Goal: Task Accomplishment & Management: Use online tool/utility

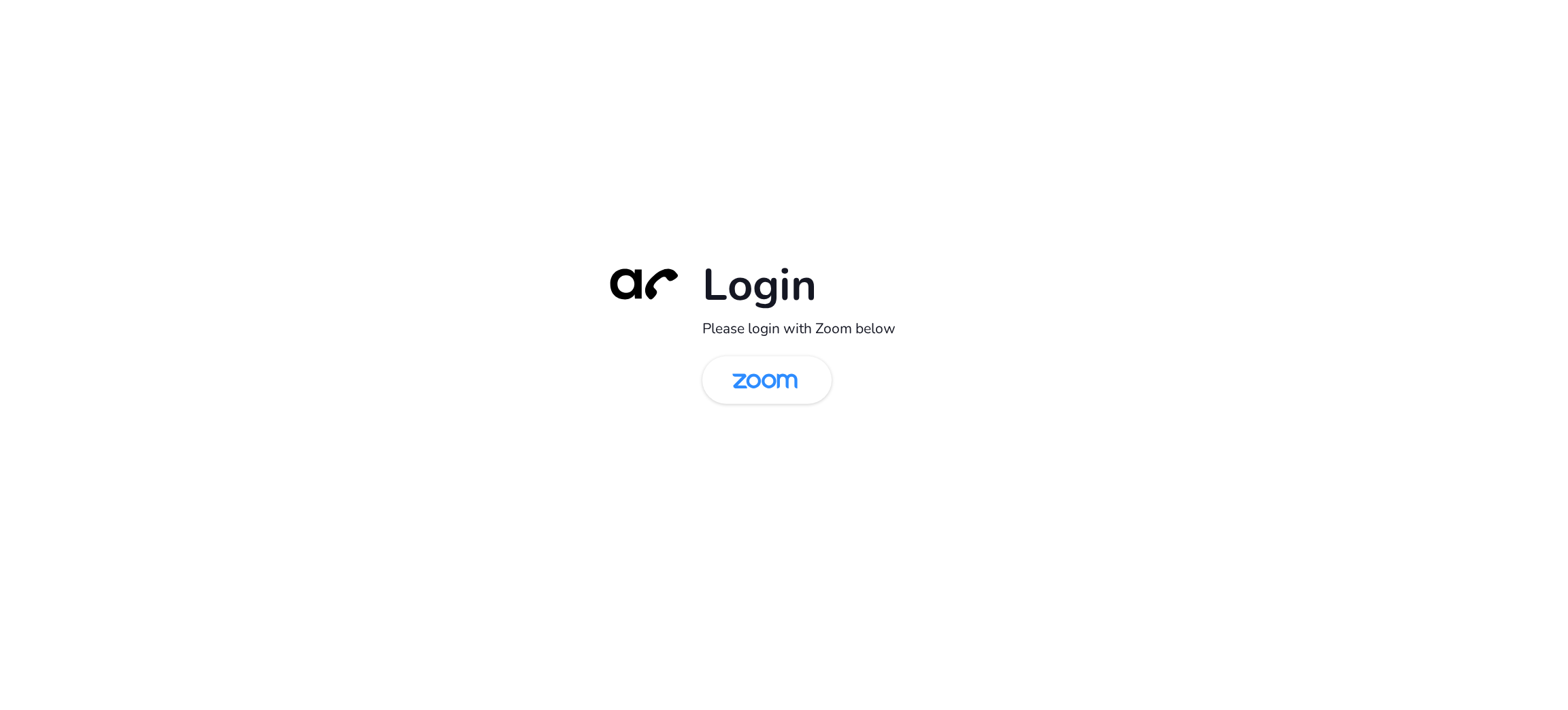
click at [406, 262] on div "Login Please login with Zoom below" at bounding box center [784, 355] width 1568 height 710
click at [713, 366] on link at bounding box center [768, 379] width 130 height 48
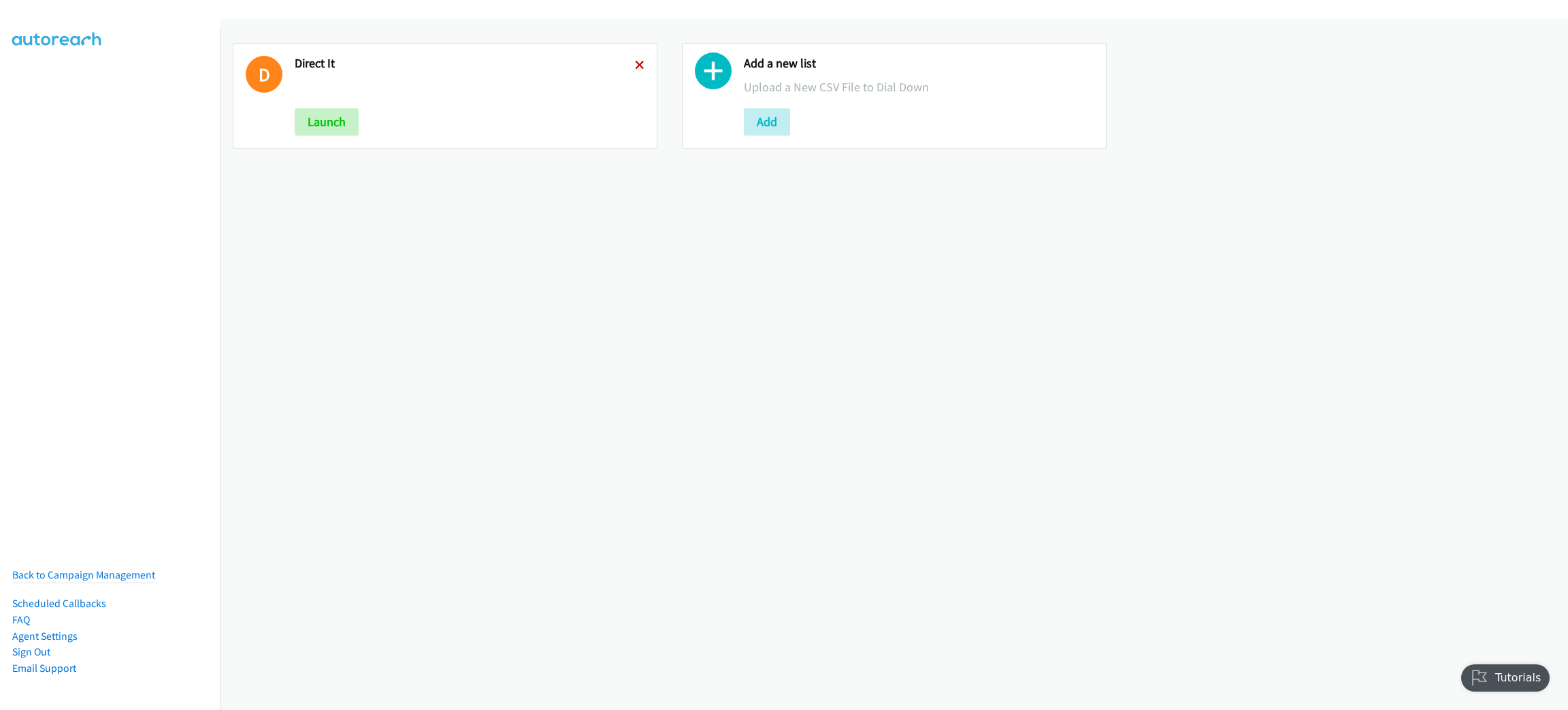
click at [637, 64] on icon at bounding box center [640, 66] width 10 height 10
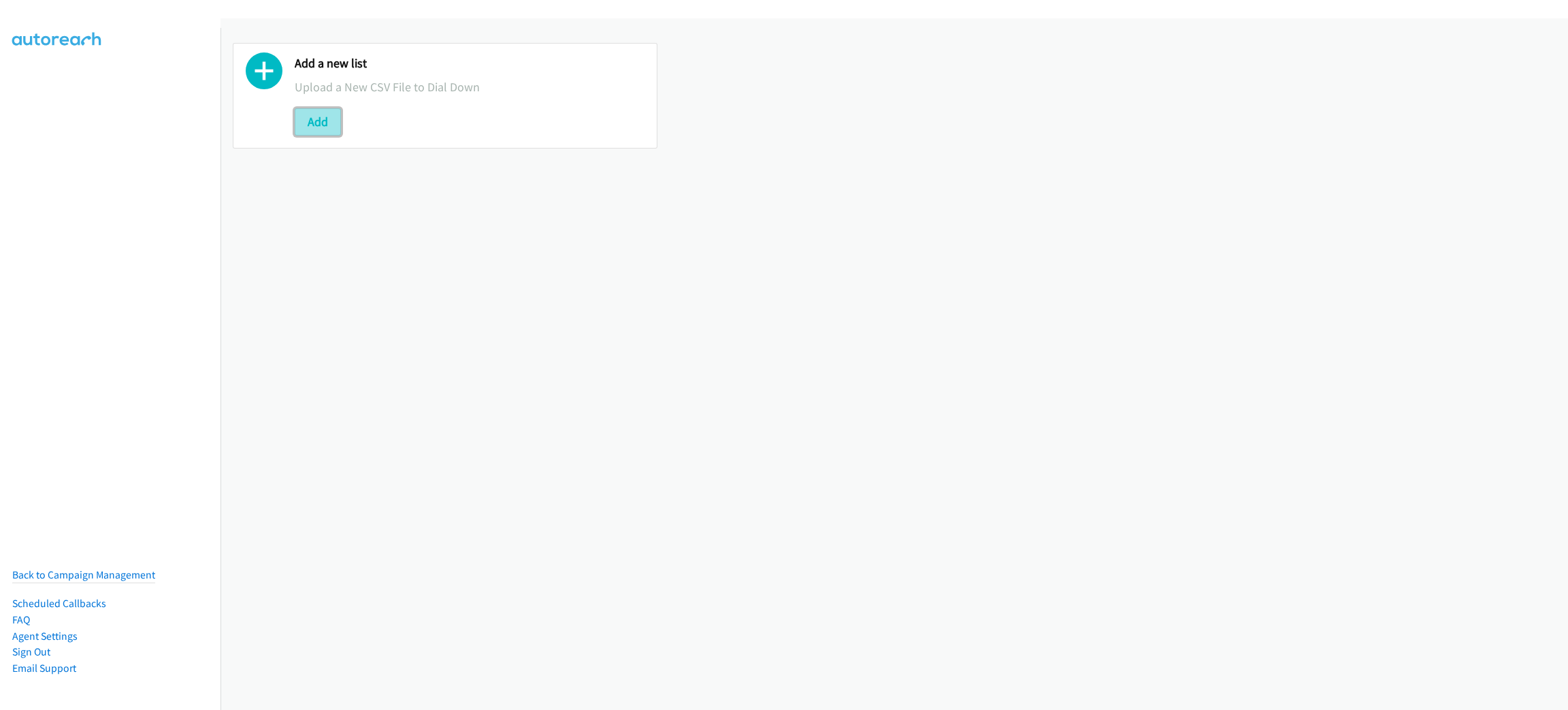
click at [312, 124] on button "Add" at bounding box center [317, 121] width 46 height 27
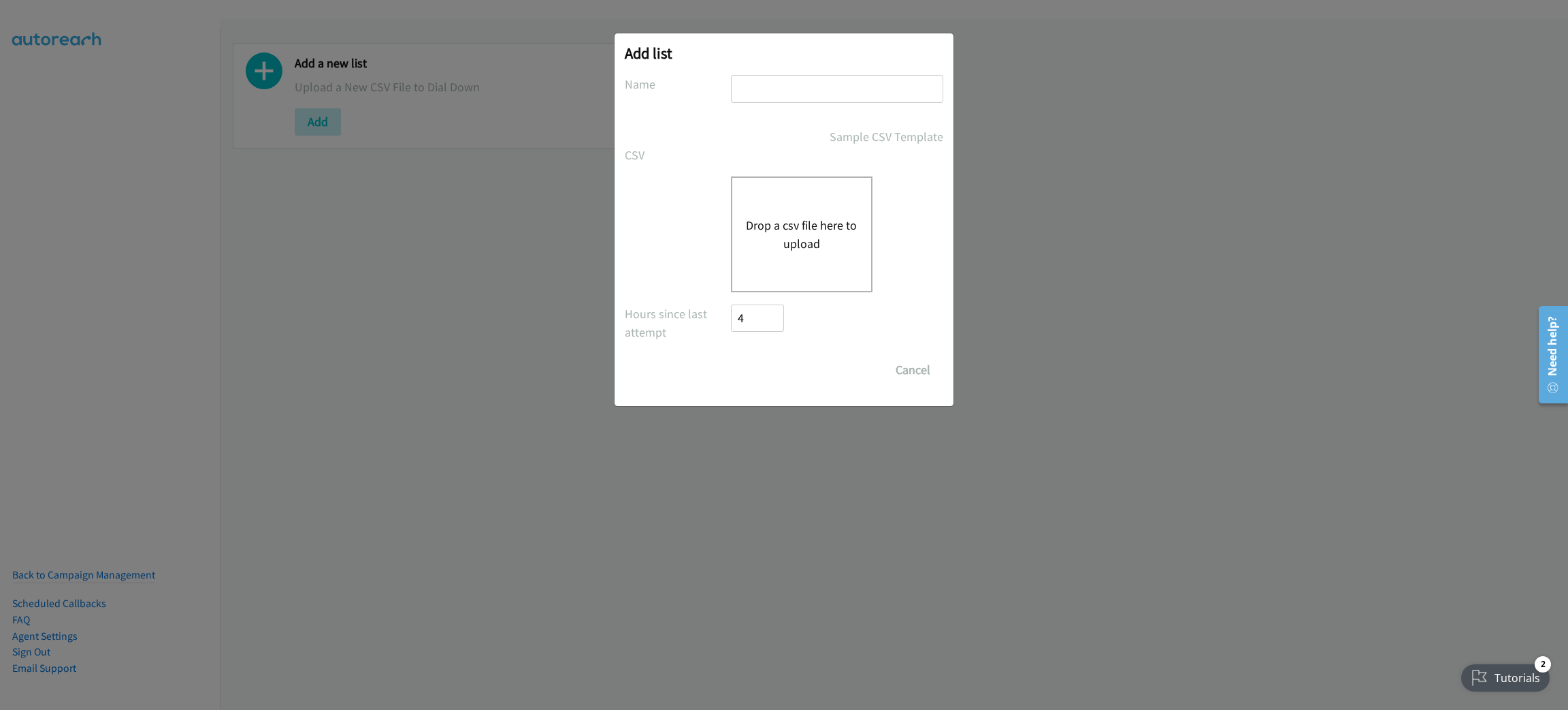
click at [844, 231] on button "Drop a csv file here to upload" at bounding box center [801, 234] width 112 height 37
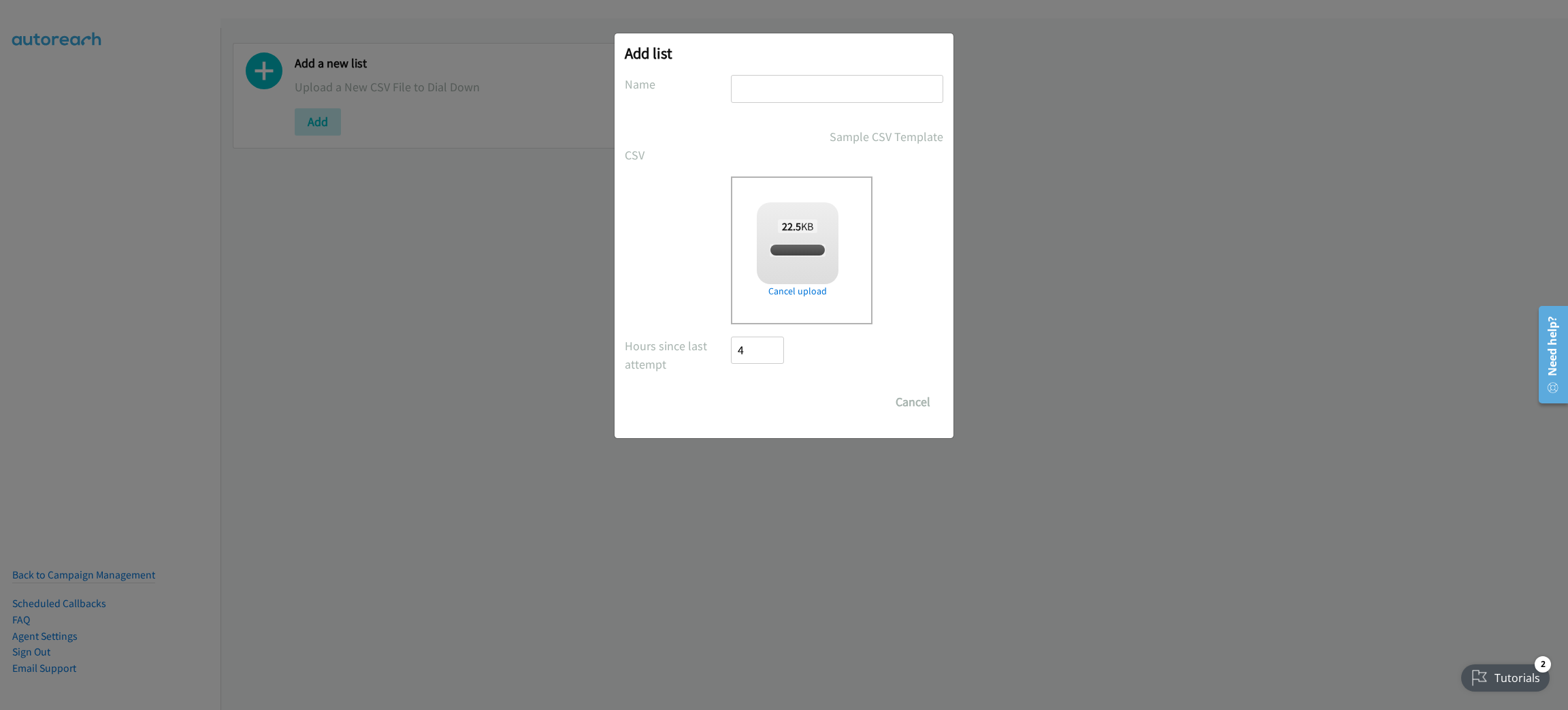
checkbox input "true"
click at [819, 87] on input "text" at bounding box center [836, 89] width 213 height 28
drag, startPoint x: 795, startPoint y: 83, endPoint x: 640, endPoint y: 82, distance: 155.0
click at [640, 82] on div "Name RIPPLING" at bounding box center [784, 95] width 318 height 40
paste input "can eliminate manual admin"
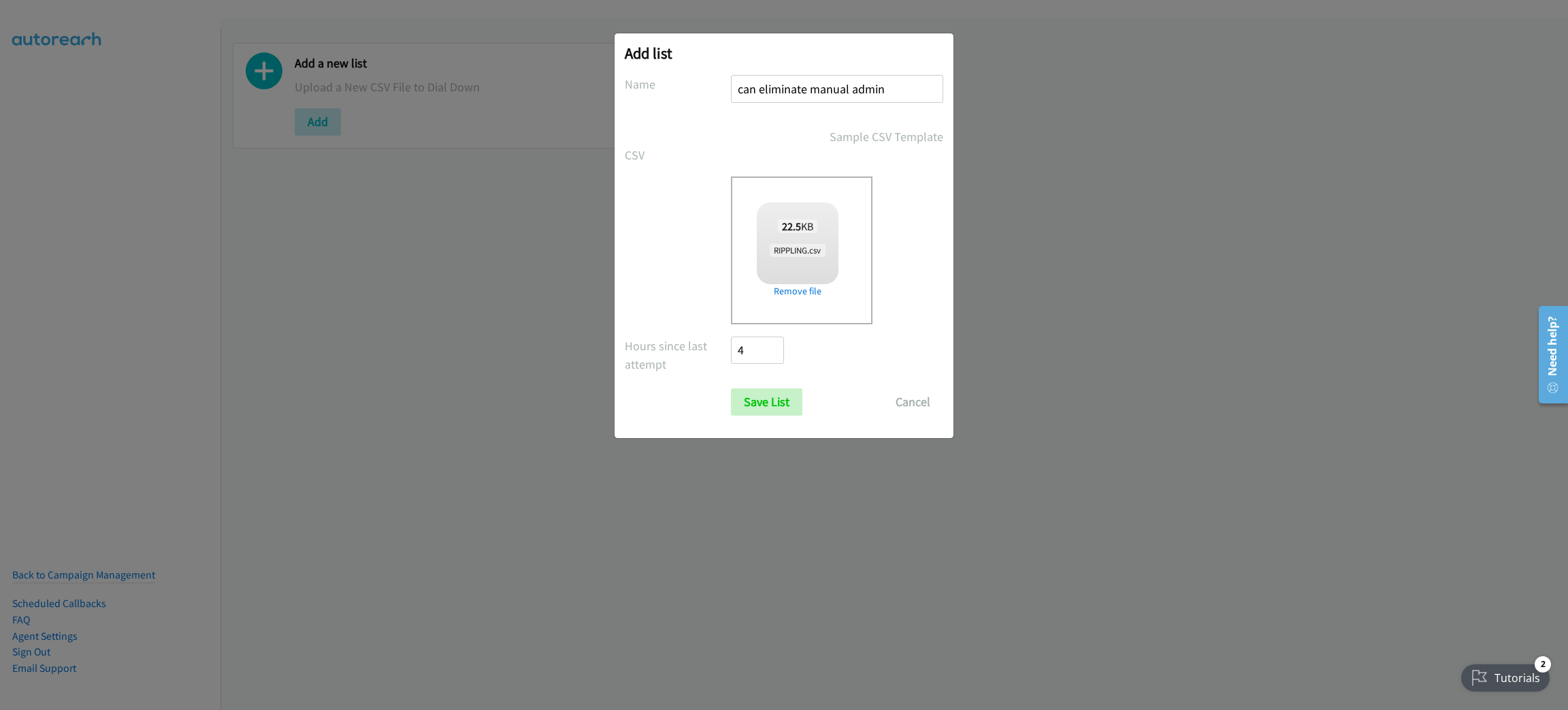
drag, startPoint x: 906, startPoint y: 93, endPoint x: 522, endPoint y: 85, distance: 384.1
click at [522, 85] on div "Add list No phone fields were returned for that Report or List View Please uplo…" at bounding box center [784, 360] width 1568 height 697
type input "ELIMINATE MANUAL ADMINS"
click at [759, 396] on input "Save List" at bounding box center [767, 401] width 72 height 27
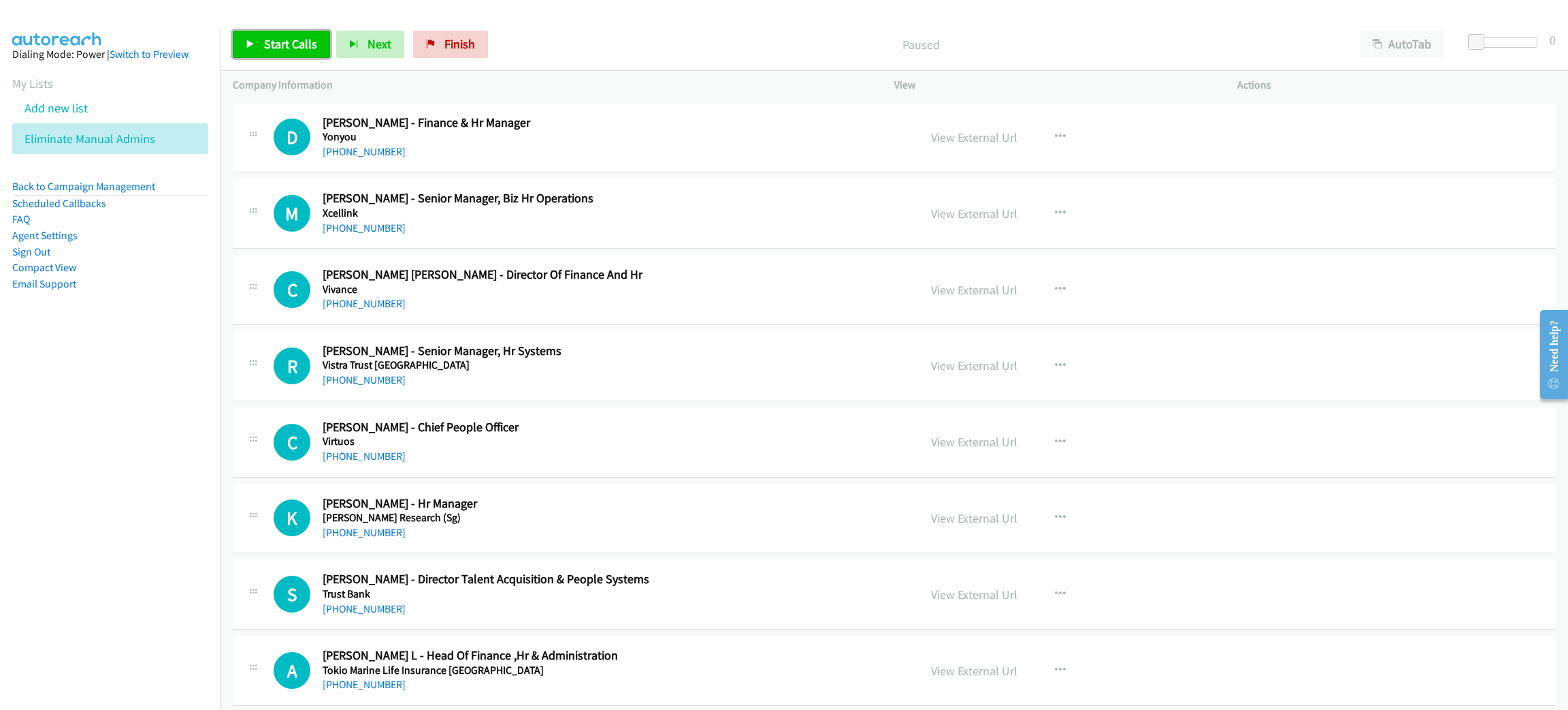
click at [305, 36] on span "Start Calls" at bounding box center [290, 44] width 53 height 16
click at [290, 42] on span "Pause" at bounding box center [279, 44] width 31 height 16
click at [261, 43] on link "Start Calls" at bounding box center [281, 44] width 98 height 27
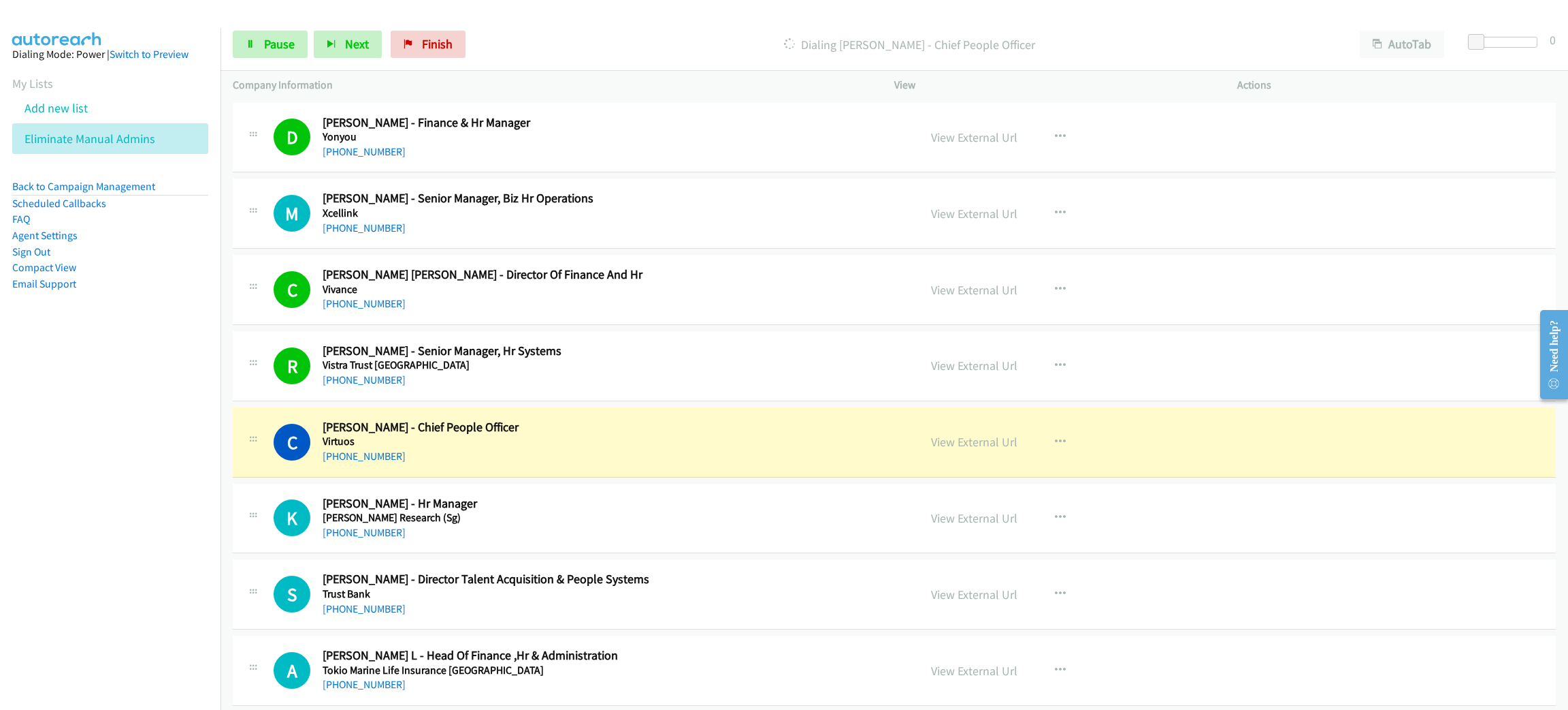
click at [618, 437] on h5 "Virtuos" at bounding box center [608, 441] width 571 height 14
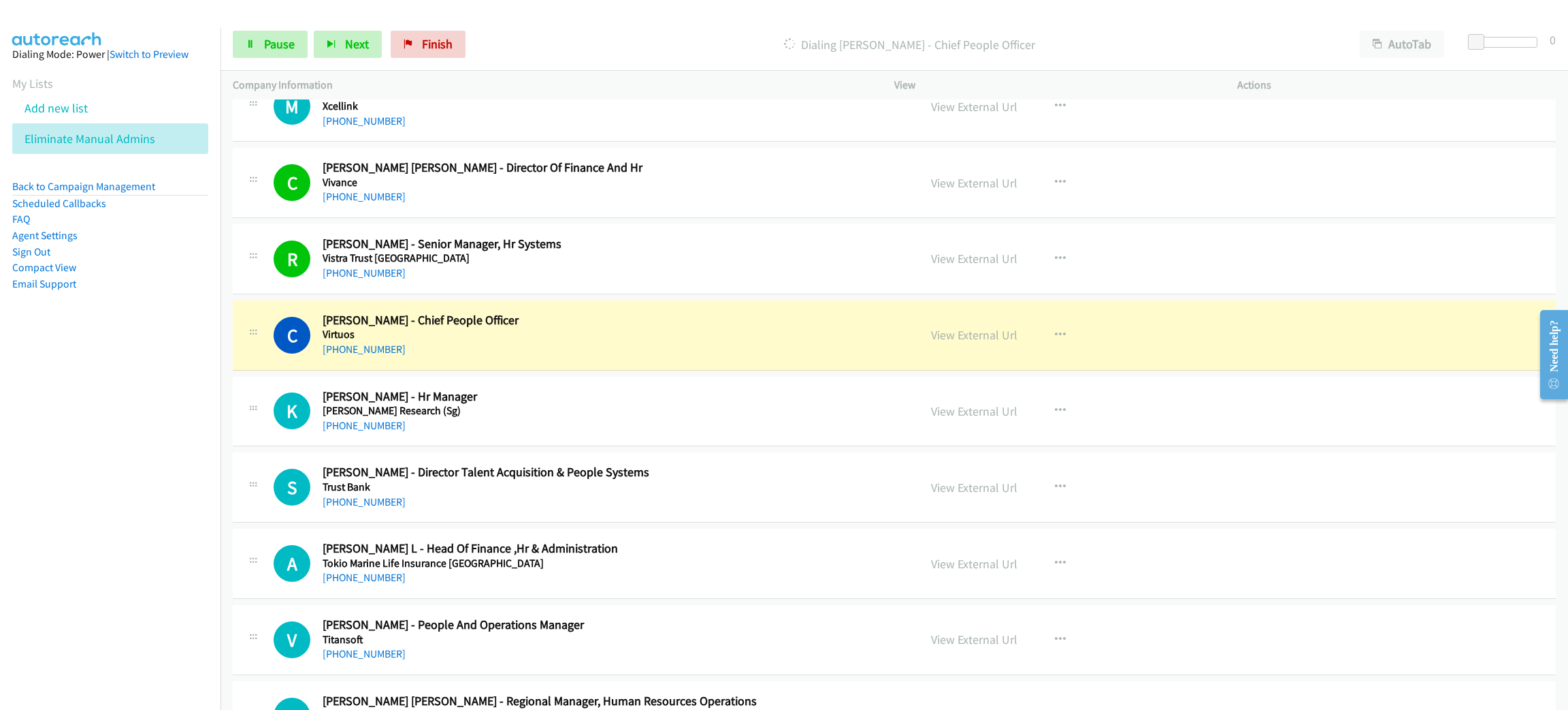
scroll to position [102, 0]
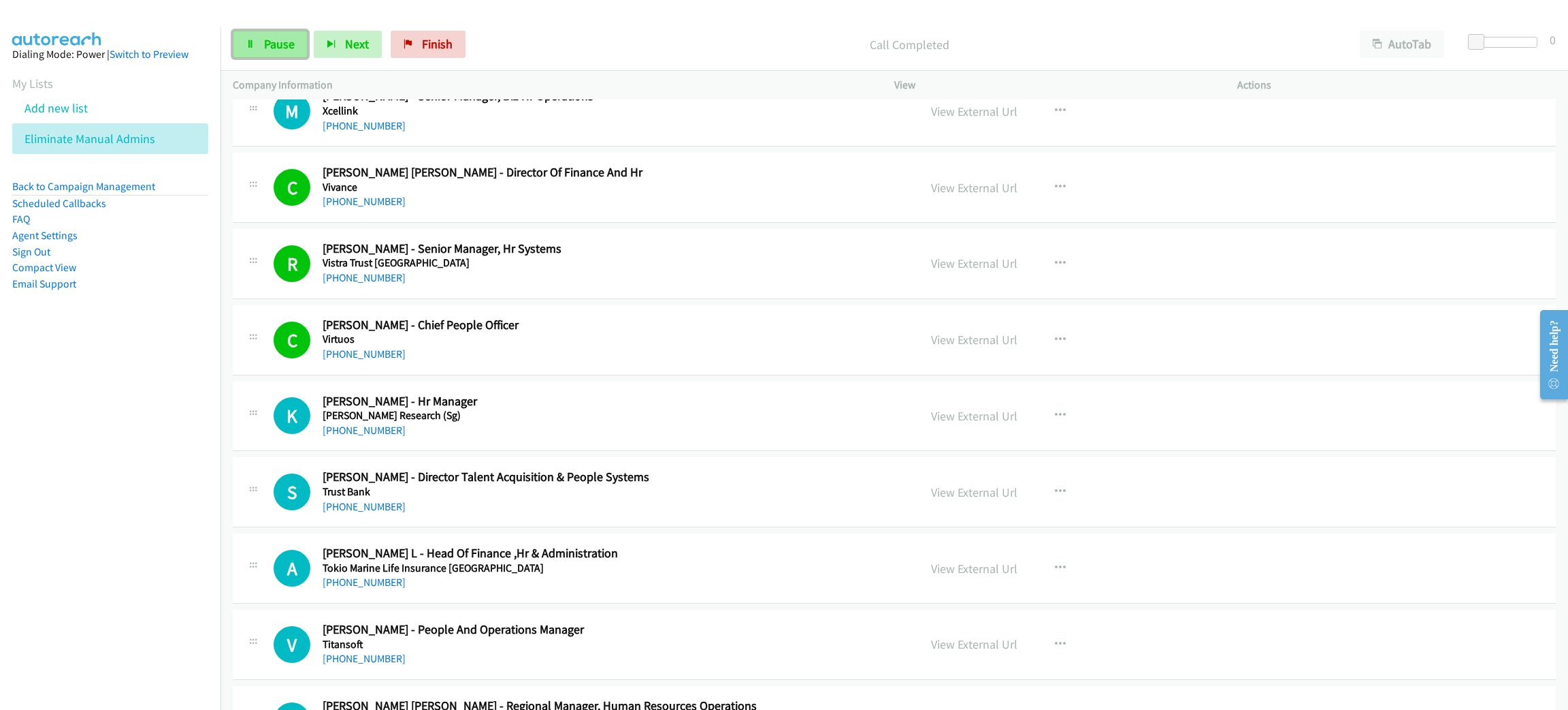
click at [272, 45] on span "Pause" at bounding box center [279, 44] width 31 height 16
click at [978, 345] on link "View External Url" at bounding box center [974, 340] width 87 height 16
click at [291, 46] on span "Start Calls" at bounding box center [290, 44] width 53 height 16
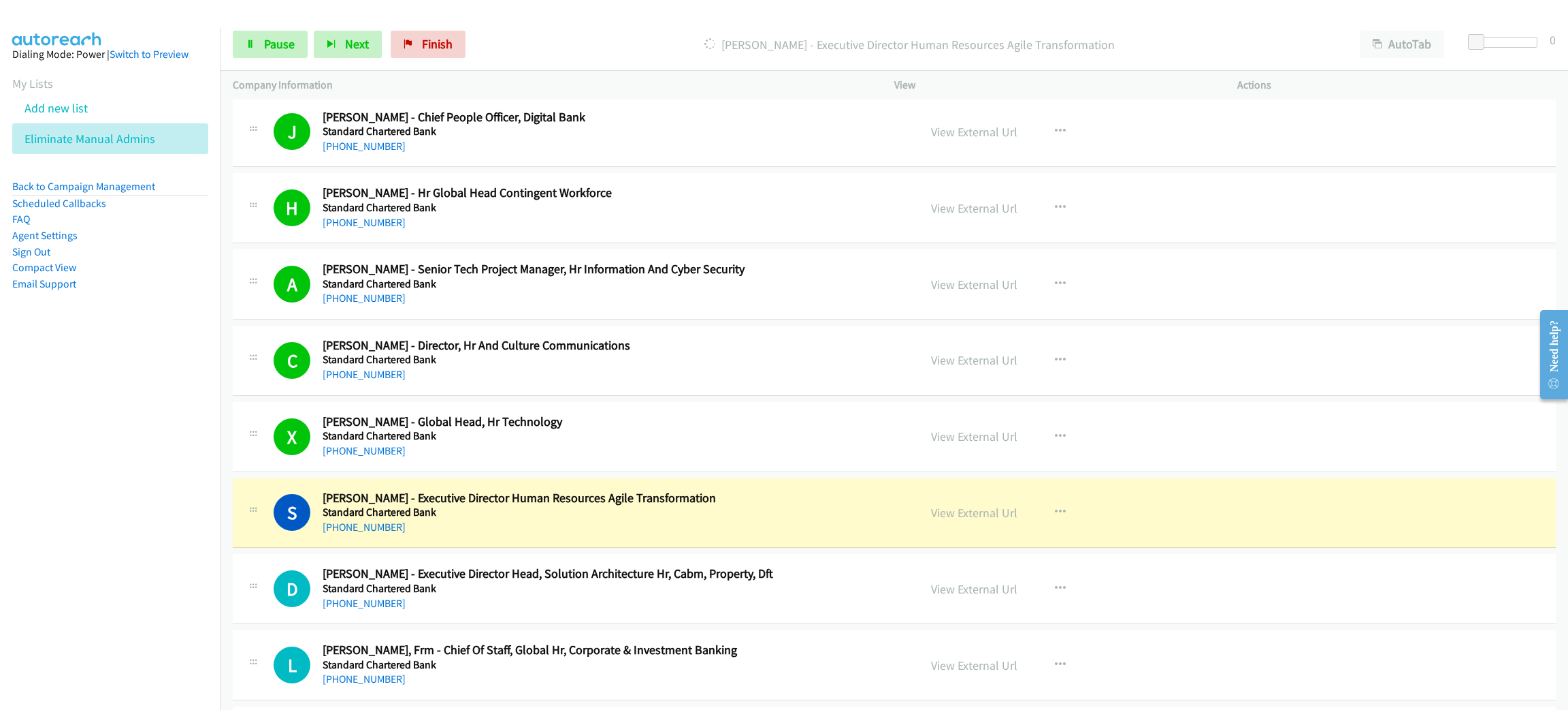
scroll to position [1225, 0]
click at [571, 515] on h5 "Standard Chartered Bank" at bounding box center [608, 511] width 571 height 14
click at [545, 530] on div "[PHONE_NUMBER]" at bounding box center [608, 525] width 571 height 16
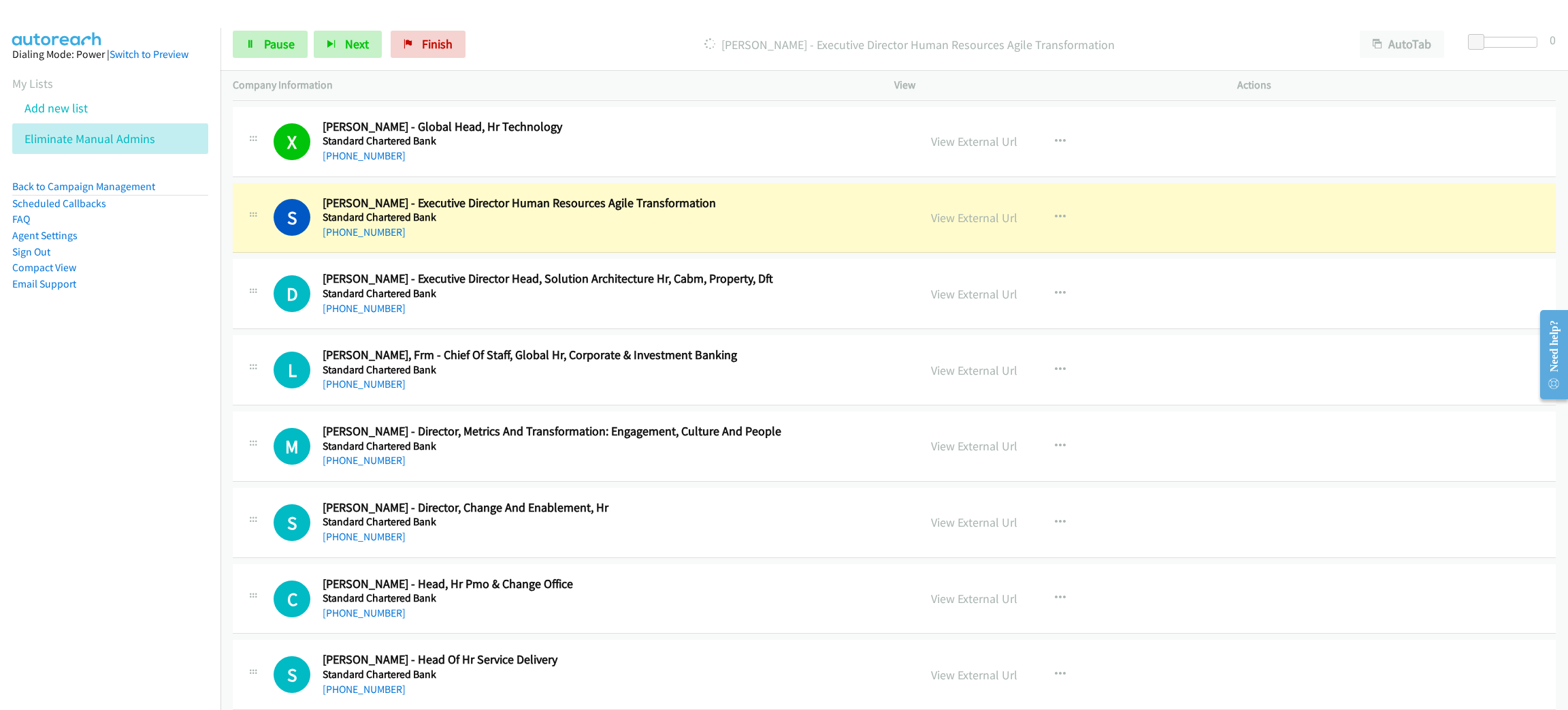
scroll to position [1532, 0]
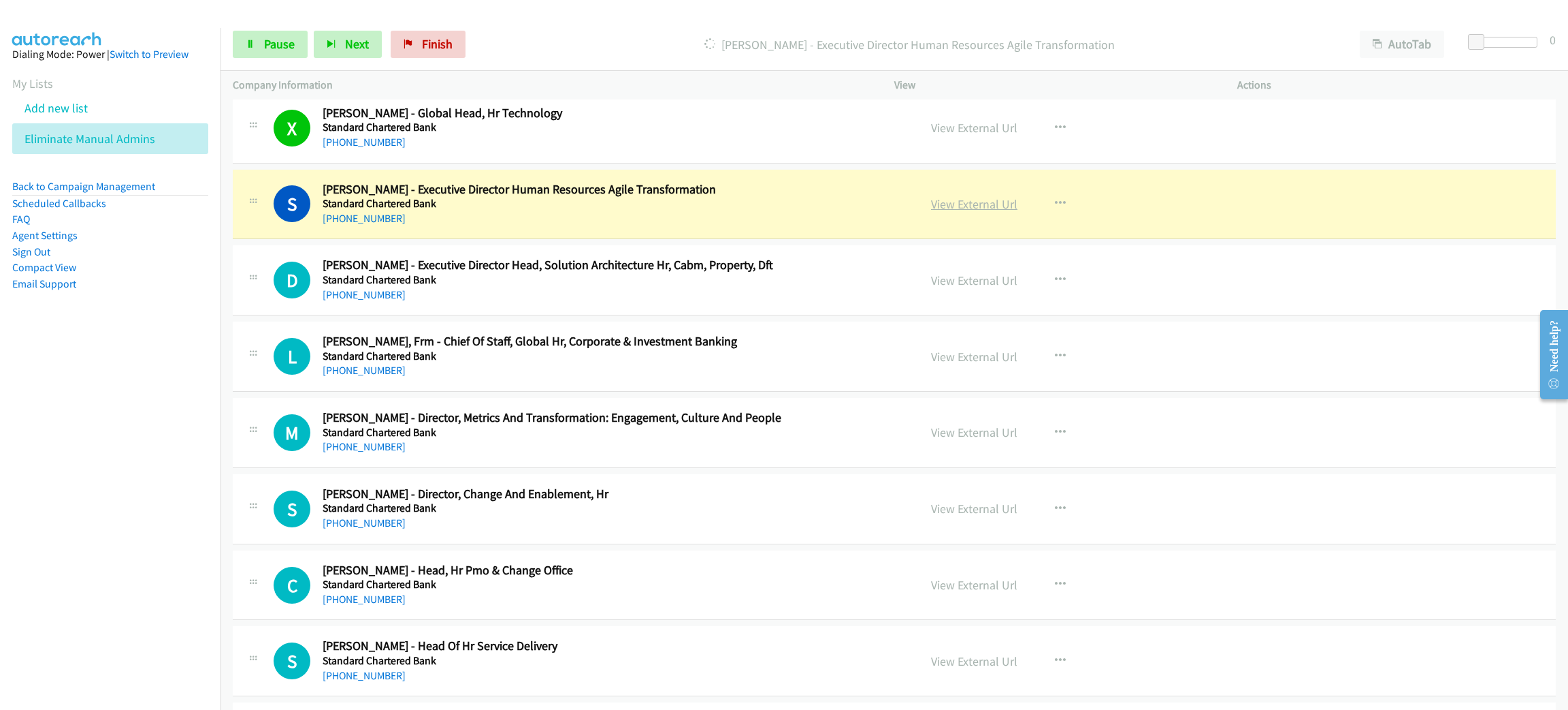
click at [949, 211] on link "View External Url" at bounding box center [974, 204] width 87 height 16
click at [815, 220] on div "[PHONE_NUMBER]" at bounding box center [608, 219] width 571 height 16
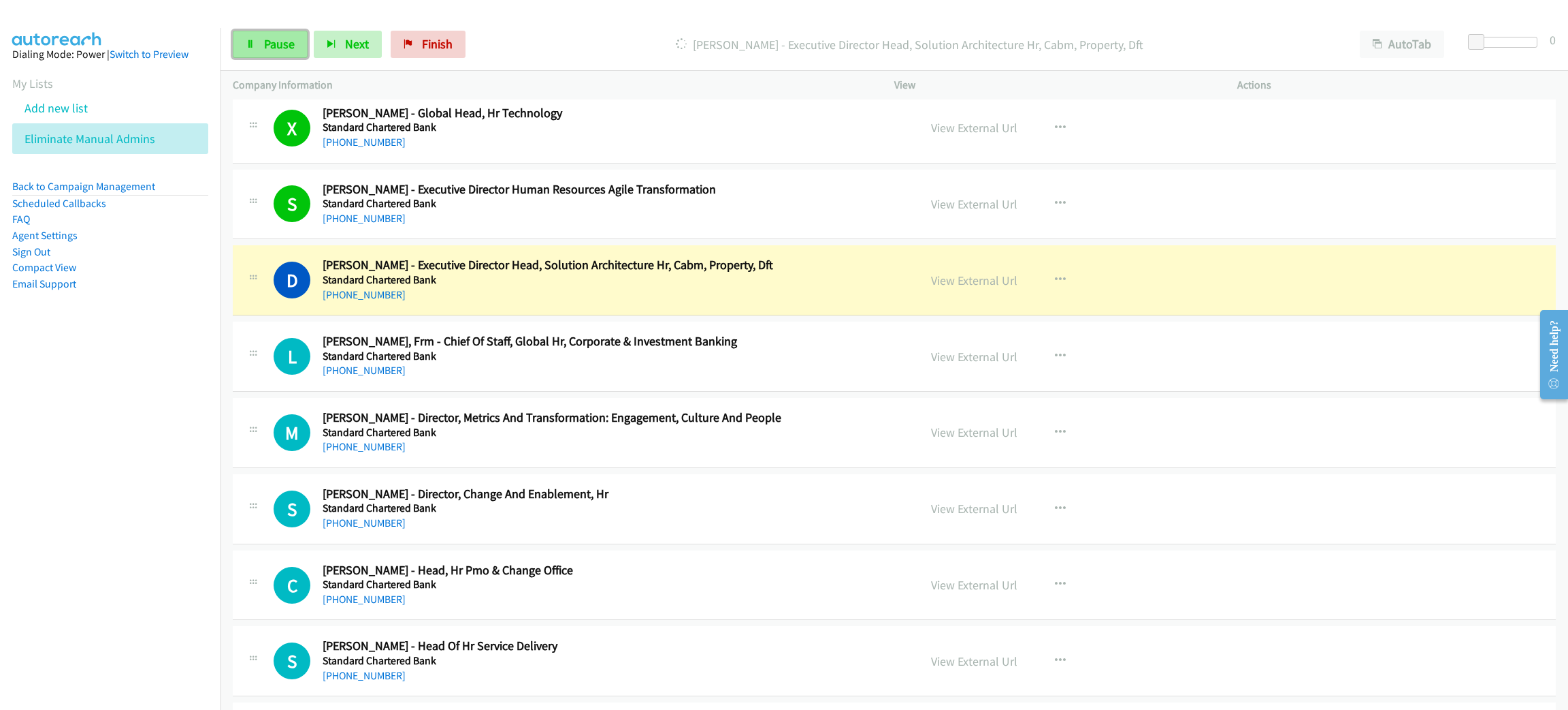
click at [271, 38] on span "Pause" at bounding box center [279, 44] width 31 height 16
click at [738, 286] on h5 "Standard Chartered Bank" at bounding box center [608, 280] width 571 height 14
click at [974, 277] on link "View External Url" at bounding box center [974, 281] width 87 height 16
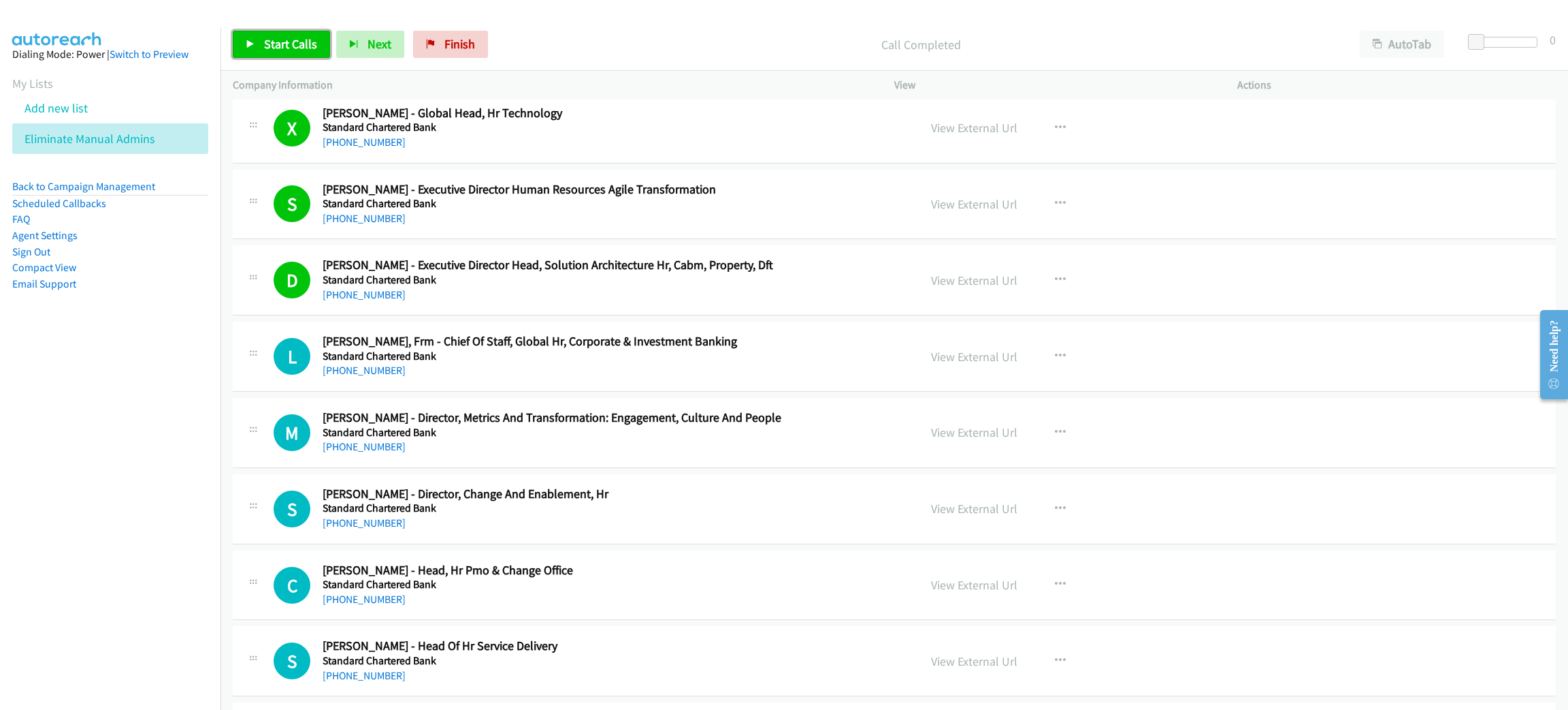
click at [287, 46] on span "Start Calls" at bounding box center [290, 44] width 53 height 16
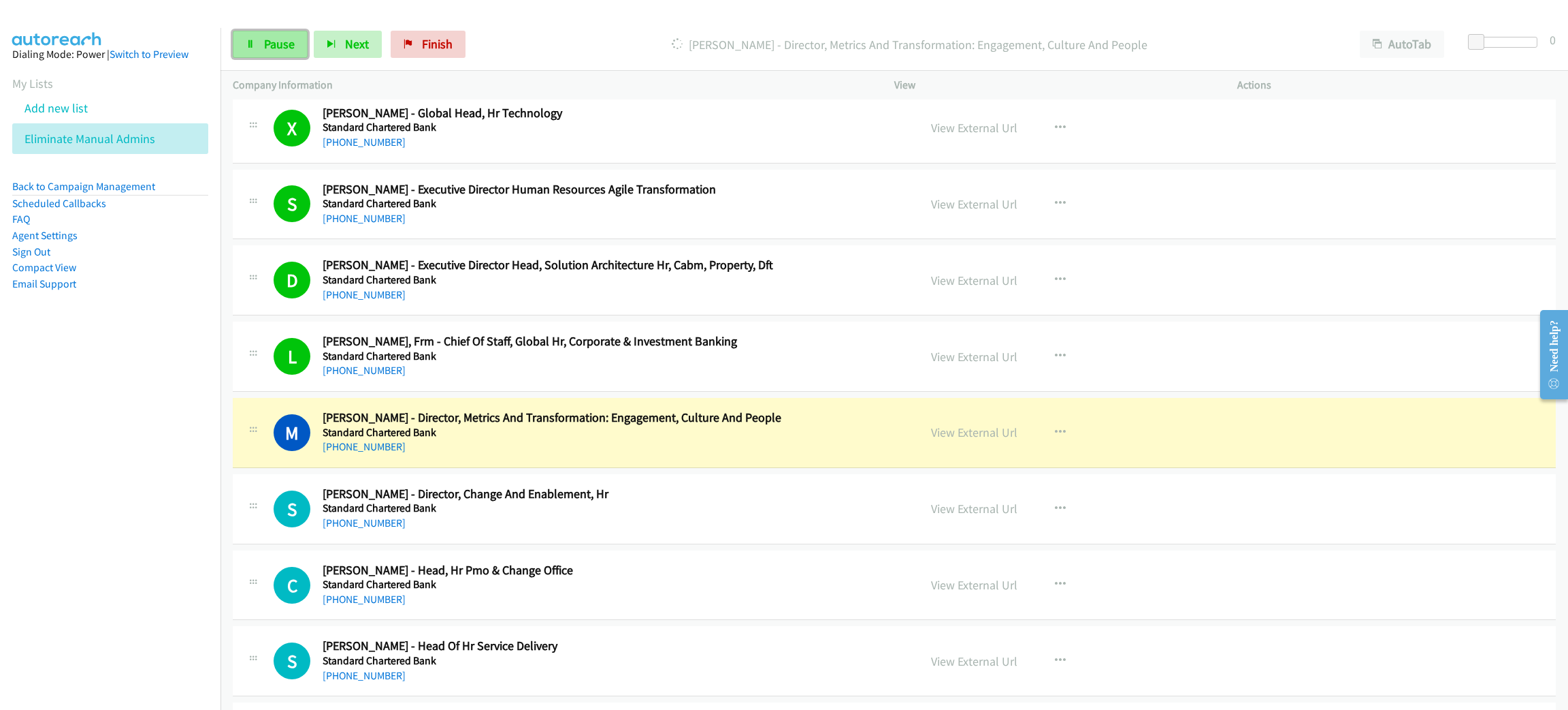
click at [270, 44] on span "Pause" at bounding box center [279, 44] width 31 height 16
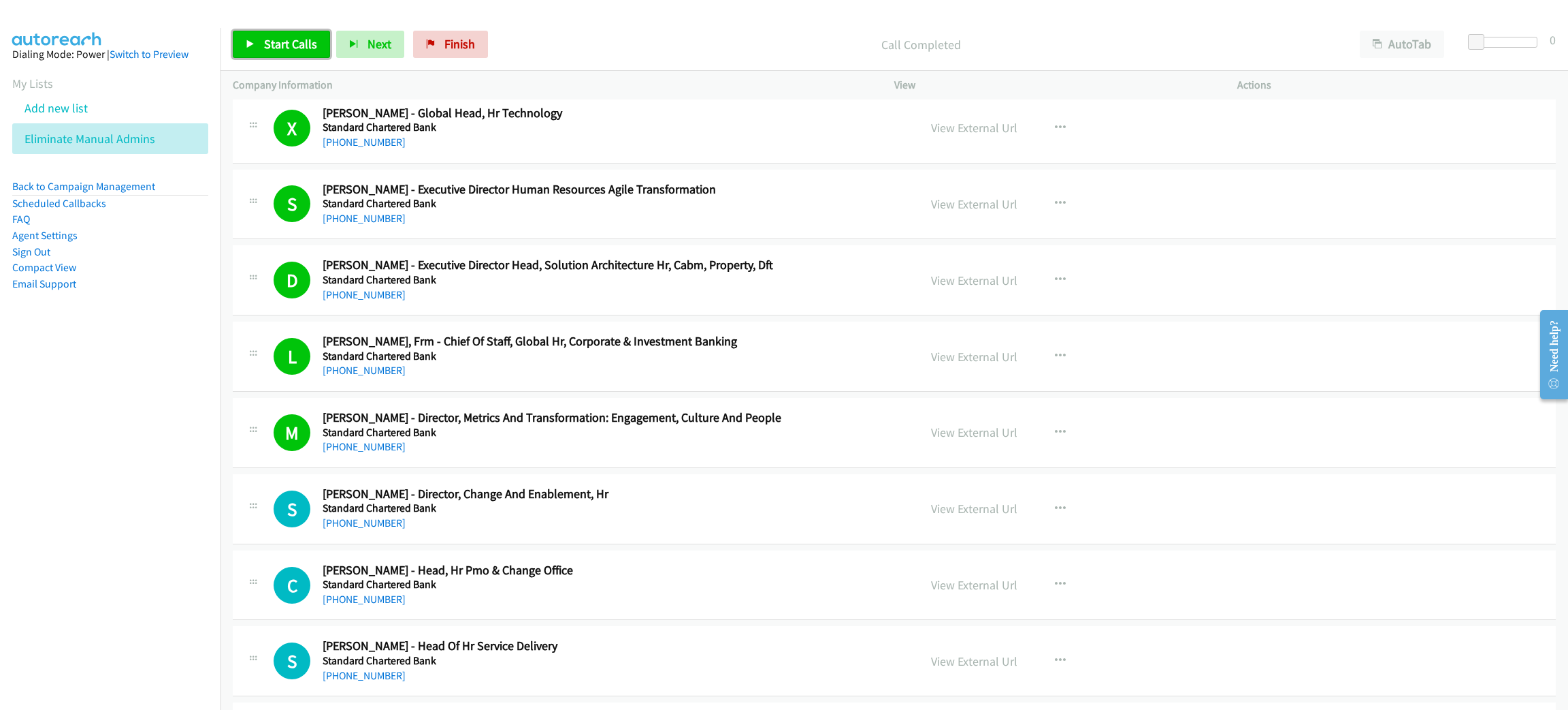
click at [284, 48] on span "Start Calls" at bounding box center [290, 44] width 53 height 16
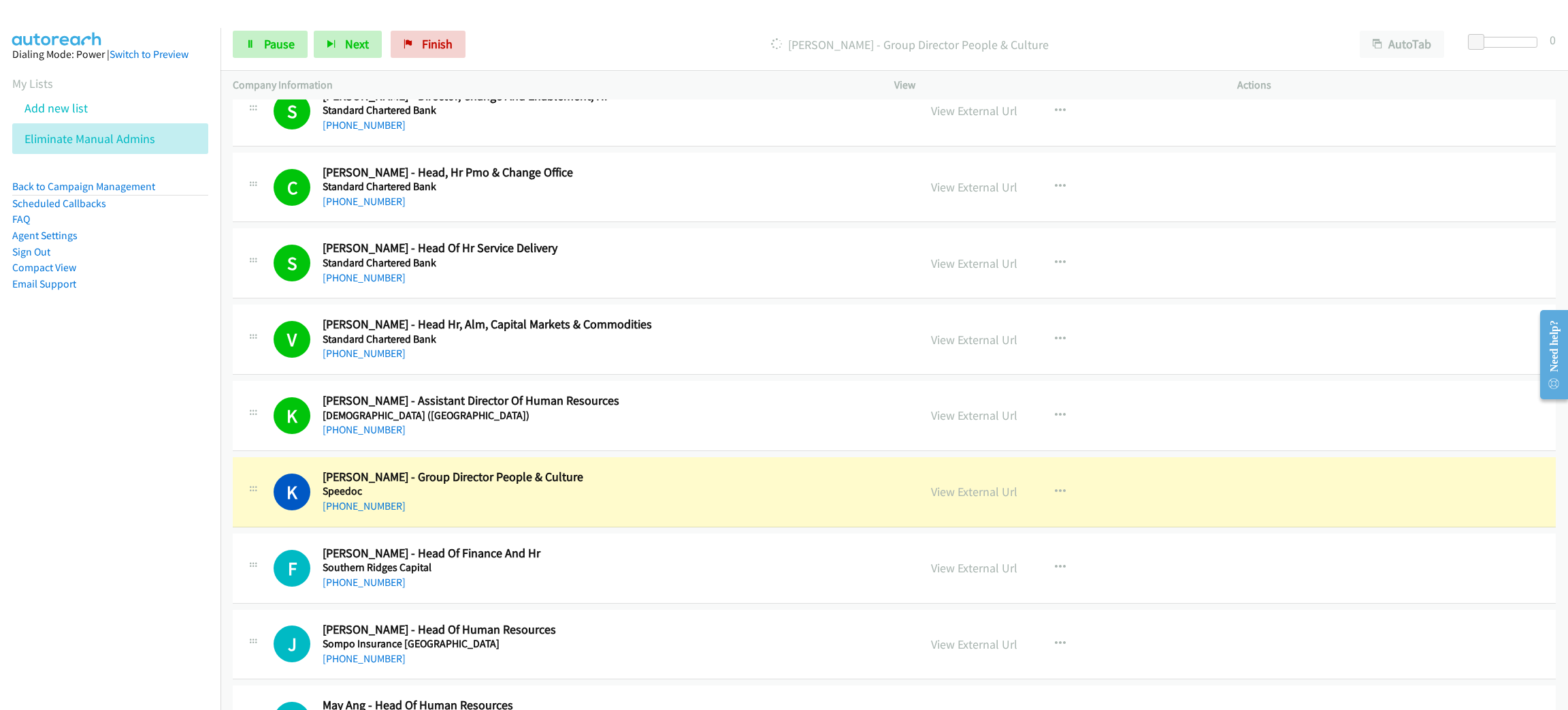
scroll to position [2042, 0]
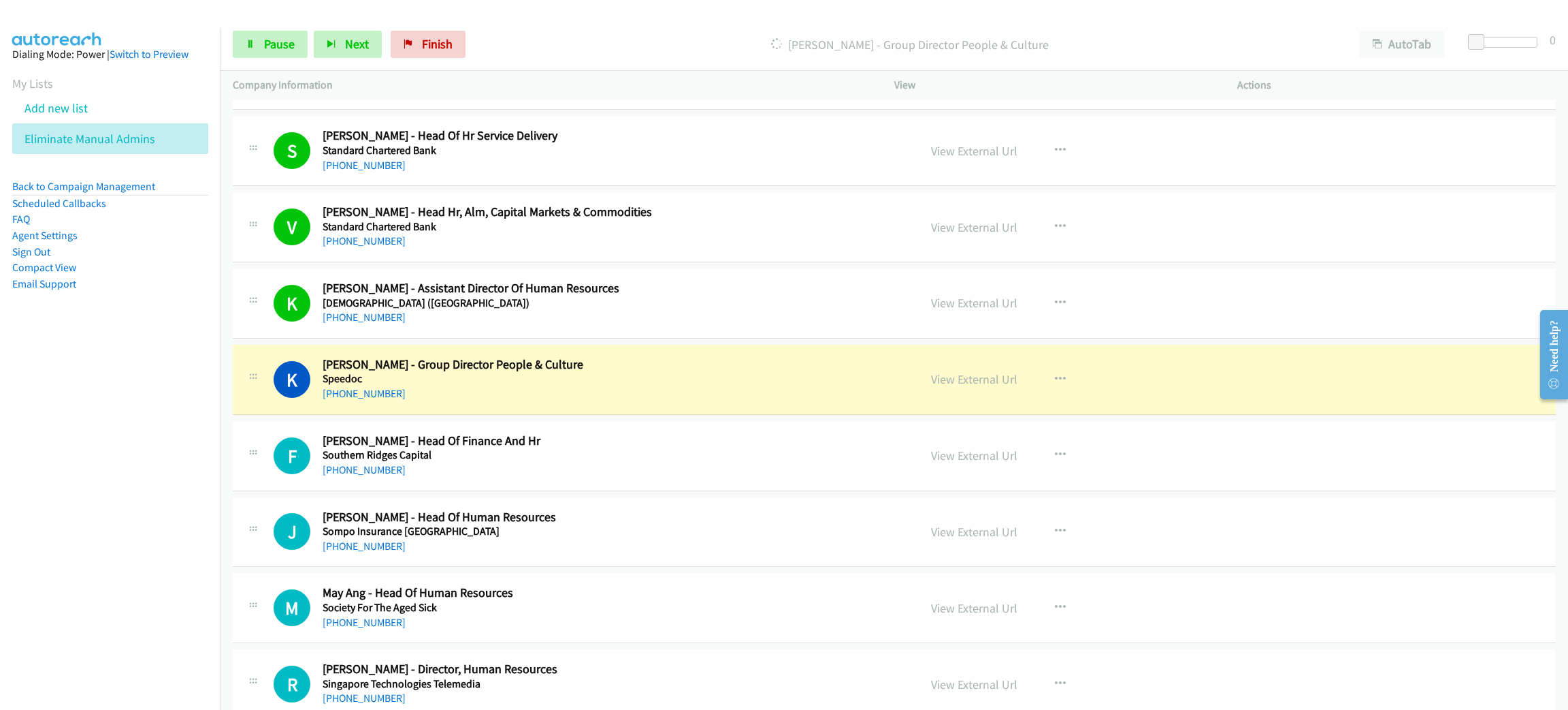
click at [614, 401] on div "[PHONE_NUMBER]" at bounding box center [608, 393] width 571 height 16
click at [736, 383] on h5 "Speedoc" at bounding box center [608, 378] width 571 height 14
click at [964, 382] on link "View External Url" at bounding box center [974, 379] width 87 height 16
click at [281, 44] on span "Pause" at bounding box center [279, 44] width 31 height 16
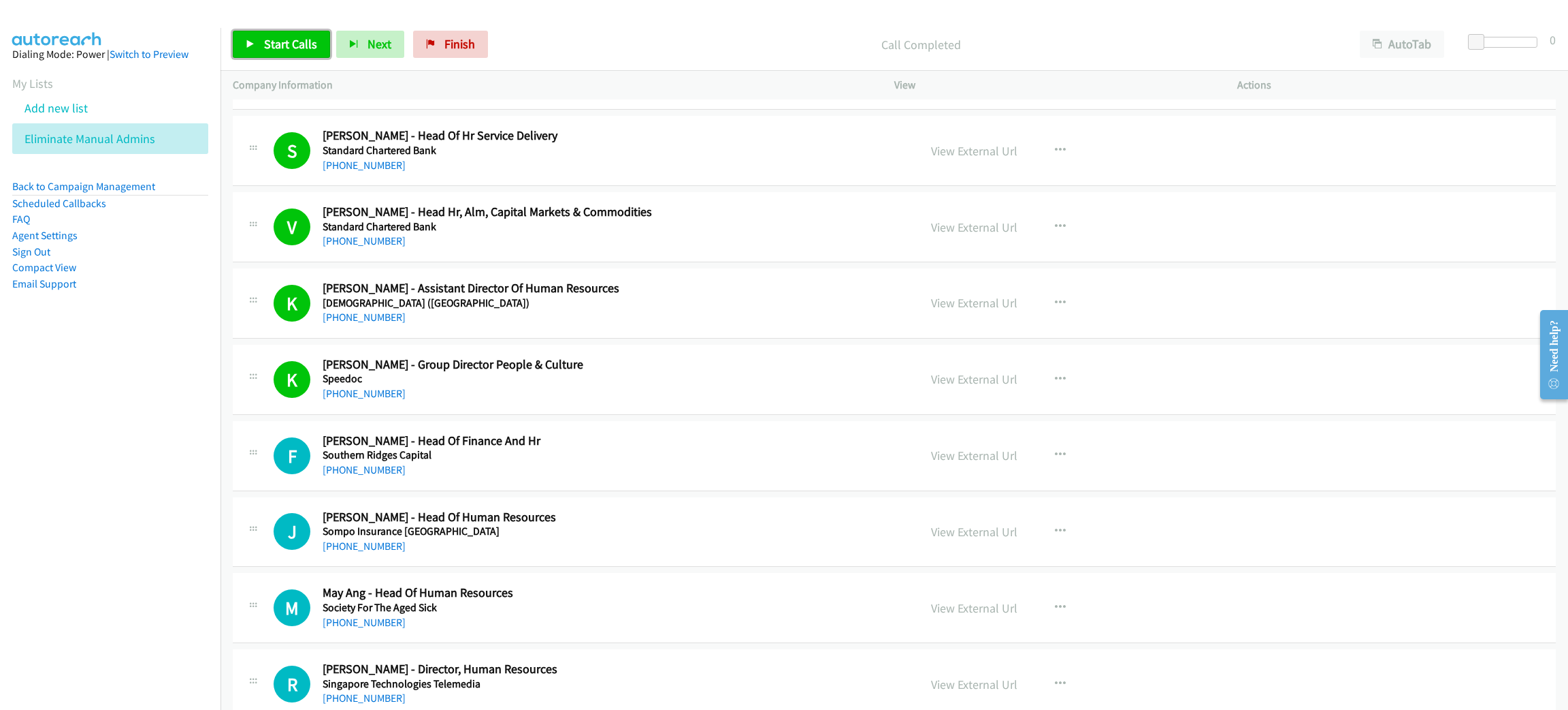
click at [305, 35] on link "Start Calls" at bounding box center [281, 44] width 98 height 27
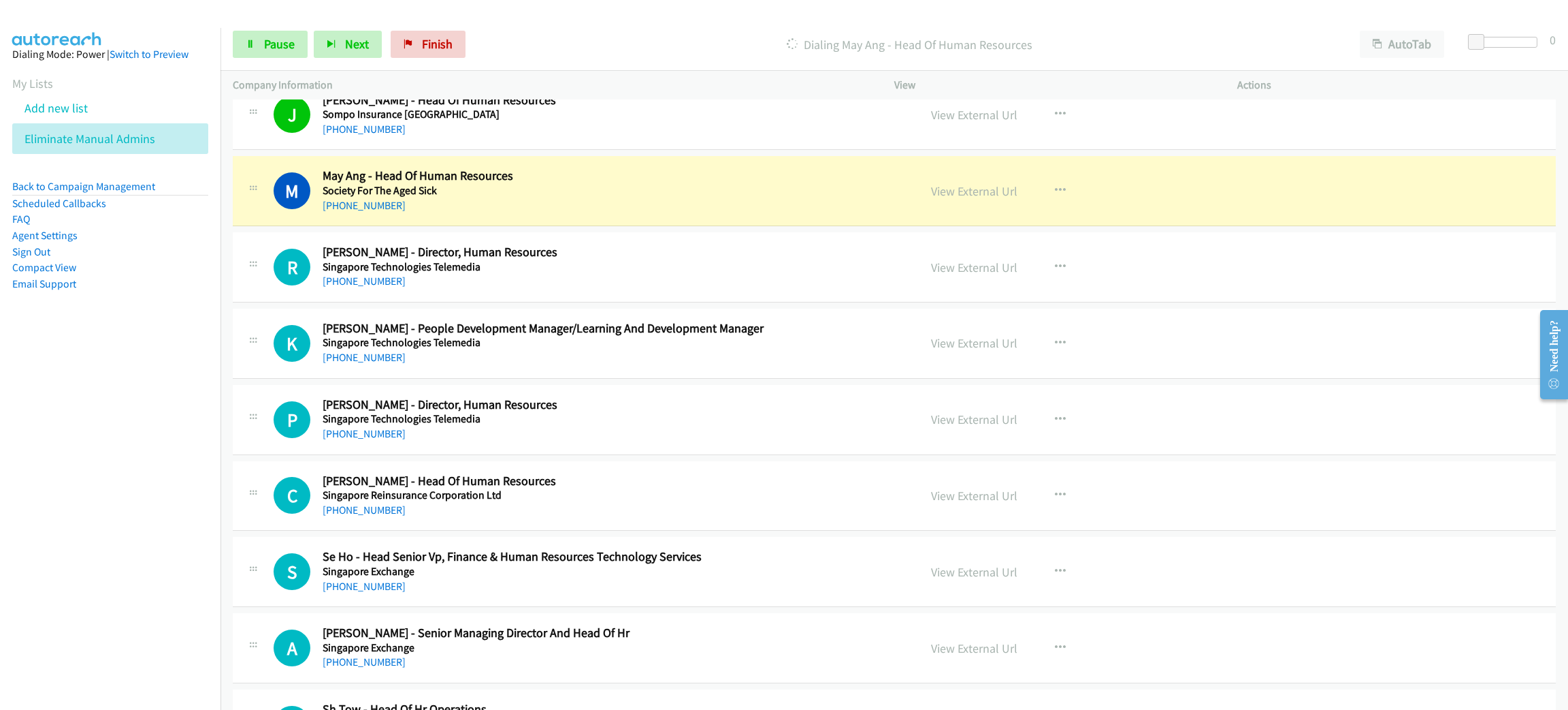
scroll to position [2451, 0]
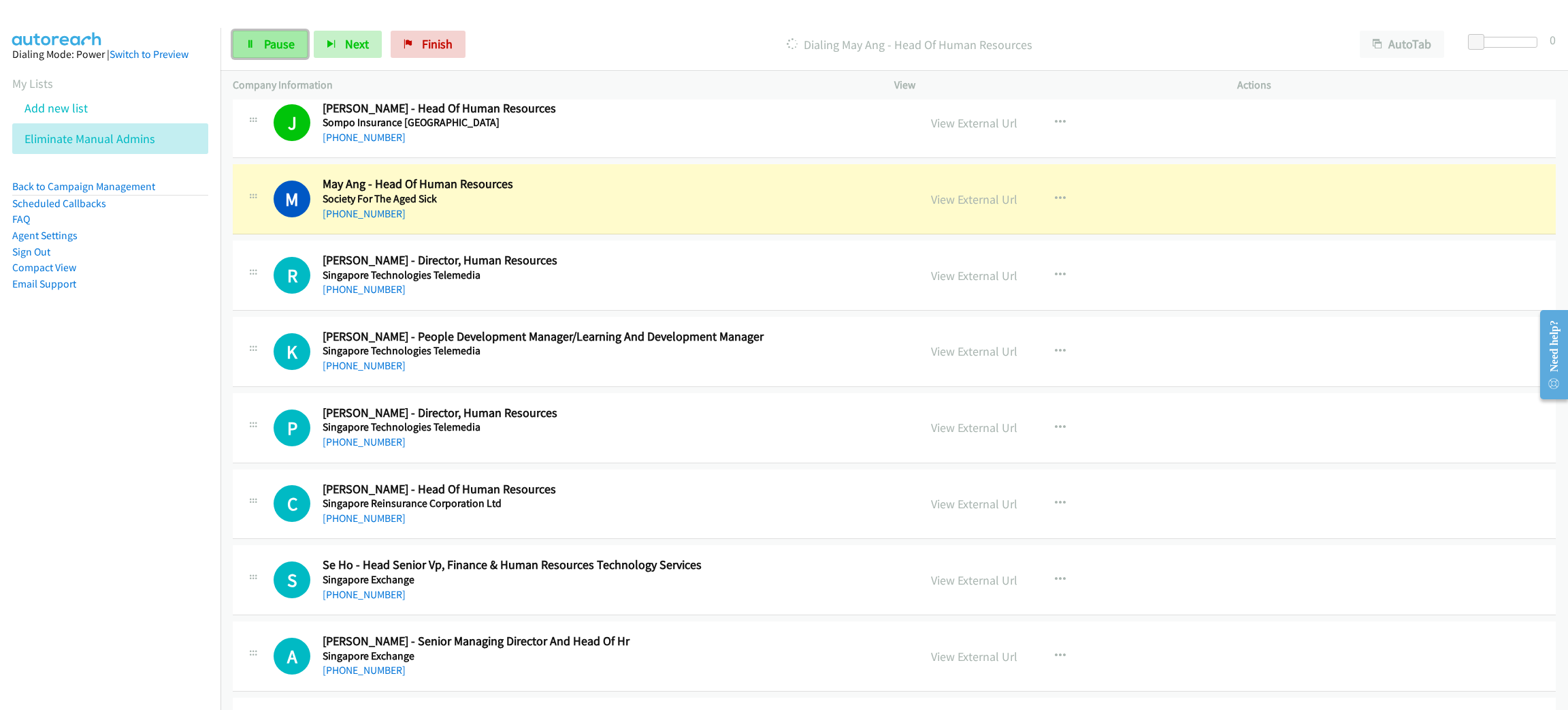
click at [272, 46] on span "Pause" at bounding box center [279, 44] width 31 height 16
click at [944, 203] on link "View External Url" at bounding box center [974, 200] width 87 height 16
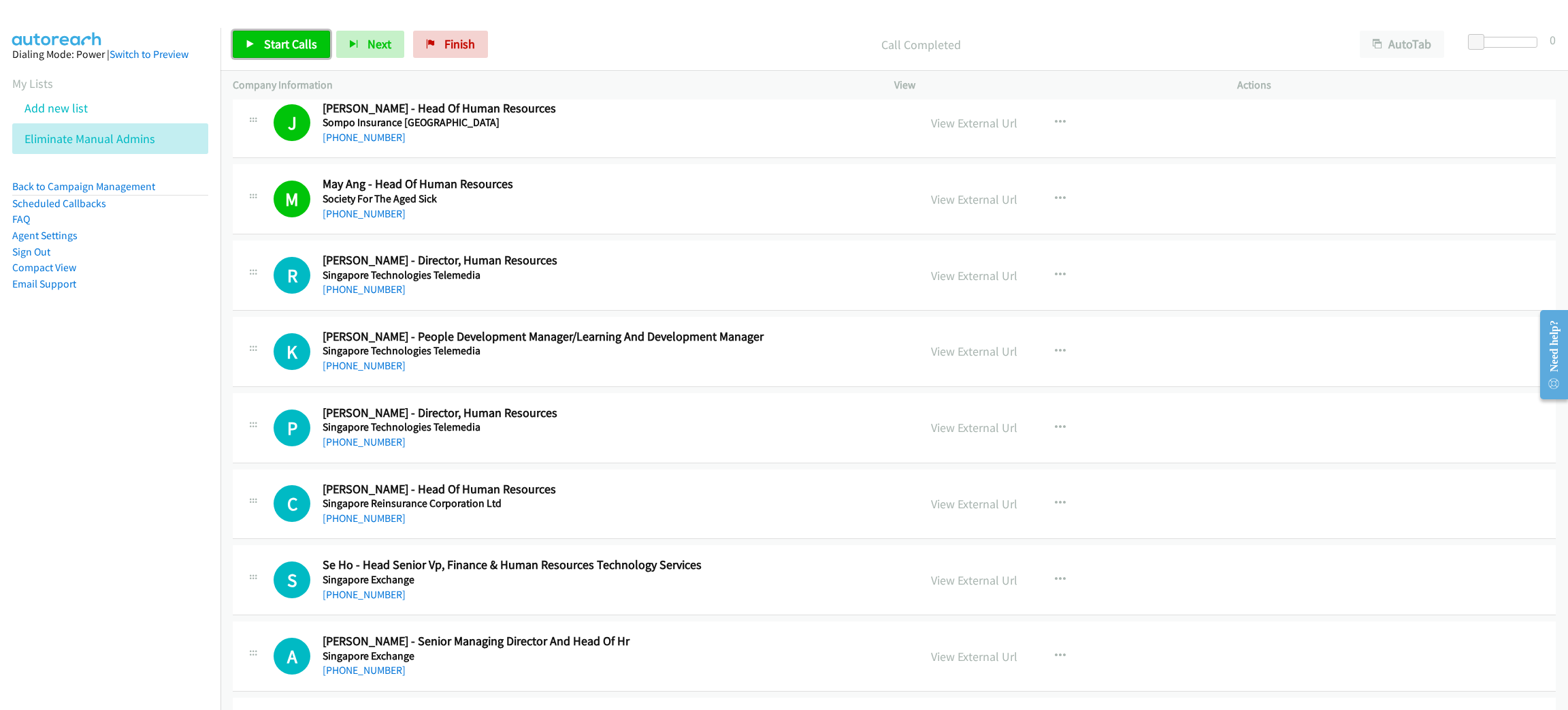
click at [295, 44] on span "Start Calls" at bounding box center [290, 44] width 53 height 16
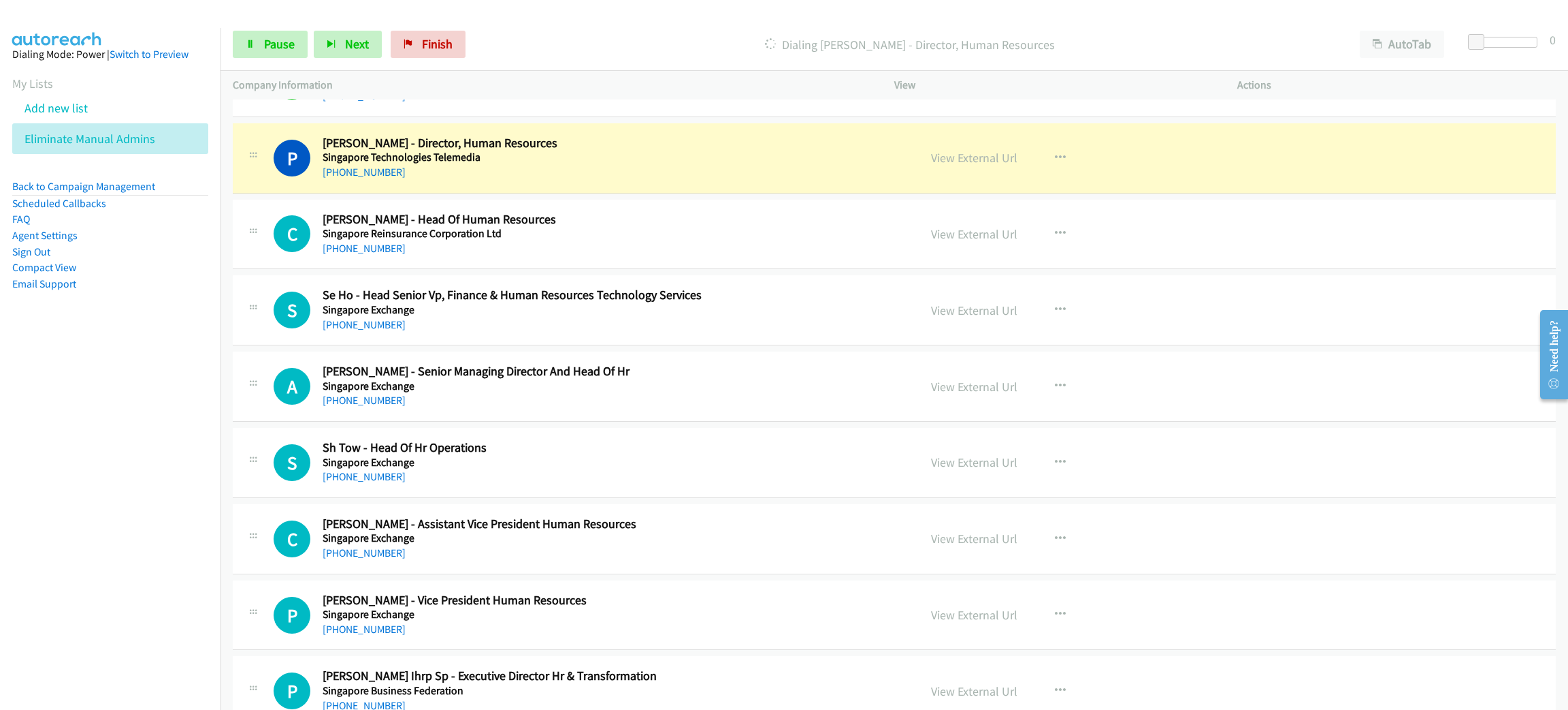
scroll to position [2757, 0]
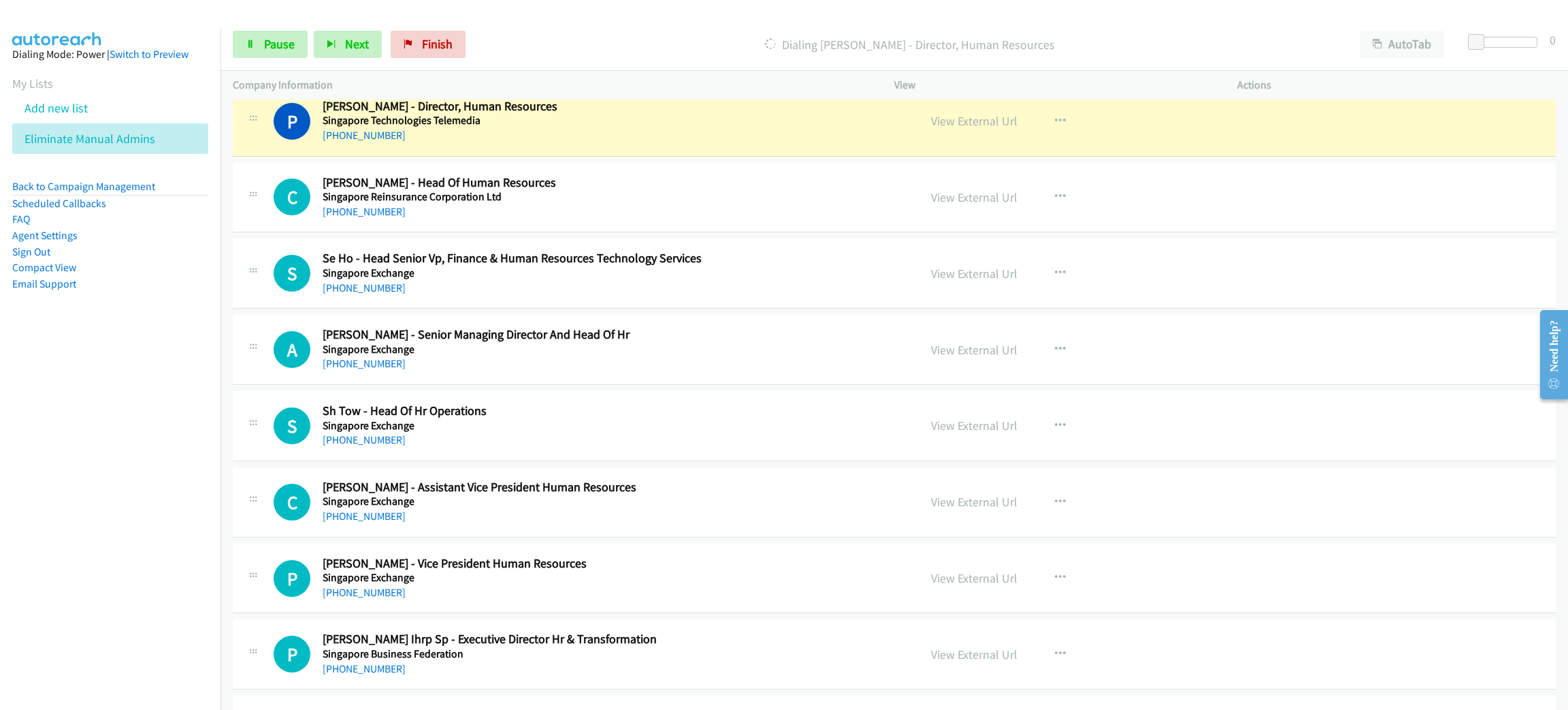
click at [558, 143] on div "[PHONE_NUMBER]" at bounding box center [608, 136] width 571 height 16
click at [949, 129] on link "View External Url" at bounding box center [974, 121] width 87 height 16
click at [279, 51] on span "Pause" at bounding box center [279, 44] width 31 height 16
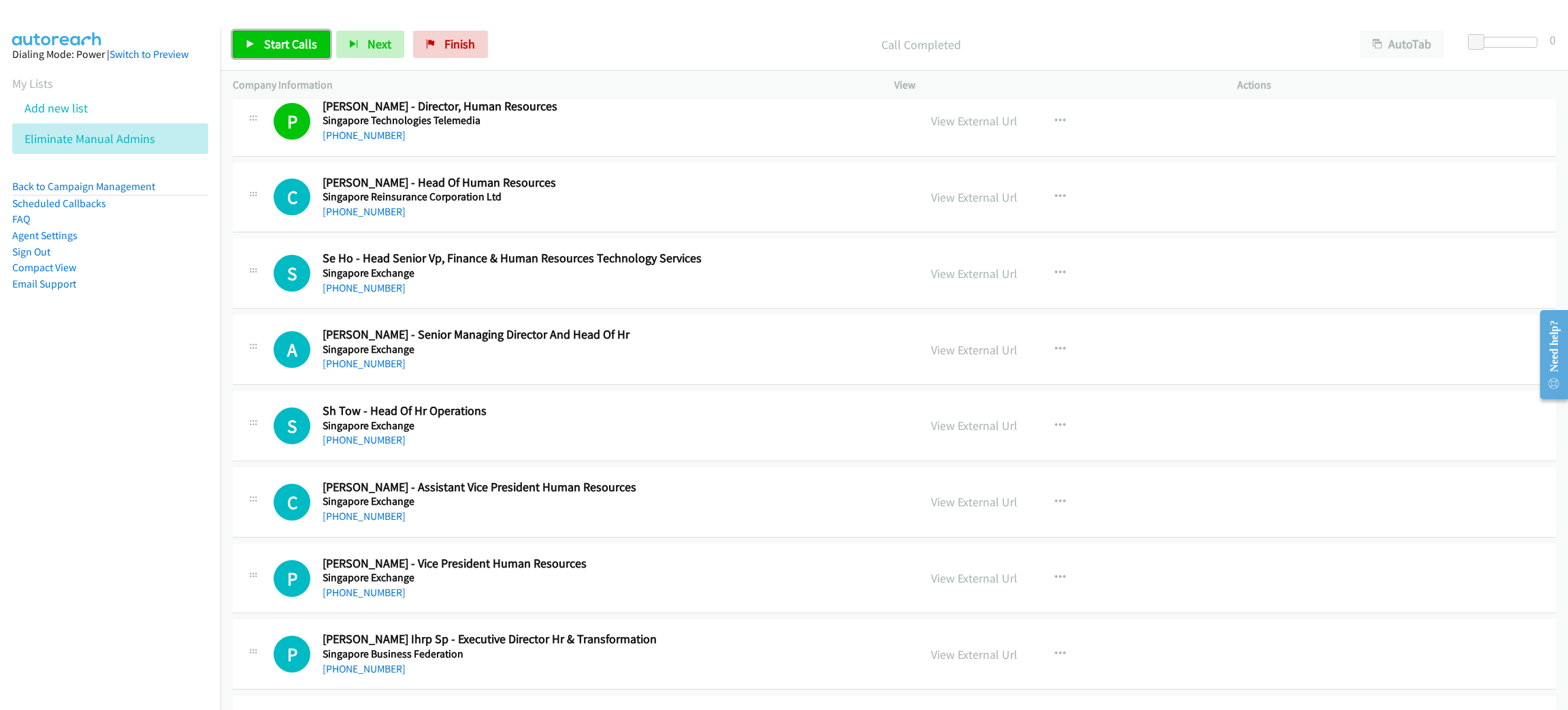
click at [295, 52] on link "Start Calls" at bounding box center [281, 44] width 98 height 27
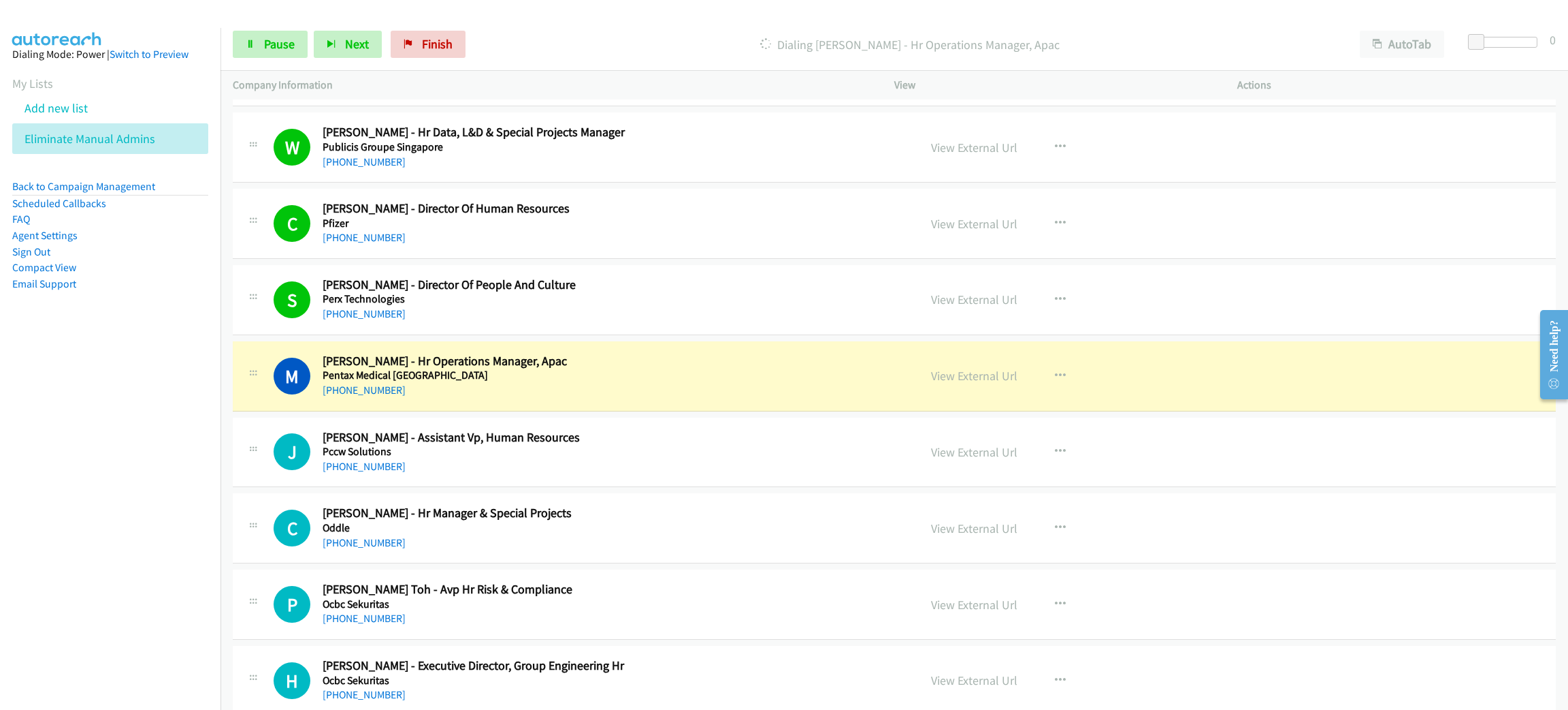
scroll to position [3779, 0]
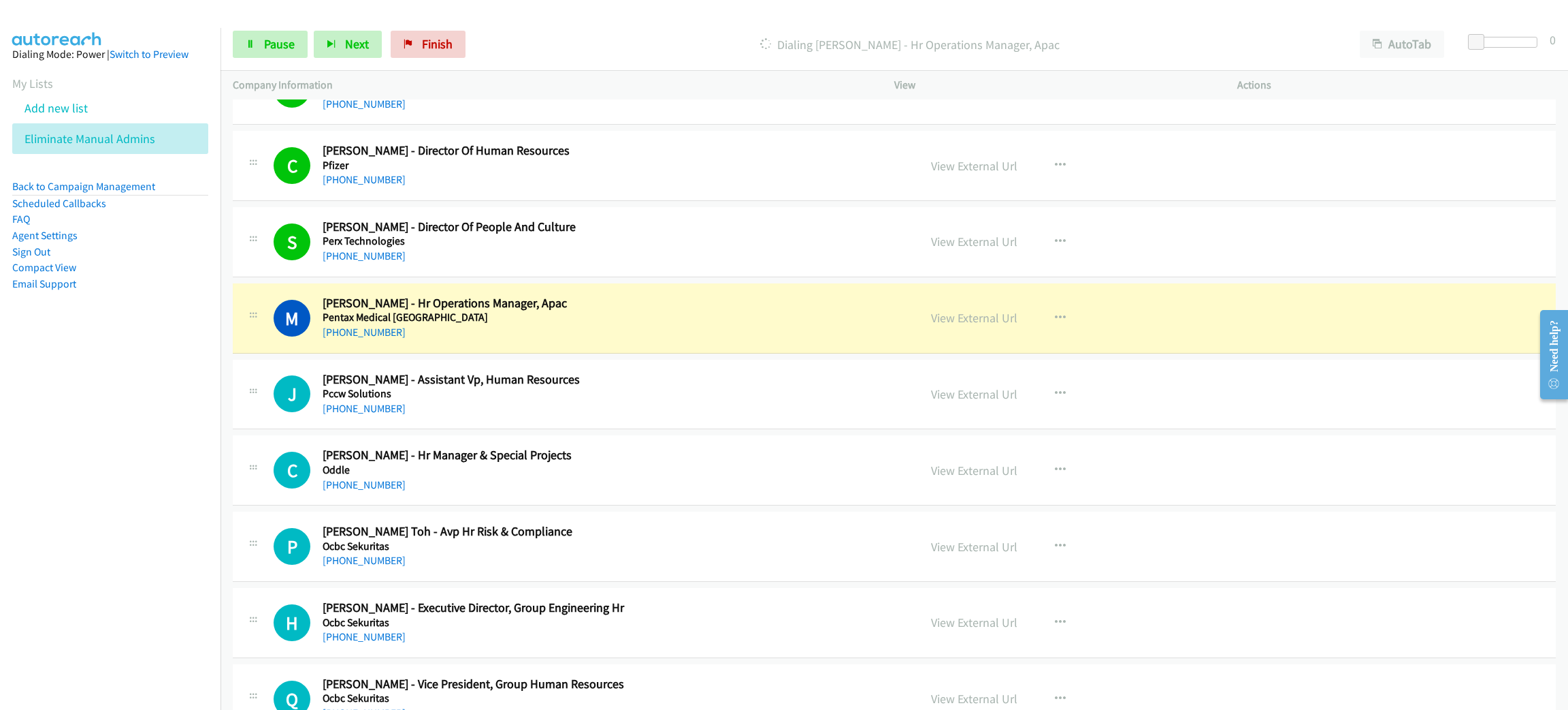
click at [566, 338] on div "[PHONE_NUMBER]" at bounding box center [608, 333] width 571 height 16
click at [942, 326] on link "View External Url" at bounding box center [974, 318] width 87 height 16
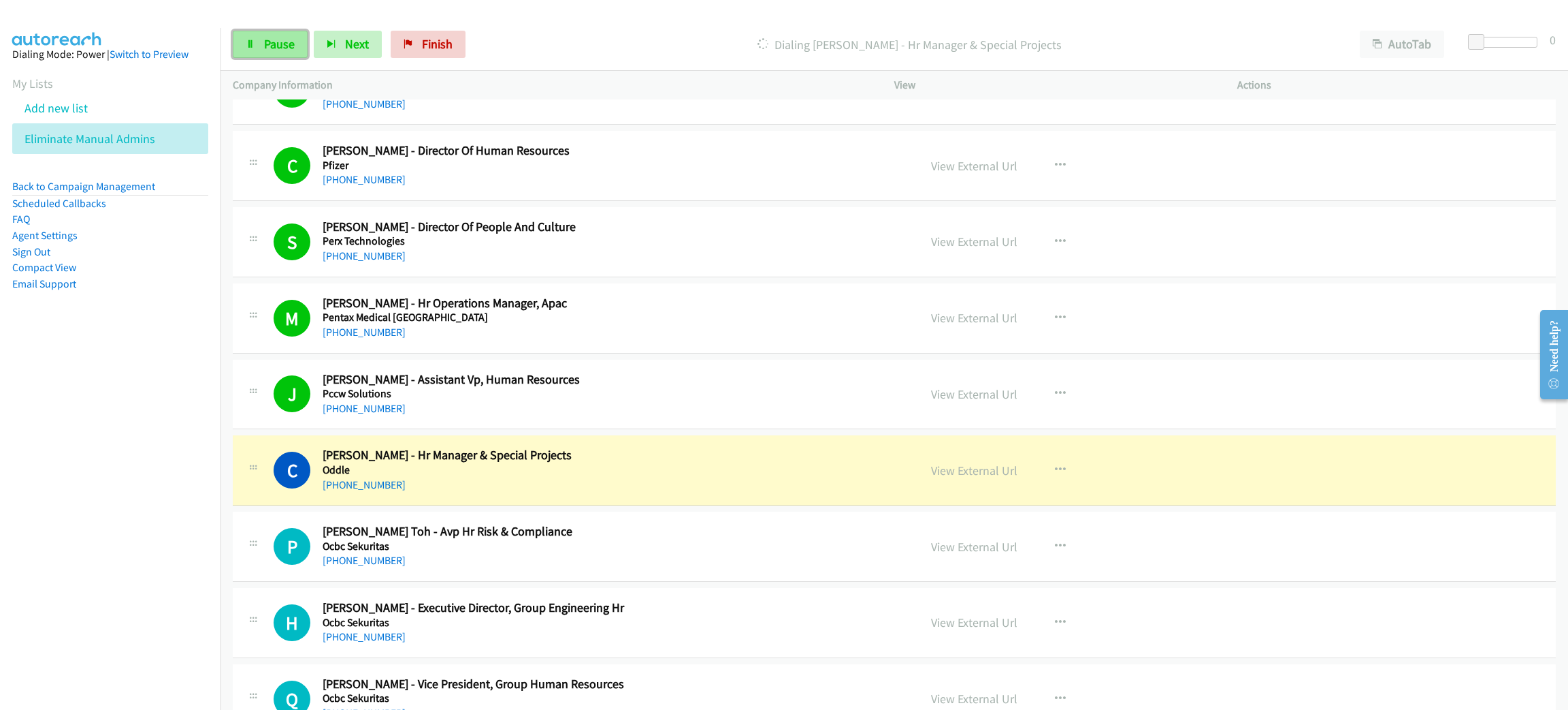
click at [266, 40] on span "Pause" at bounding box center [279, 44] width 31 height 16
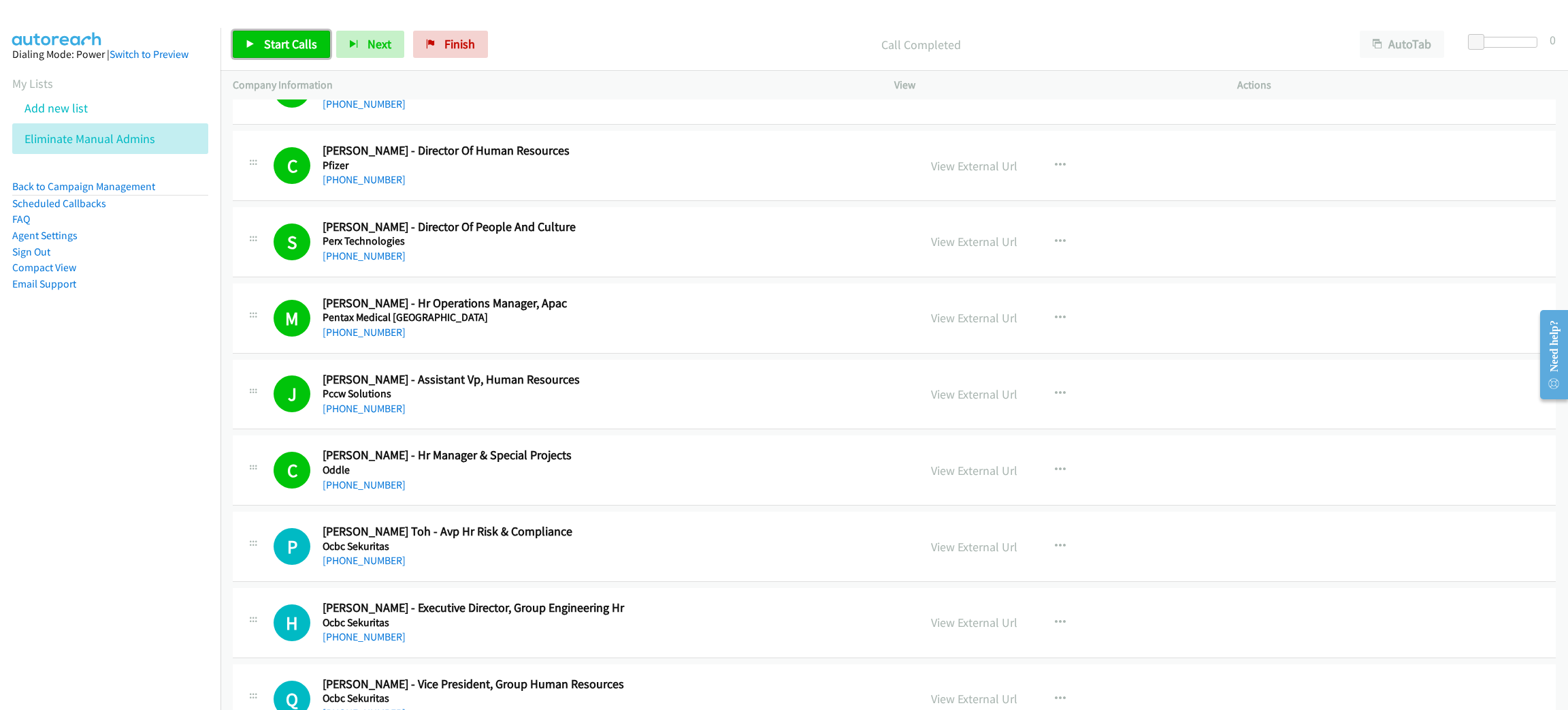
click at [296, 48] on span "Start Calls" at bounding box center [290, 44] width 53 height 16
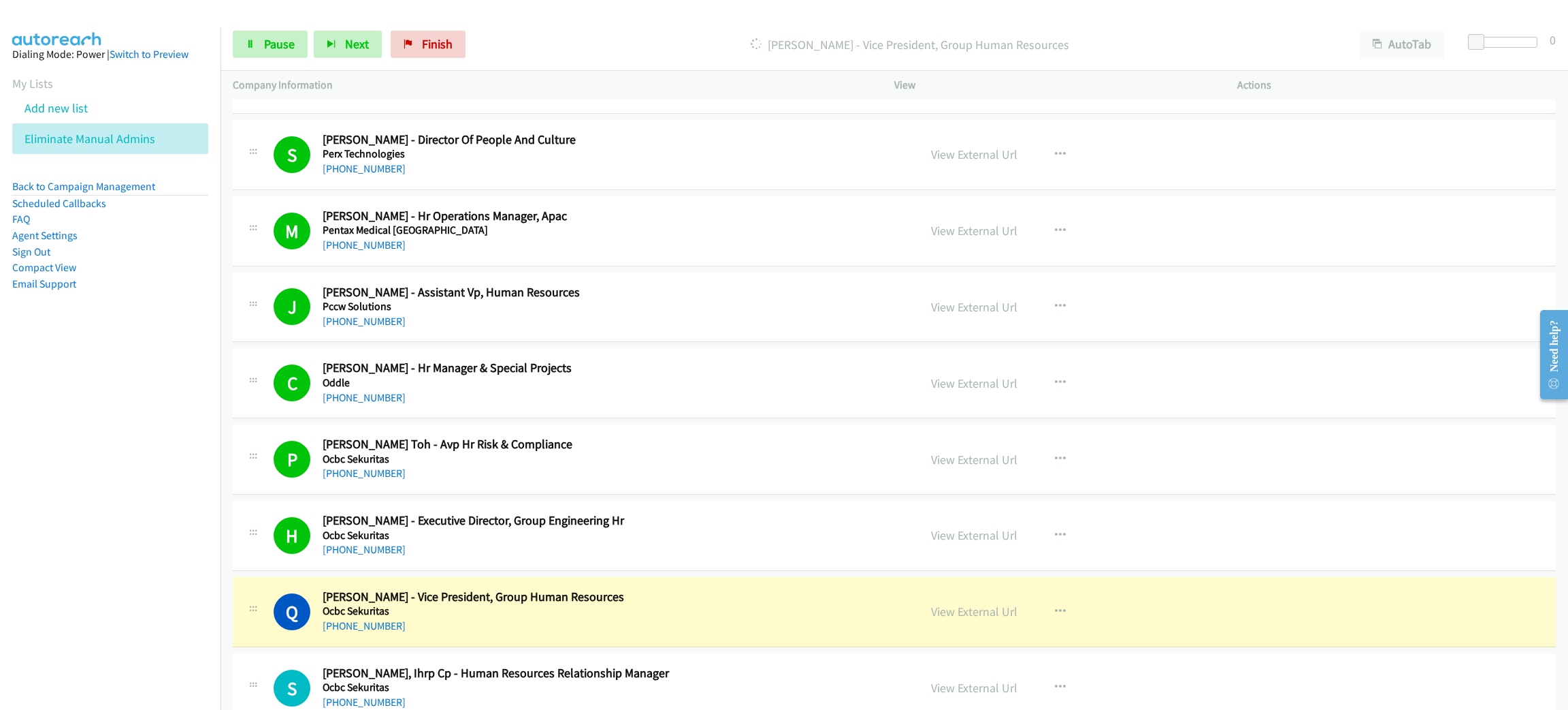
scroll to position [4290, 0]
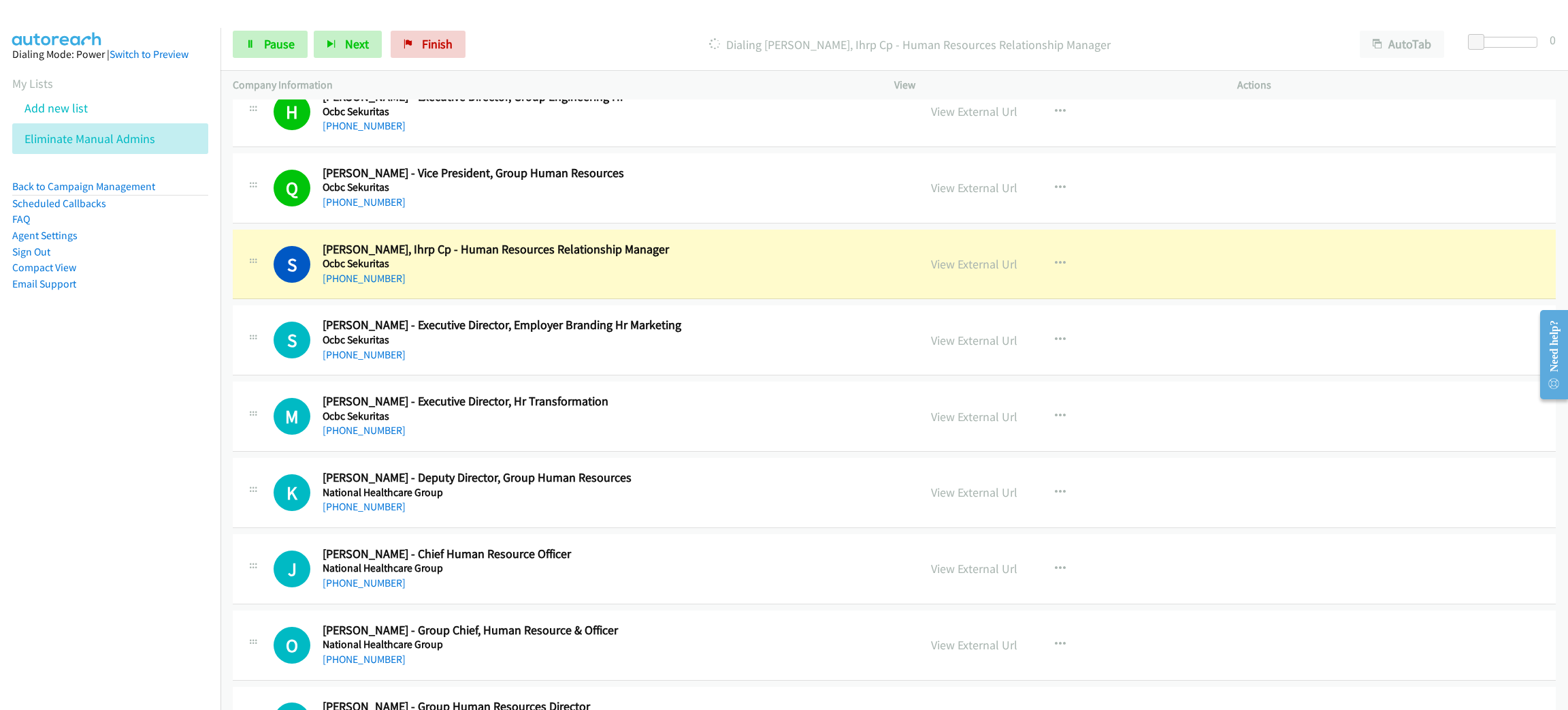
click at [547, 278] on div "[PHONE_NUMBER]" at bounding box center [608, 279] width 571 height 16
click at [954, 270] on link "View External Url" at bounding box center [974, 264] width 87 height 16
click at [278, 32] on link "Pause" at bounding box center [269, 44] width 75 height 27
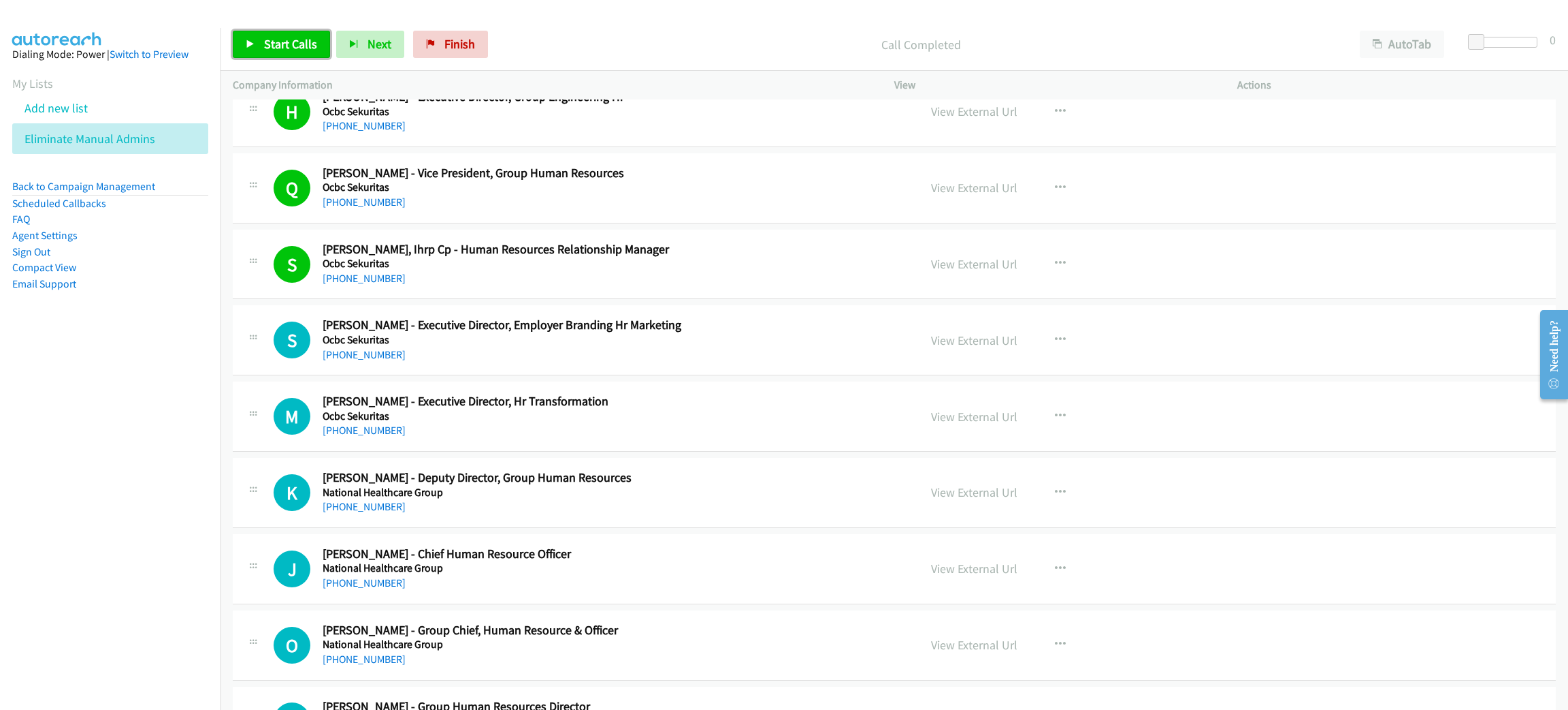
click at [307, 41] on span "Start Calls" at bounding box center [290, 44] width 53 height 16
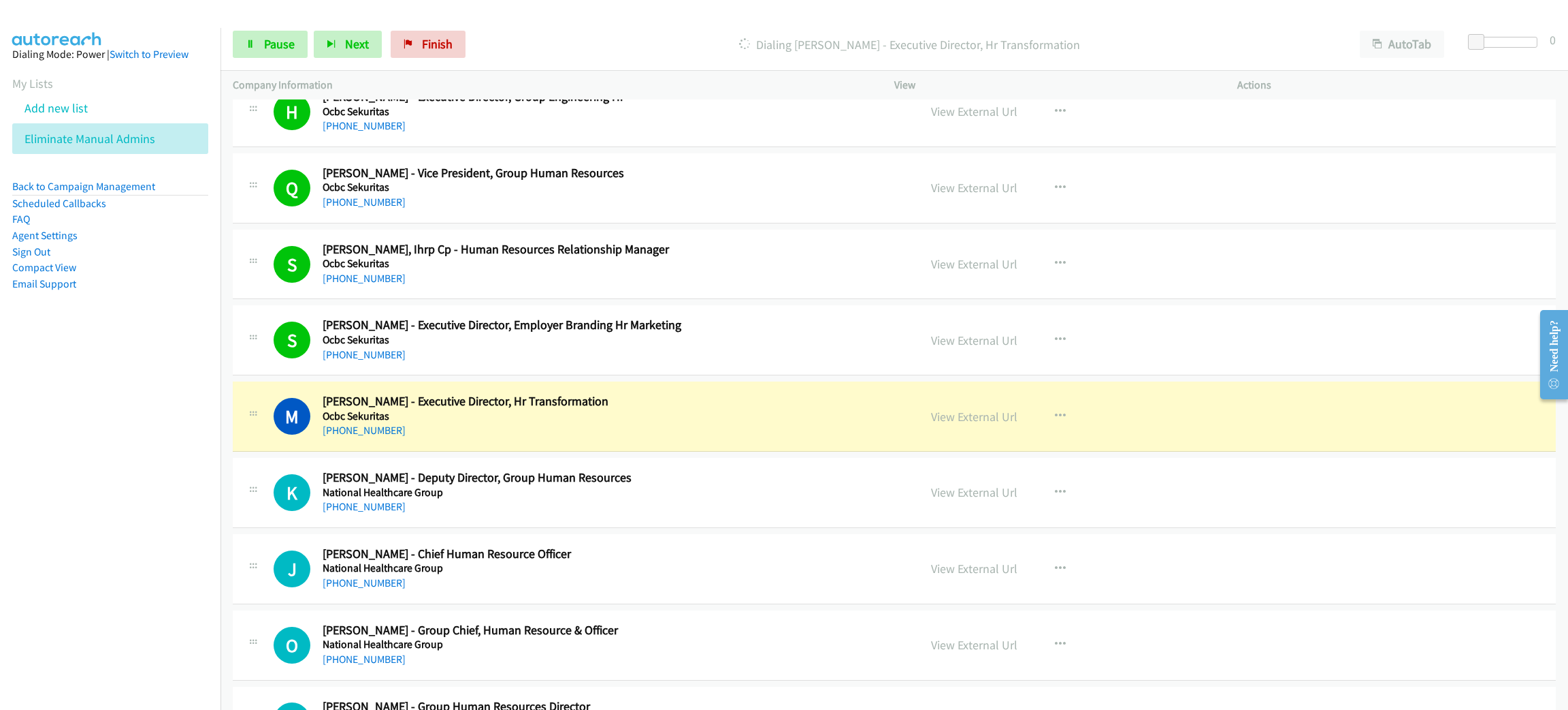
drag, startPoint x: 603, startPoint y: 426, endPoint x: 614, endPoint y: 426, distance: 11.0
click at [603, 423] on h5 "Ocbc Sekuritas" at bounding box center [608, 416] width 571 height 14
click at [952, 424] on link "View External Url" at bounding box center [974, 416] width 87 height 16
click at [278, 43] on span "Pause" at bounding box center [279, 44] width 31 height 16
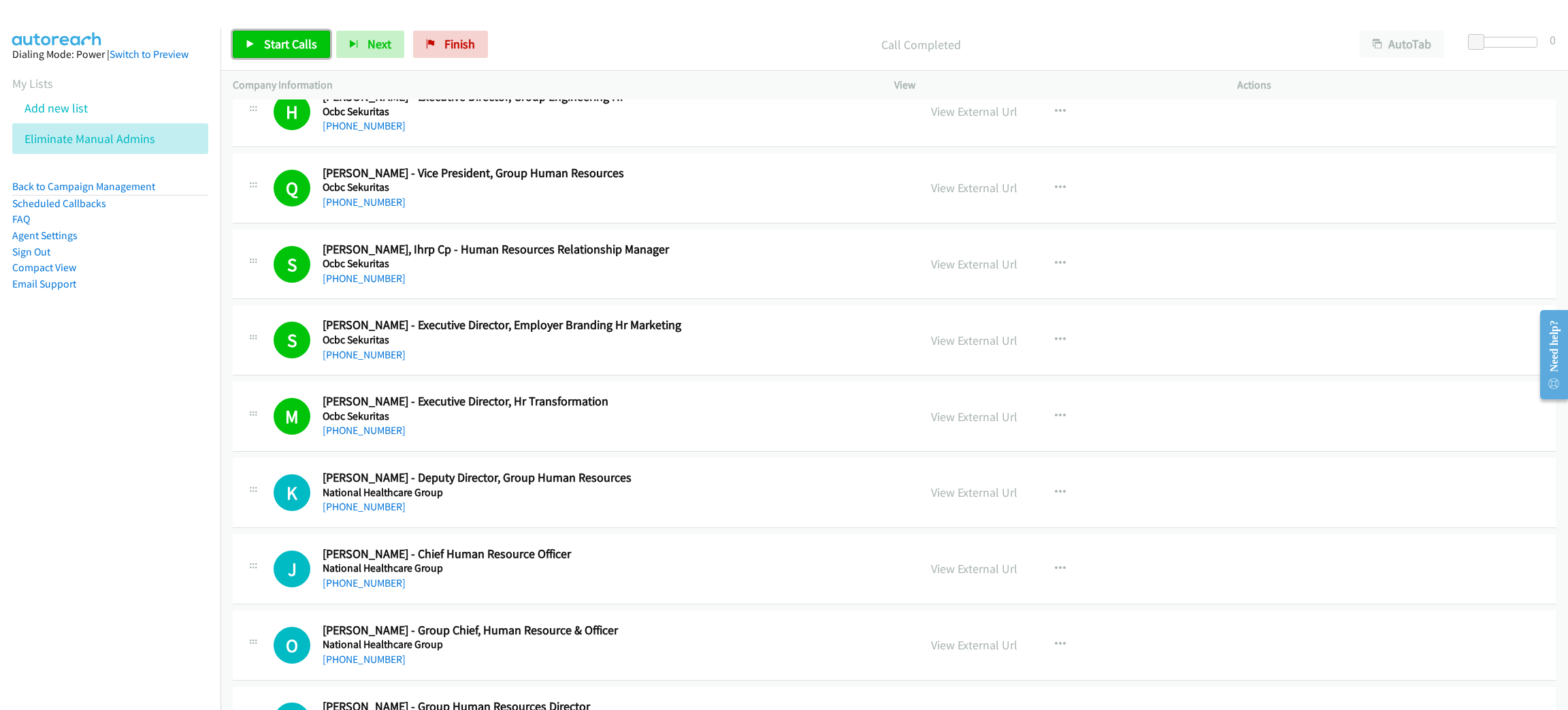
click at [300, 47] on span "Start Calls" at bounding box center [290, 44] width 53 height 16
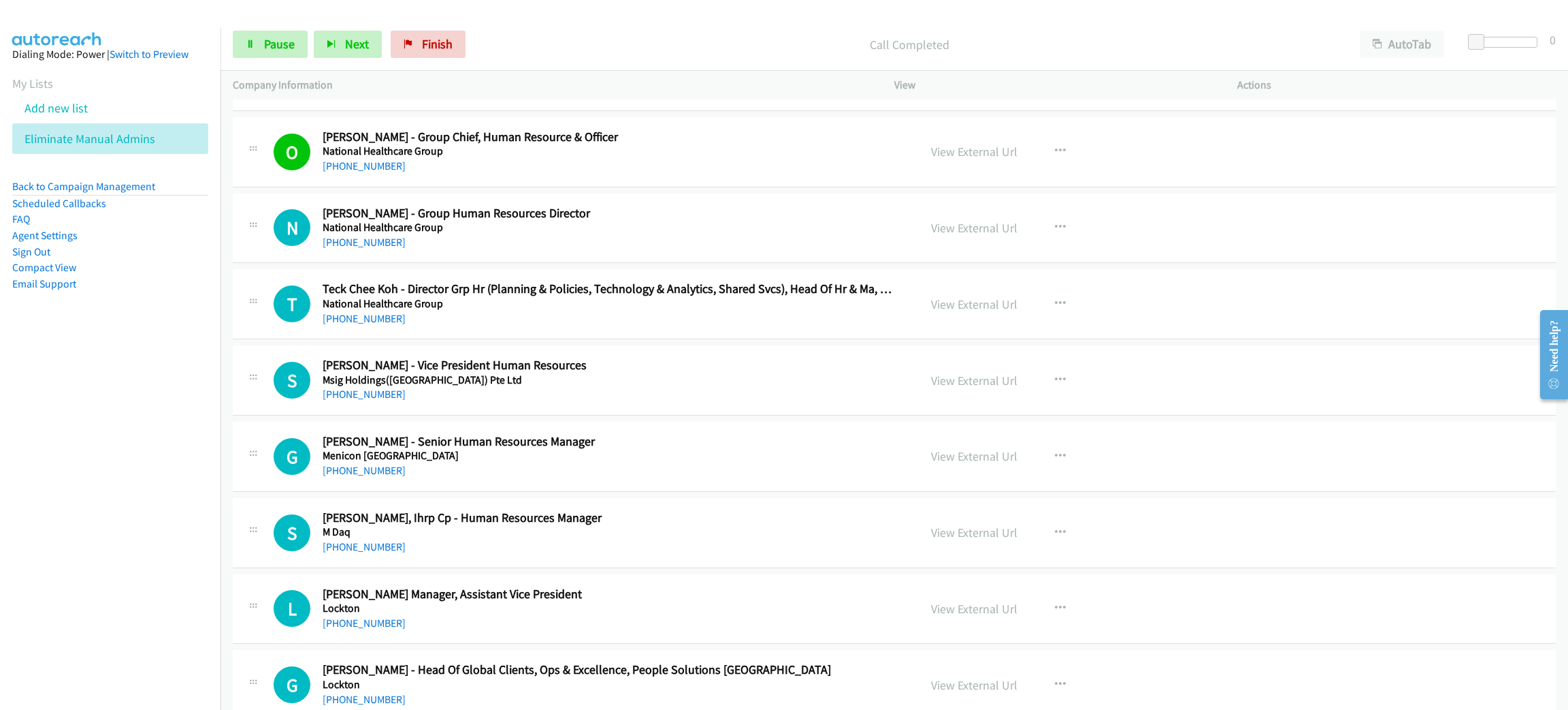
scroll to position [4800, 0]
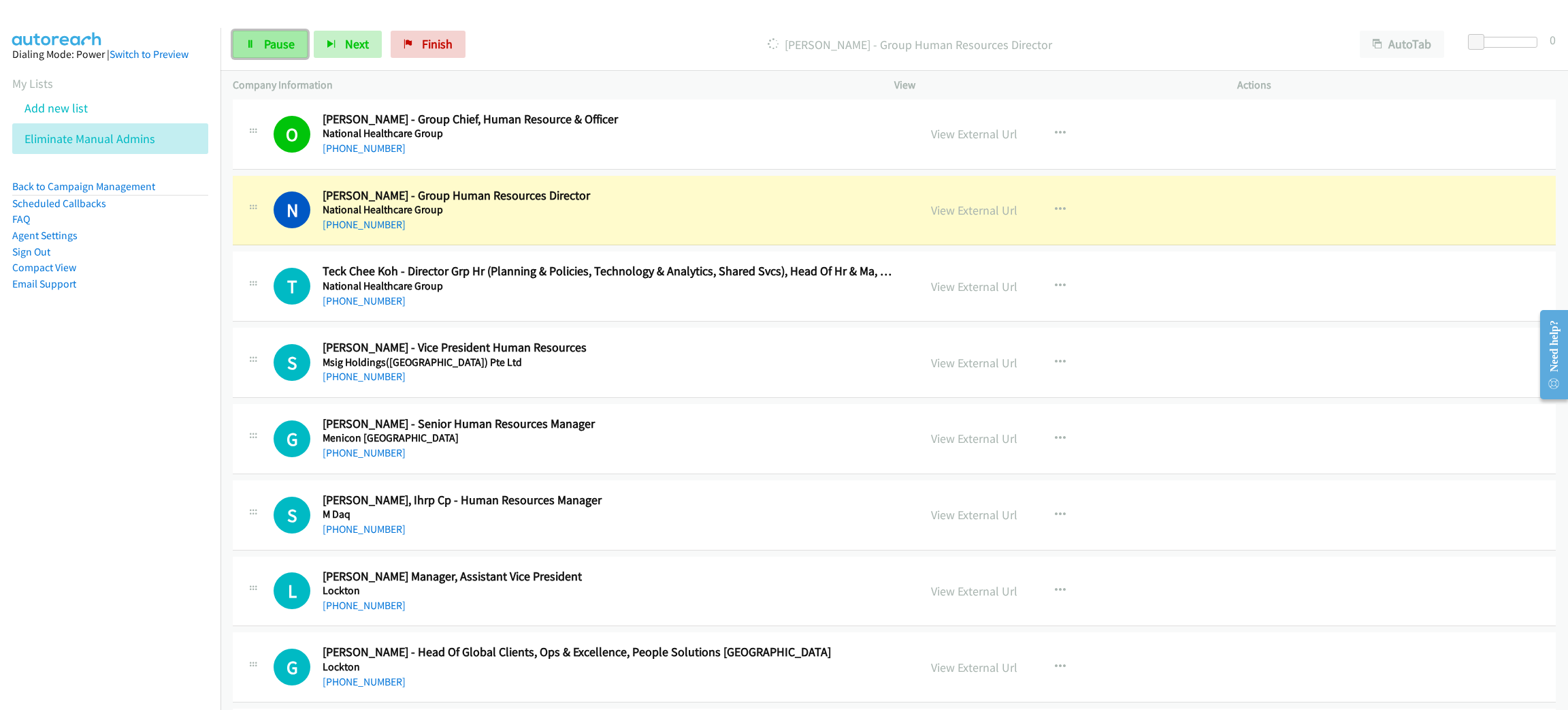
click at [278, 46] on span "Pause" at bounding box center [279, 44] width 31 height 16
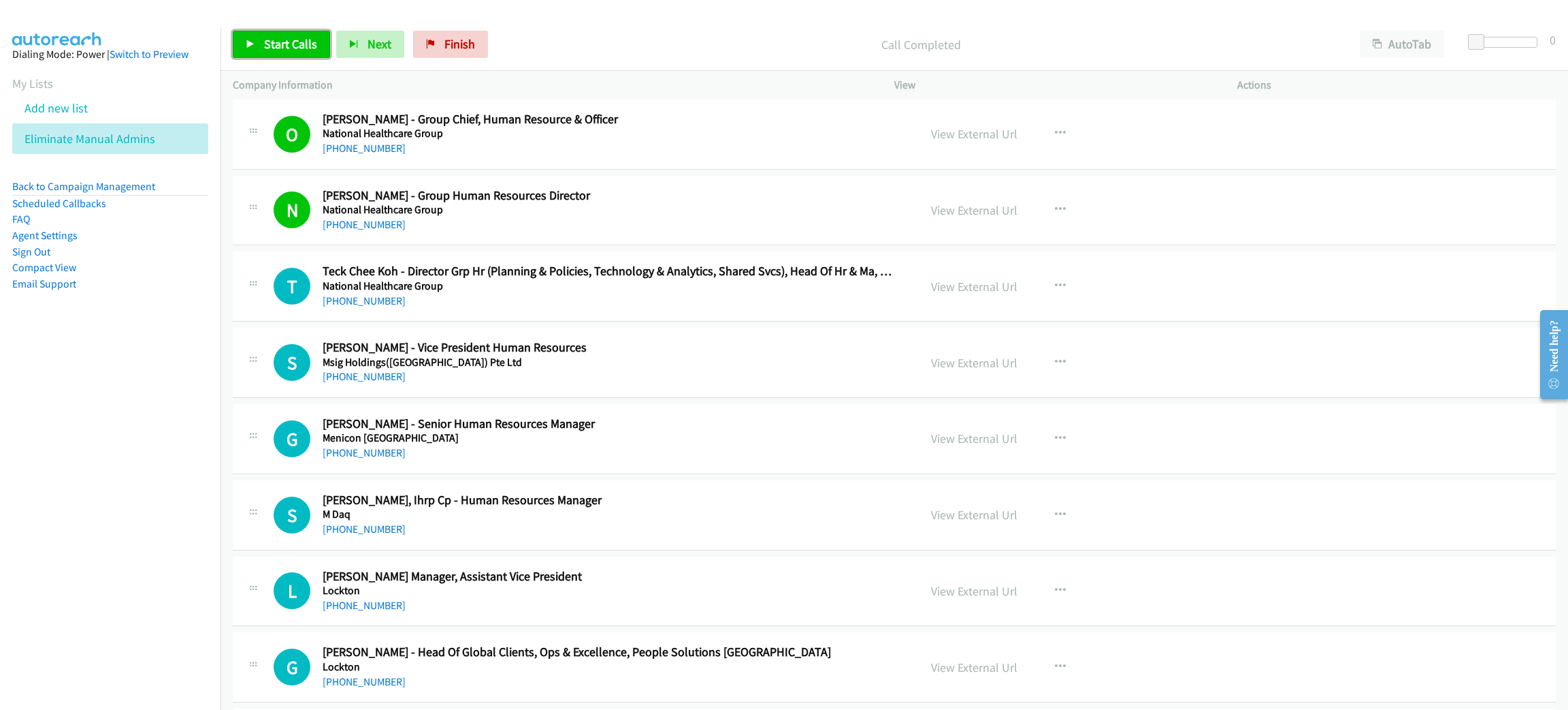
click at [309, 48] on span "Start Calls" at bounding box center [290, 44] width 53 height 16
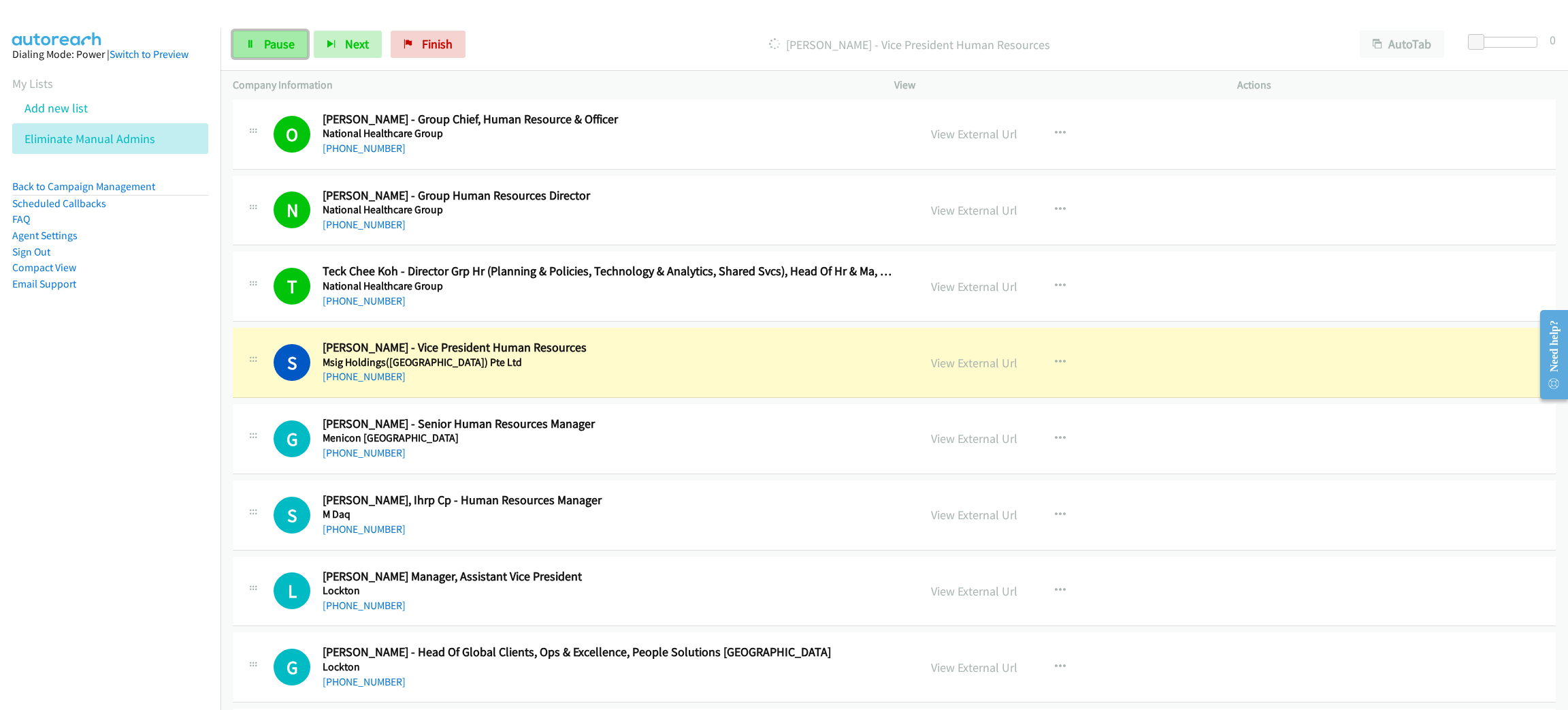
click at [291, 52] on link "Pause" at bounding box center [269, 44] width 75 height 27
click at [971, 367] on link "View External Url" at bounding box center [974, 362] width 87 height 16
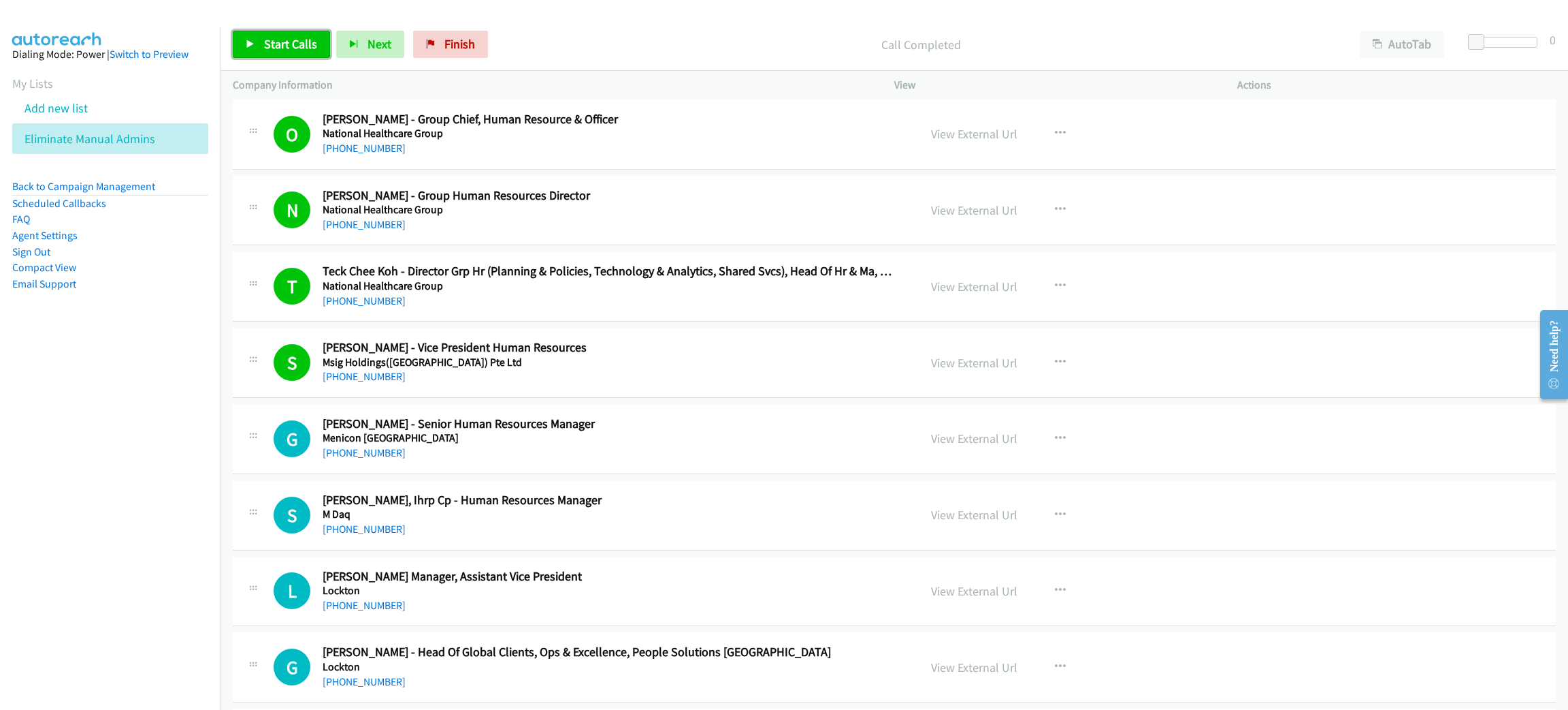
click at [301, 33] on link "Start Calls" at bounding box center [281, 44] width 98 height 27
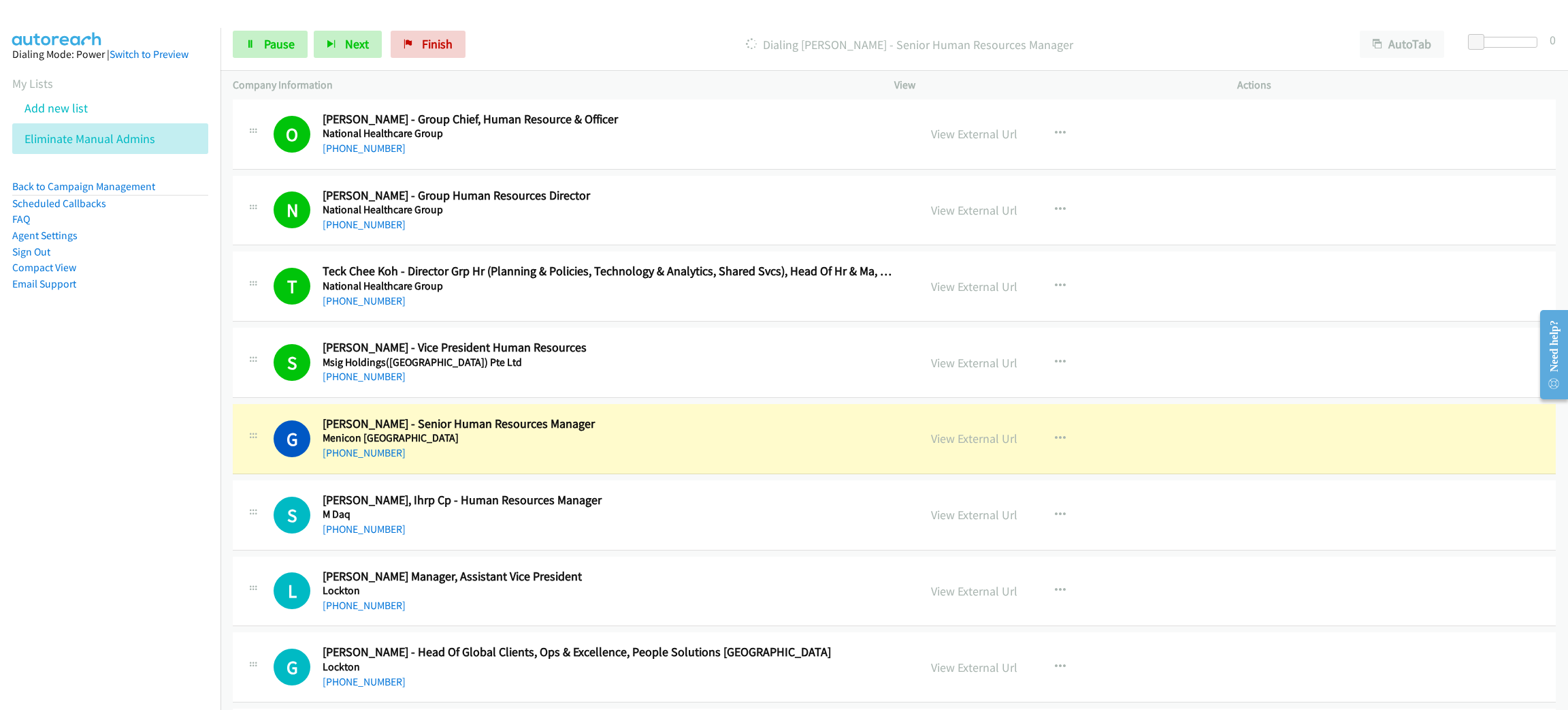
click at [626, 439] on h5 "Menicon [GEOGRAPHIC_DATA]" at bounding box center [608, 438] width 571 height 14
click at [284, 43] on span "Pause" at bounding box center [279, 44] width 31 height 16
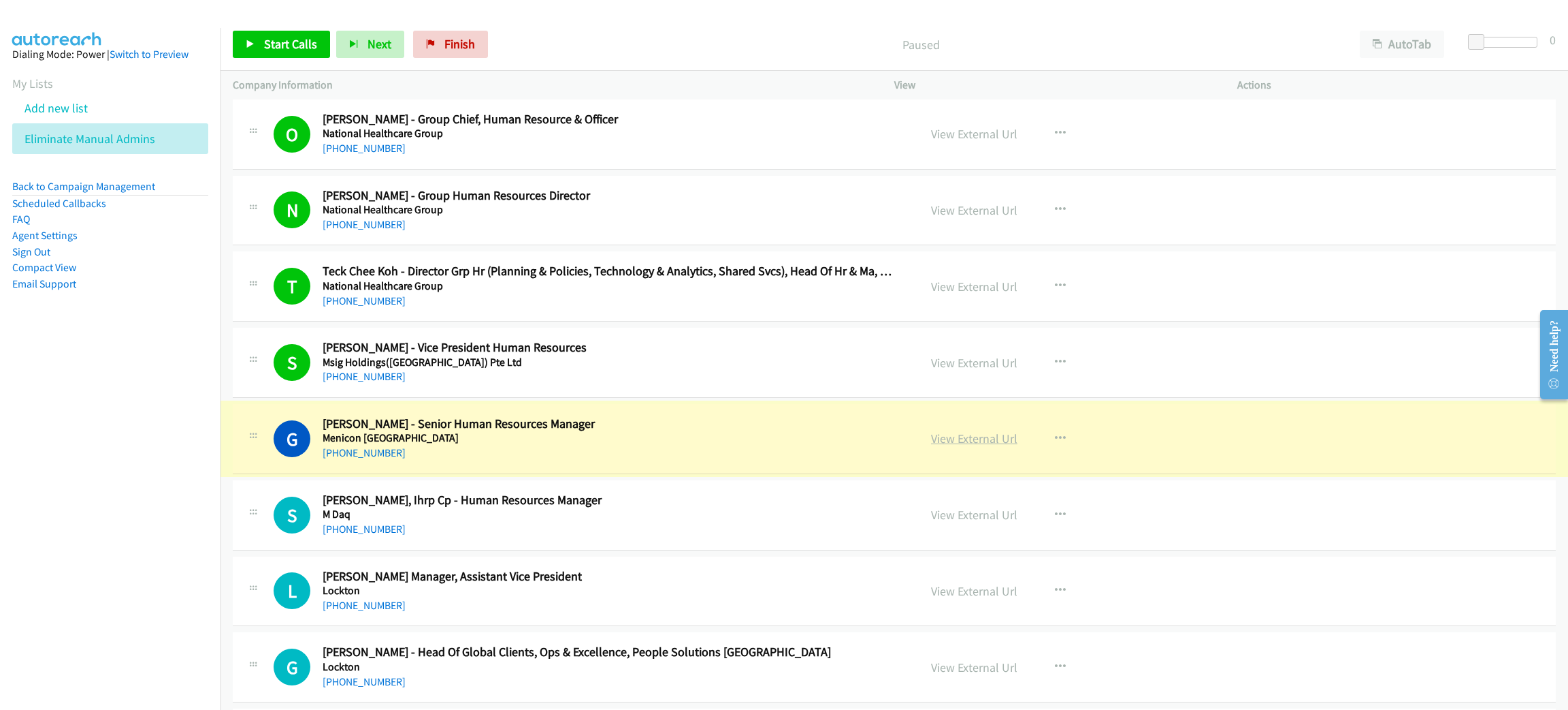
click at [958, 446] on link "View External Url" at bounding box center [974, 438] width 87 height 16
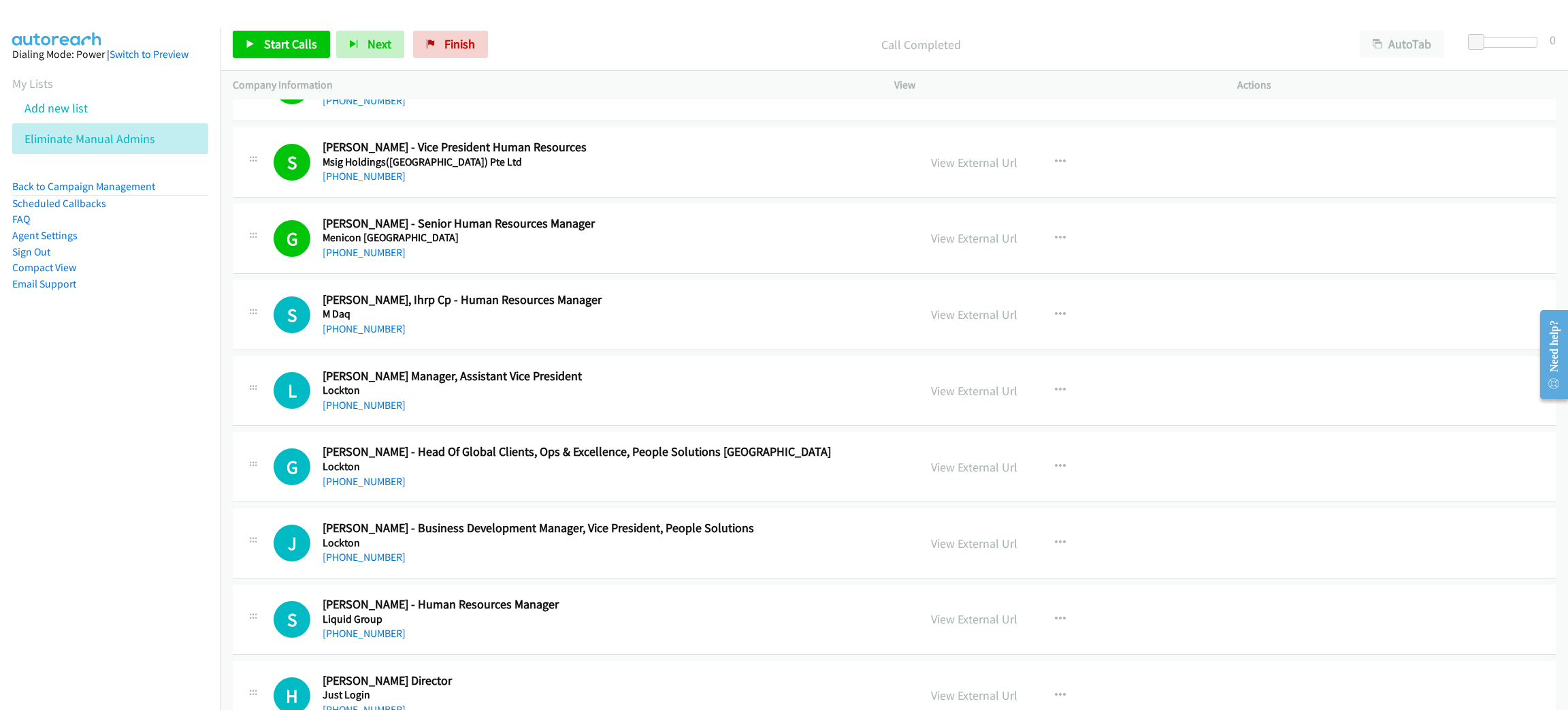
scroll to position [5005, 0]
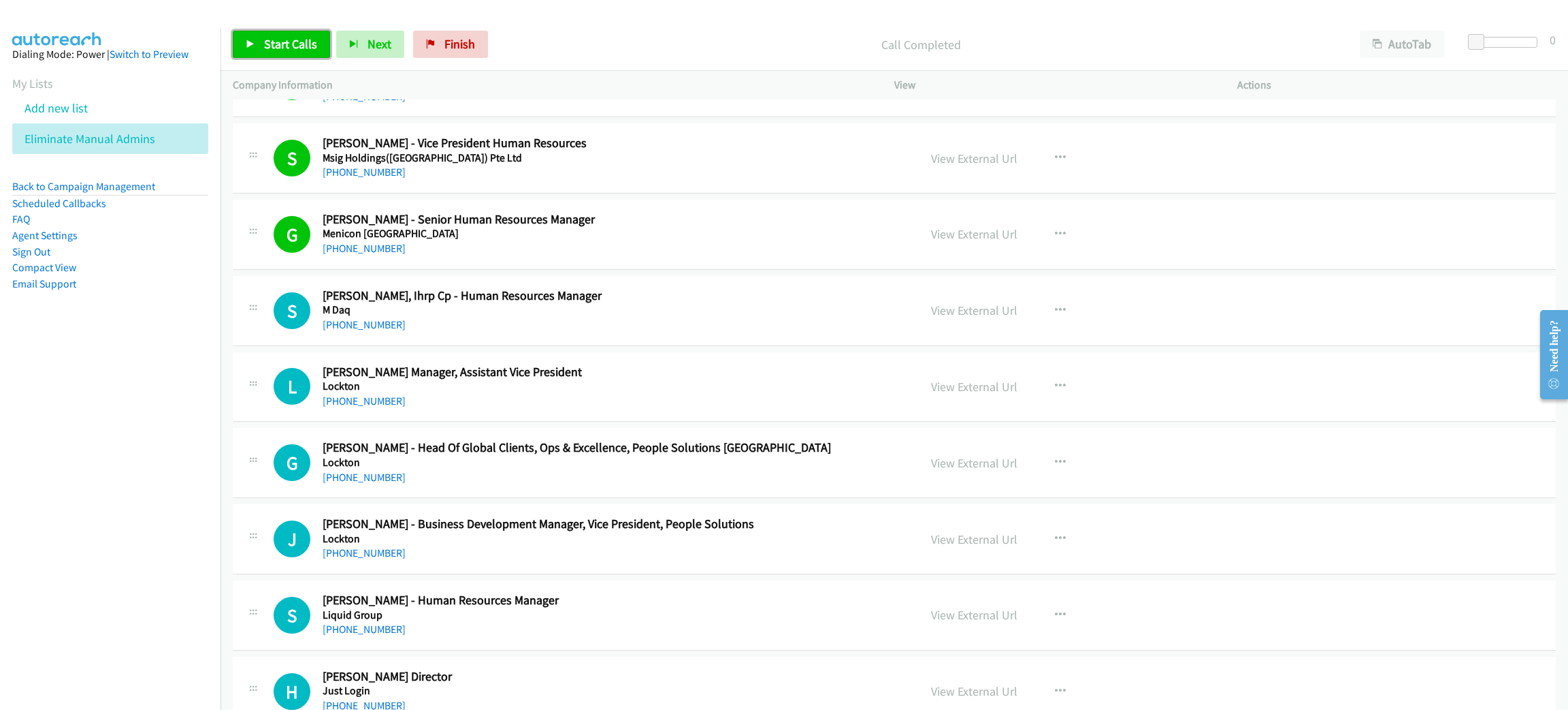
click at [294, 44] on span "Start Calls" at bounding box center [290, 44] width 53 height 16
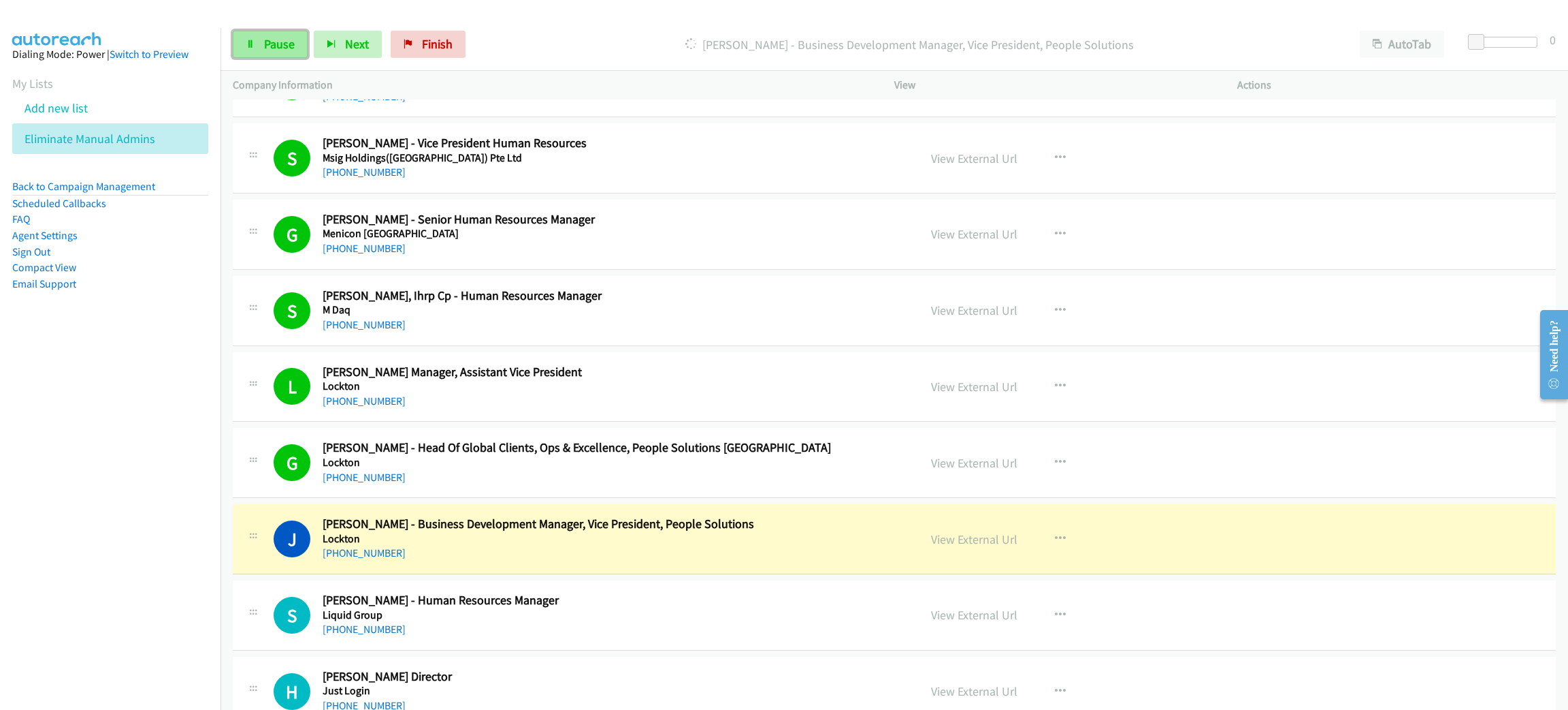
click at [278, 44] on span "Pause" at bounding box center [279, 44] width 31 height 16
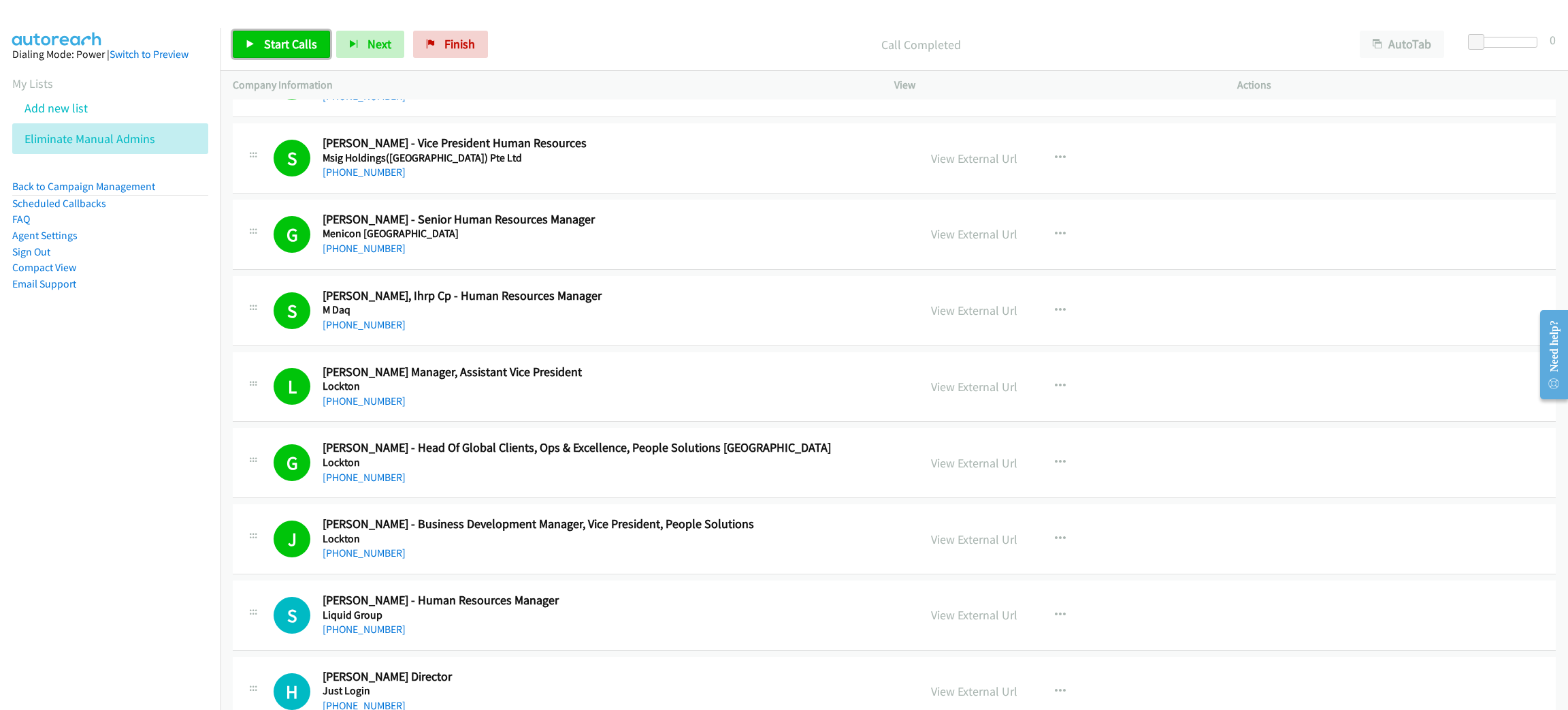
click at [259, 40] on link "Start Calls" at bounding box center [281, 44] width 98 height 27
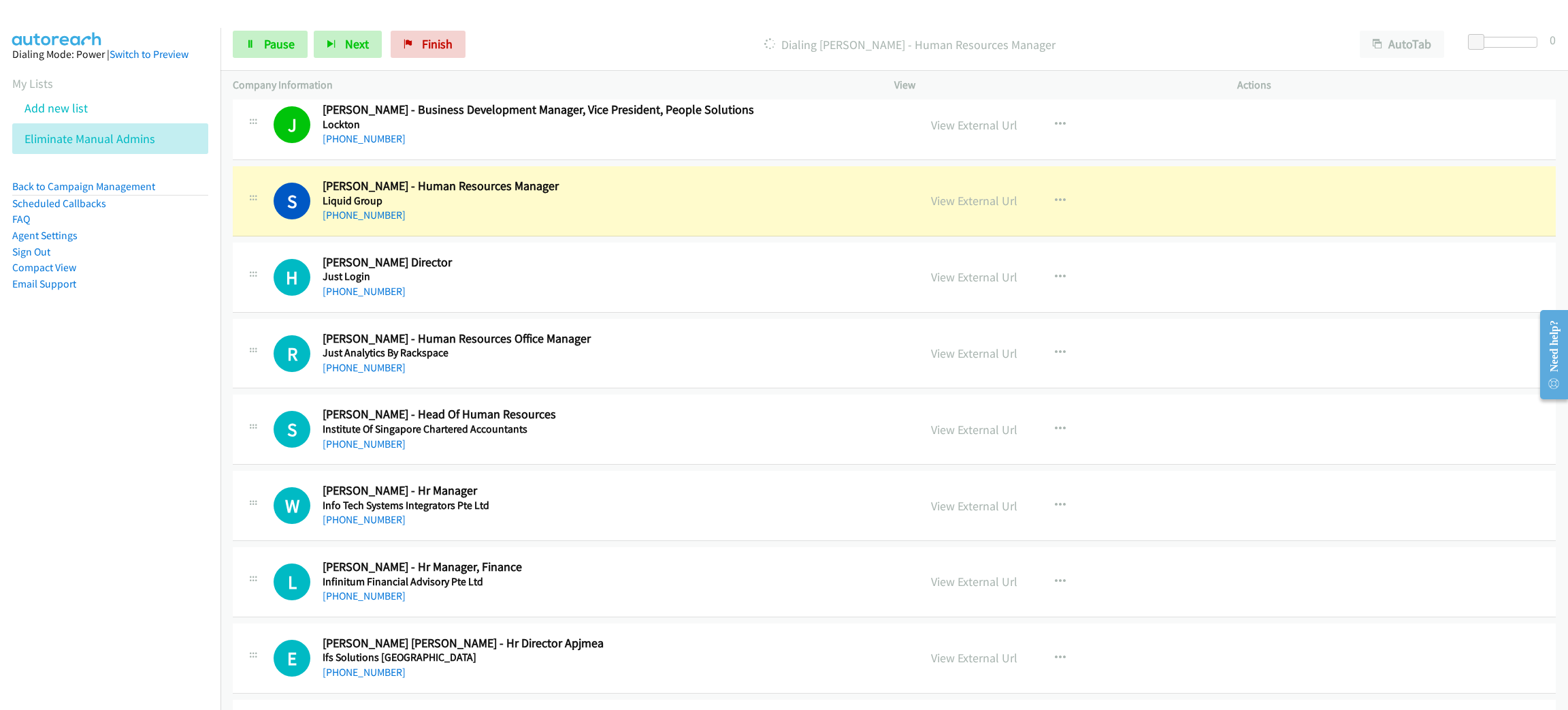
scroll to position [5413, 0]
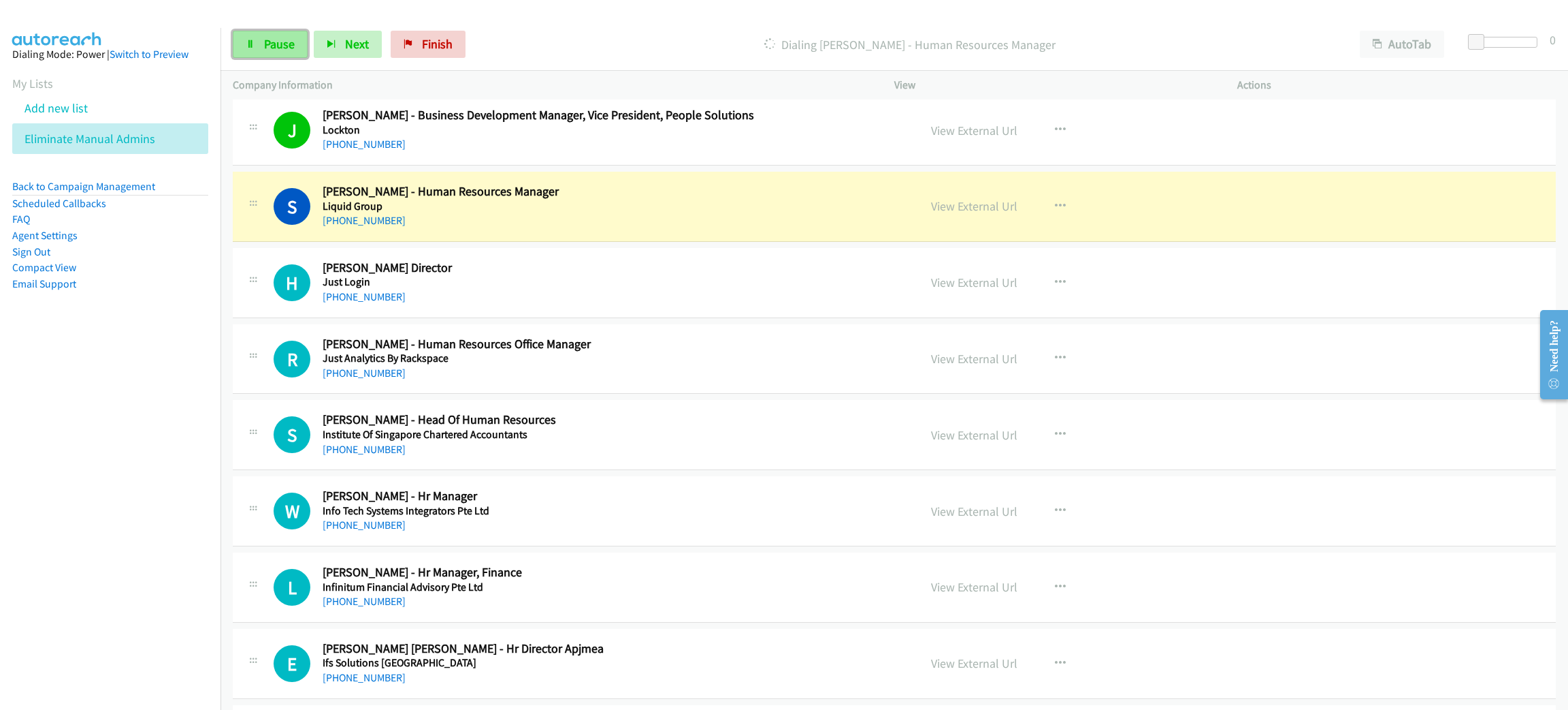
click at [280, 46] on span "Pause" at bounding box center [279, 44] width 31 height 16
click at [521, 213] on h5 "Liquid Group" at bounding box center [608, 207] width 571 height 14
click at [951, 214] on link "View External Url" at bounding box center [974, 206] width 87 height 16
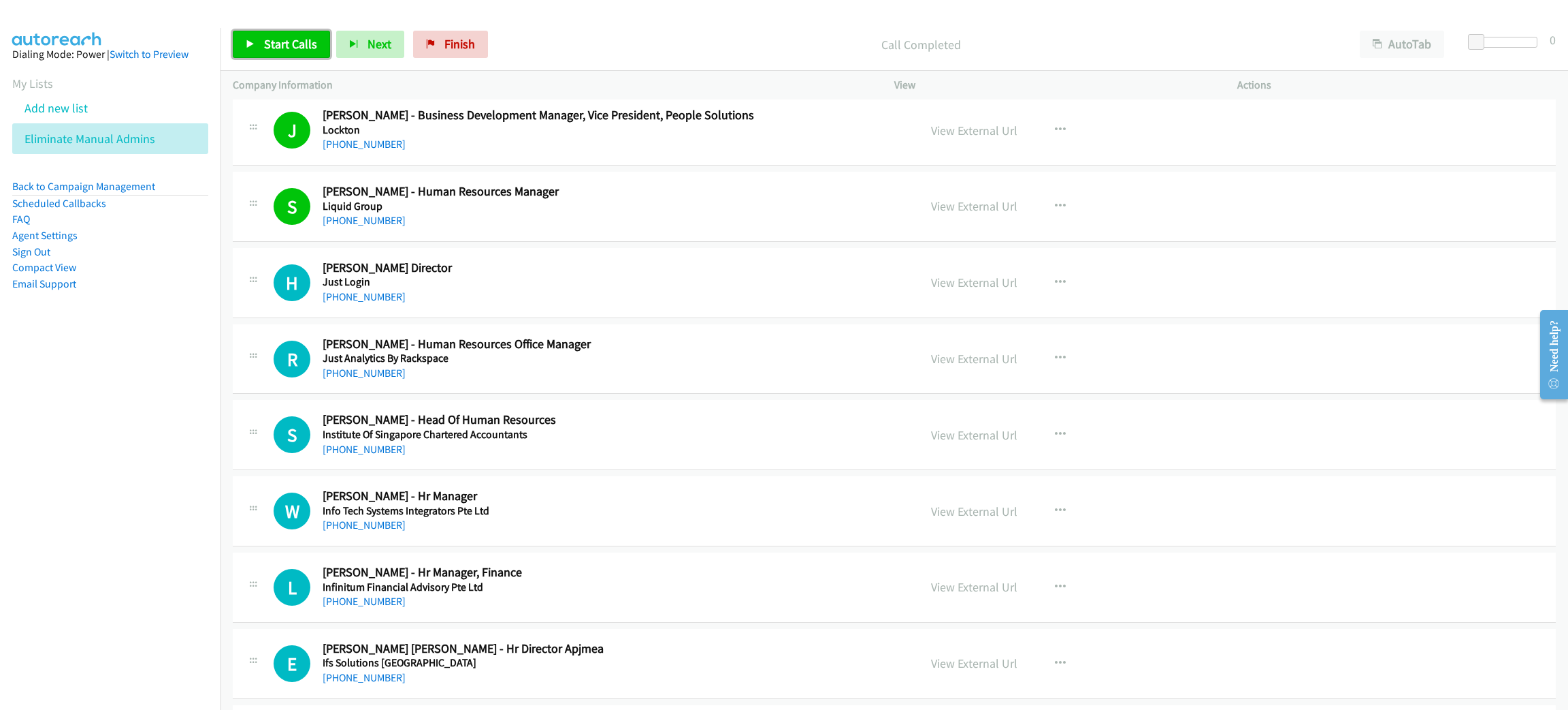
click at [292, 44] on span "Start Calls" at bounding box center [290, 44] width 53 height 16
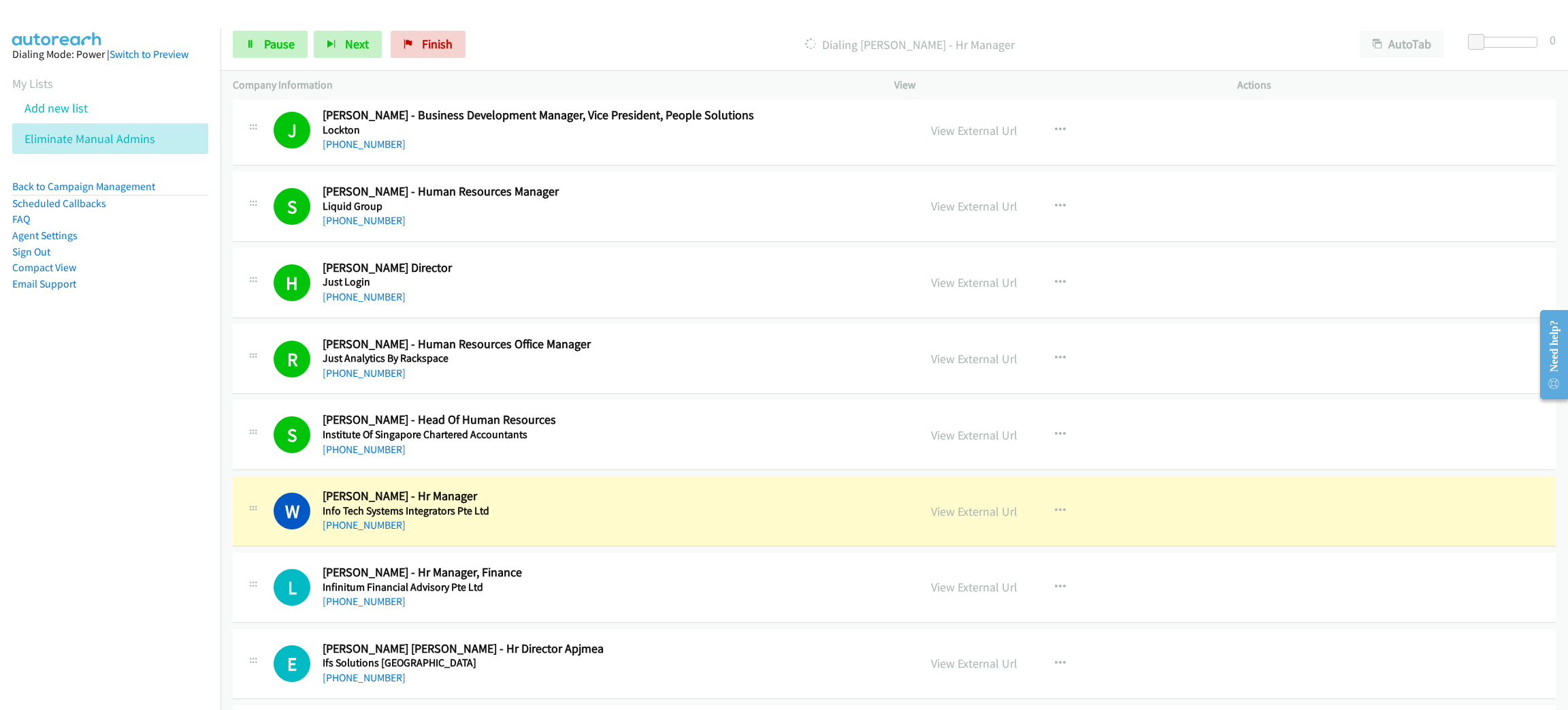
click at [264, 27] on div "Start Calls Pause Next Finish Dialing [PERSON_NAME] - Hr Manager AutoTab AutoTa…" at bounding box center [894, 44] width 1347 height 53
click at [267, 36] on span "Pause" at bounding box center [279, 44] width 31 height 16
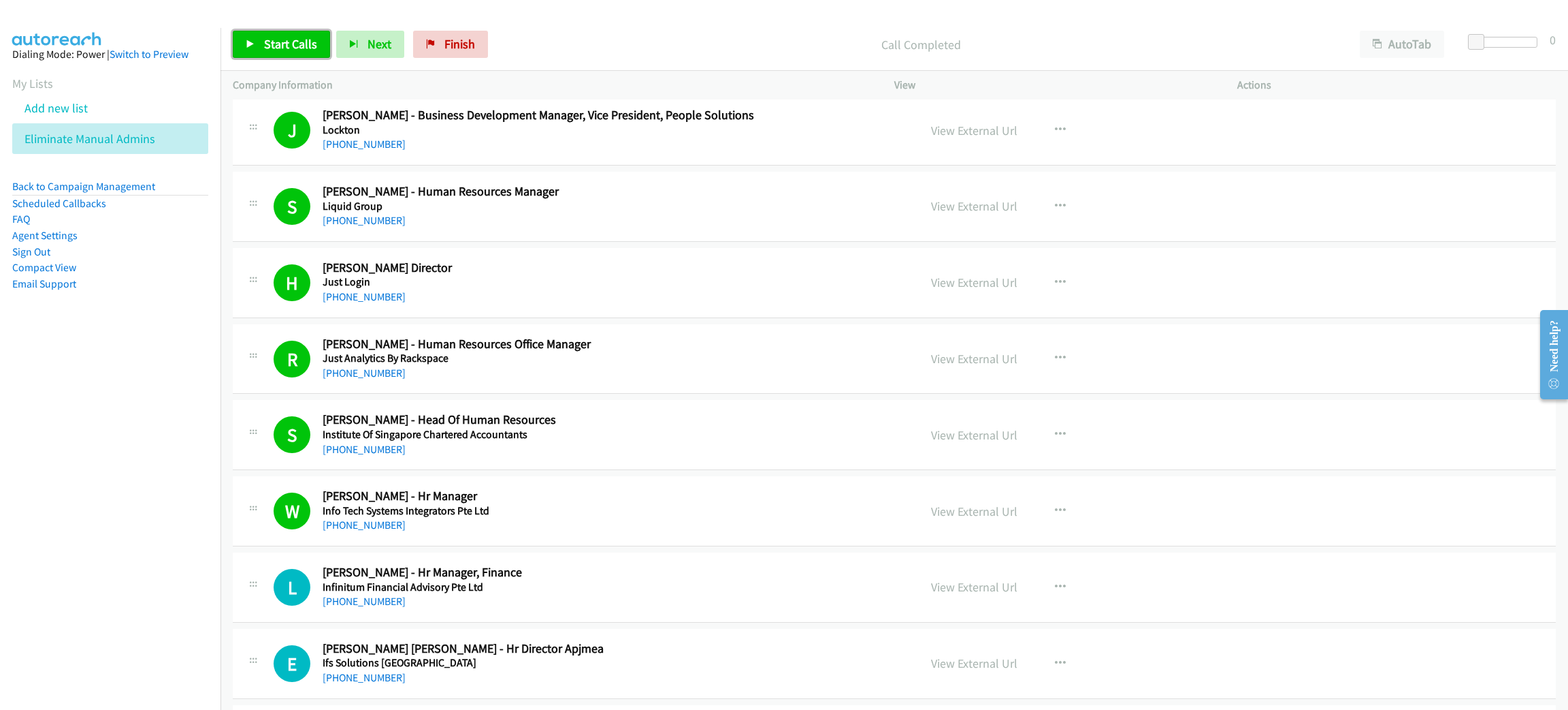
click at [278, 43] on span "Start Calls" at bounding box center [290, 44] width 53 height 16
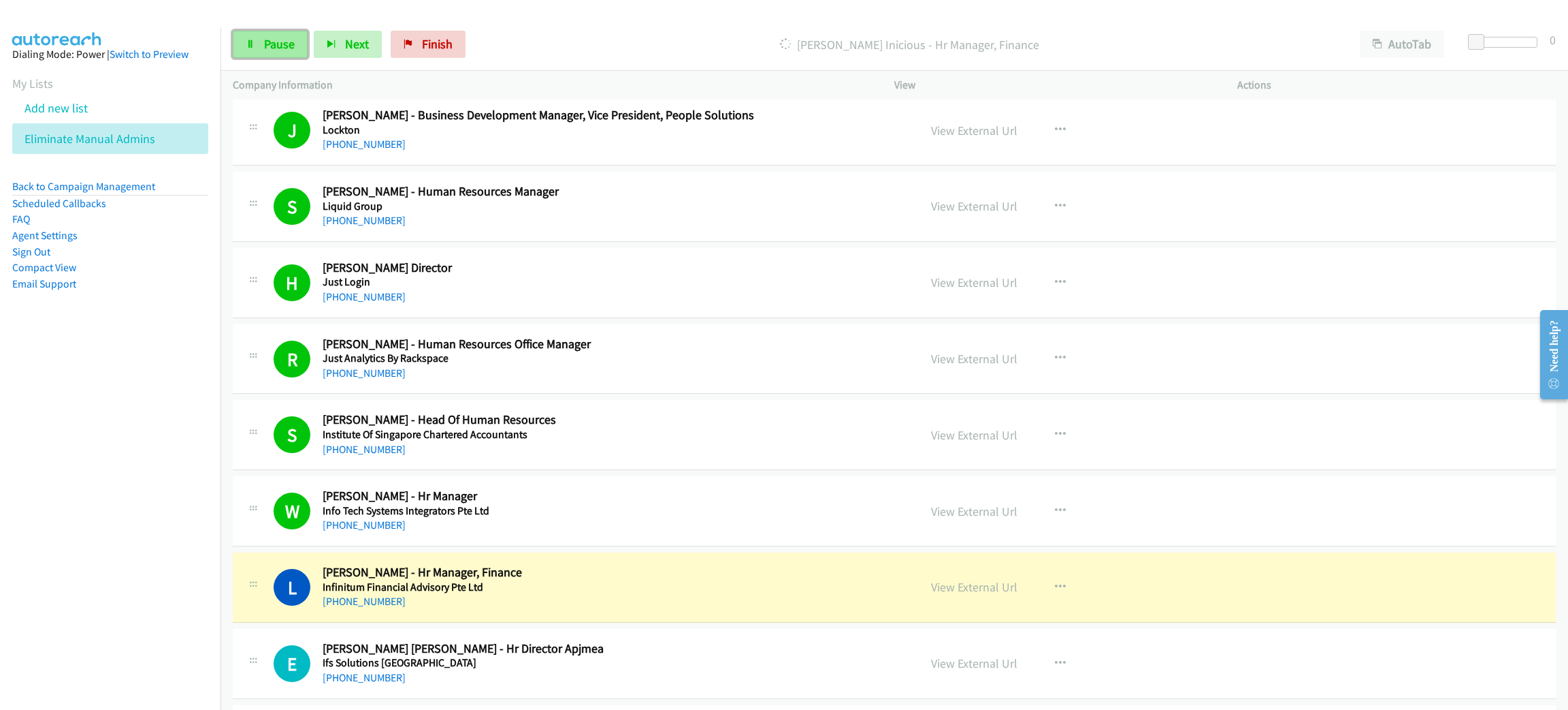
click at [279, 47] on span "Pause" at bounding box center [279, 44] width 31 height 16
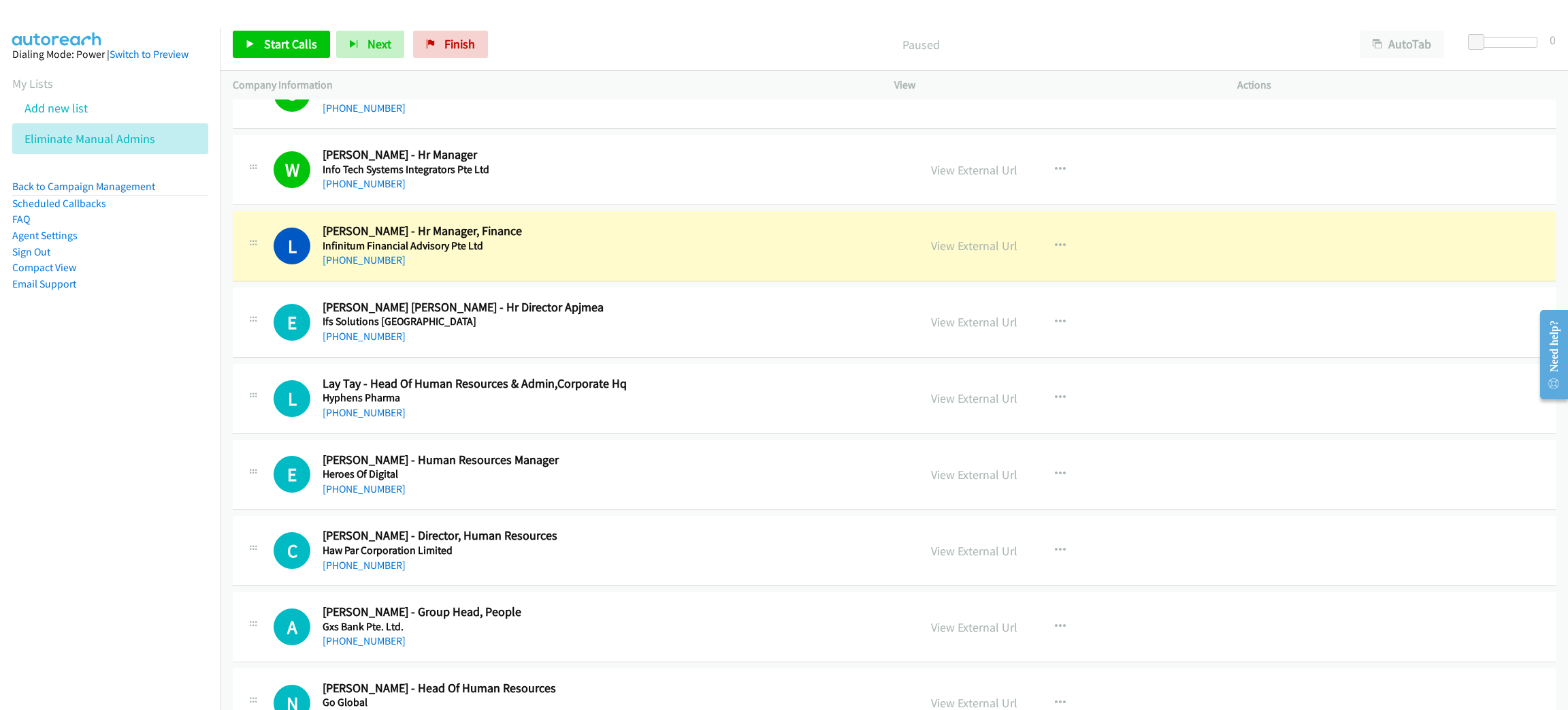
scroll to position [5721, 0]
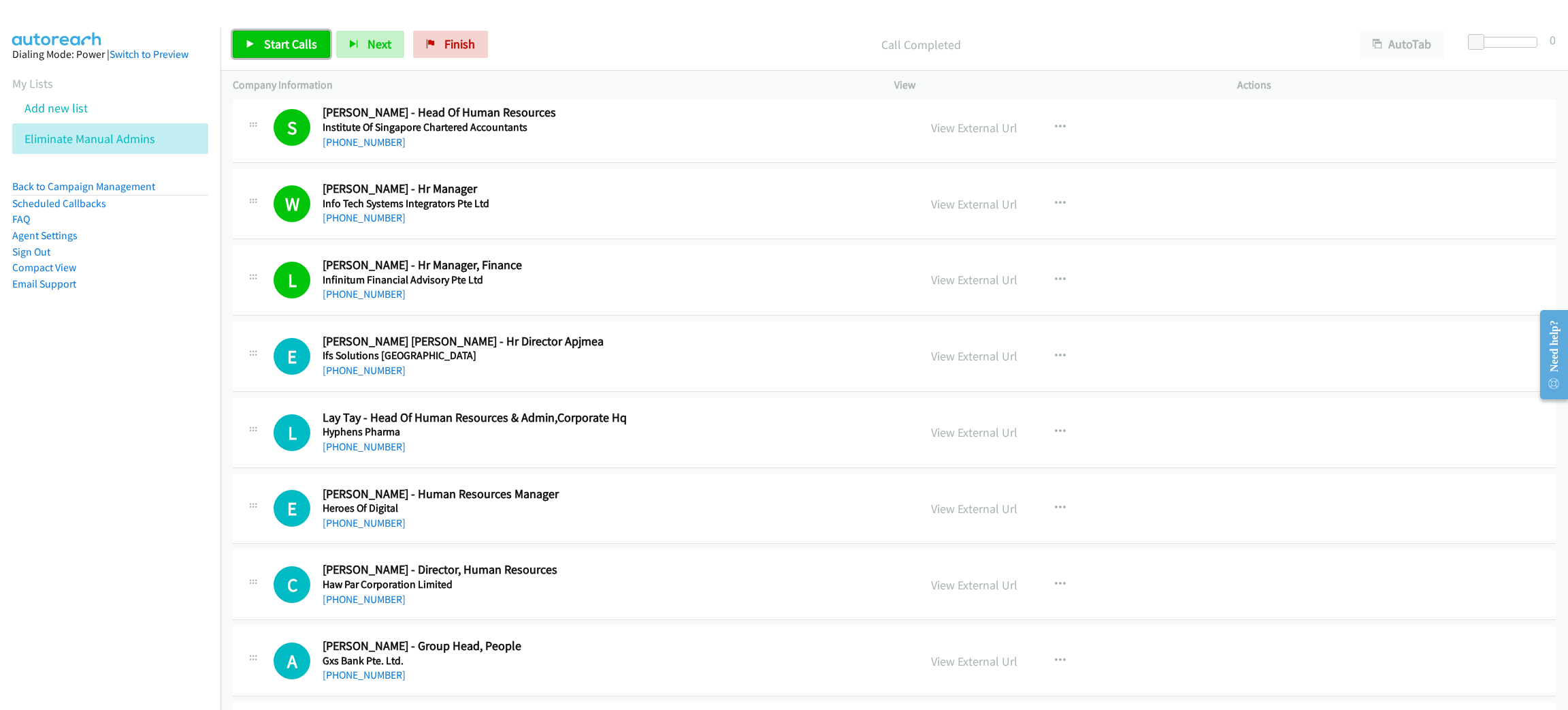
click at [264, 44] on span "Start Calls" at bounding box center [290, 44] width 53 height 16
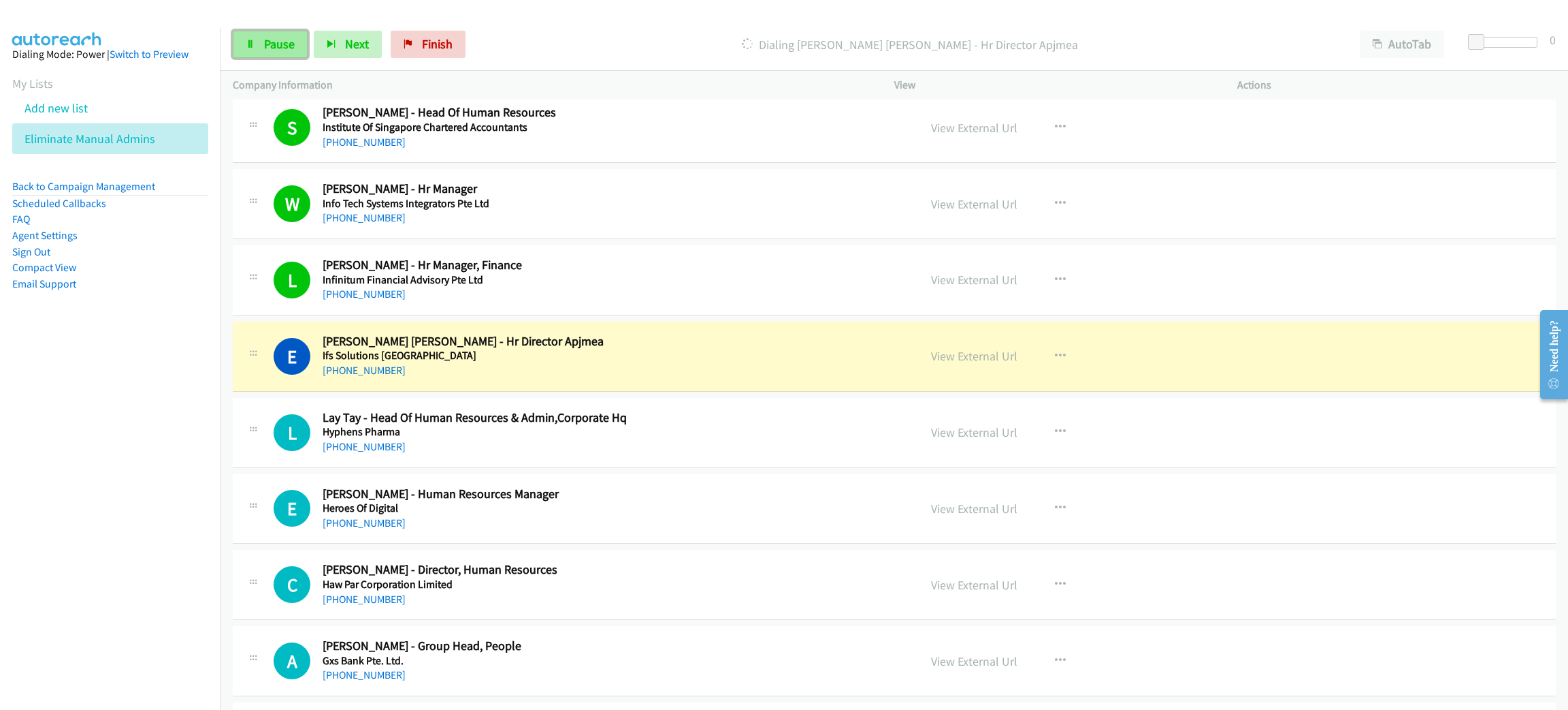
click at [256, 43] on link "Pause" at bounding box center [269, 44] width 75 height 27
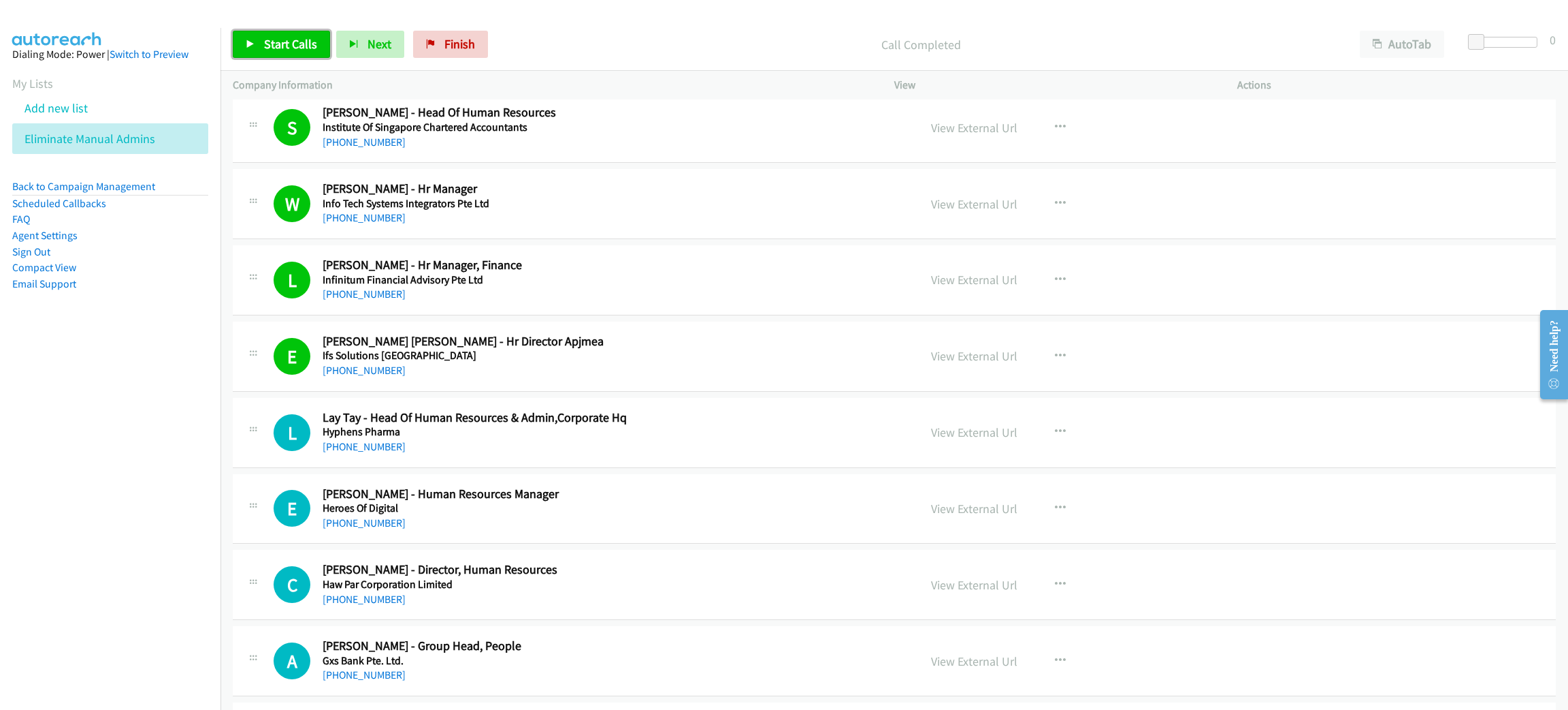
click at [264, 44] on span "Start Calls" at bounding box center [290, 44] width 53 height 16
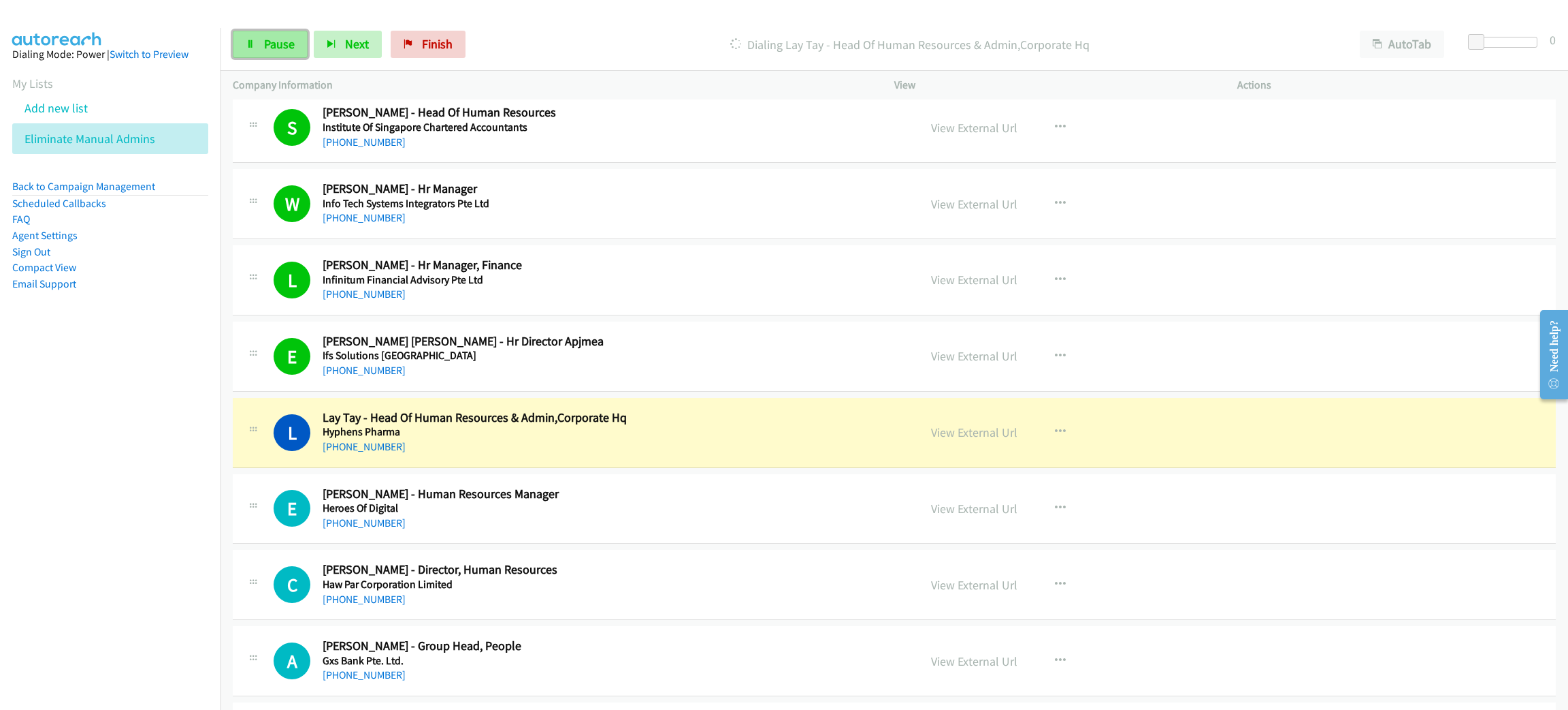
click at [286, 52] on link "Pause" at bounding box center [269, 44] width 75 height 27
click at [979, 439] on link "View External Url" at bounding box center [974, 432] width 87 height 16
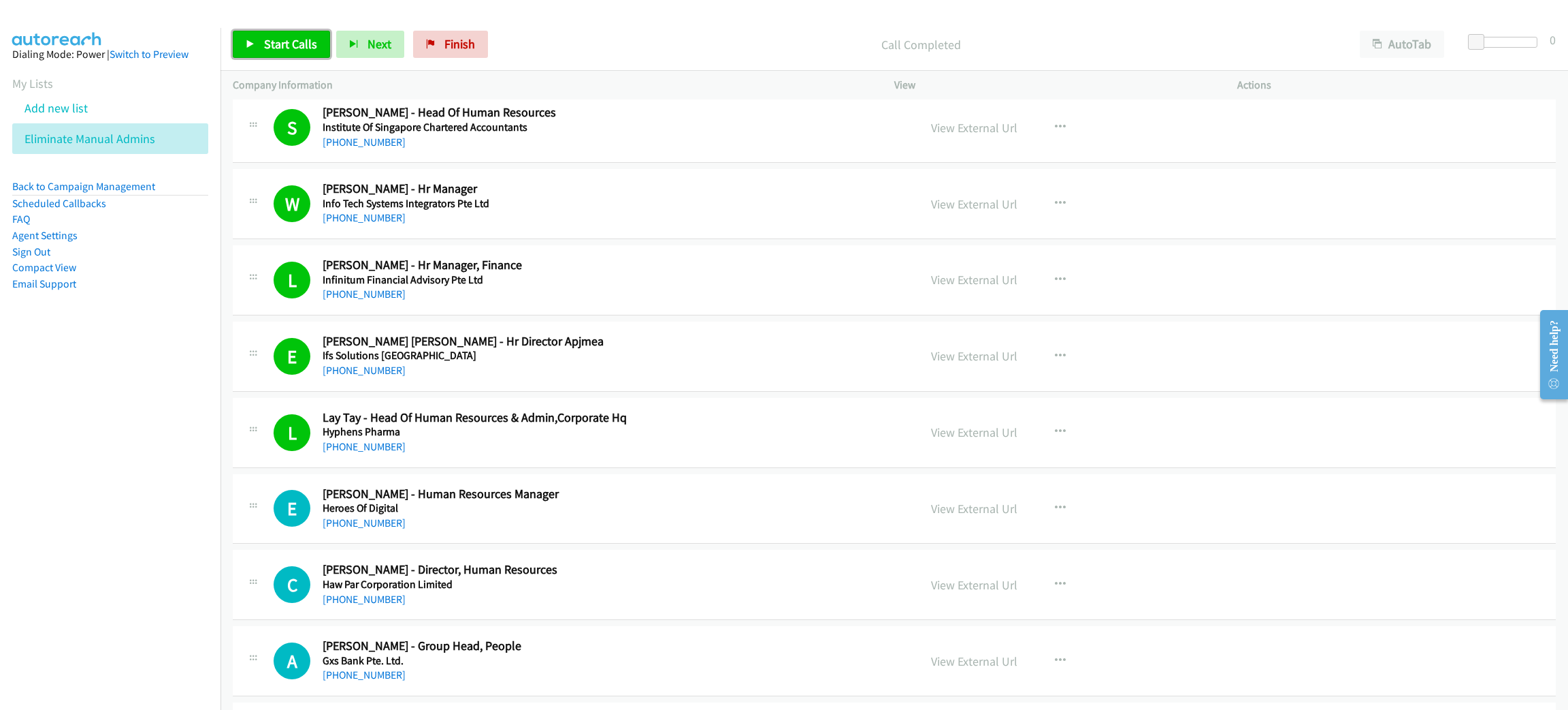
click at [300, 42] on span "Start Calls" at bounding box center [290, 44] width 53 height 16
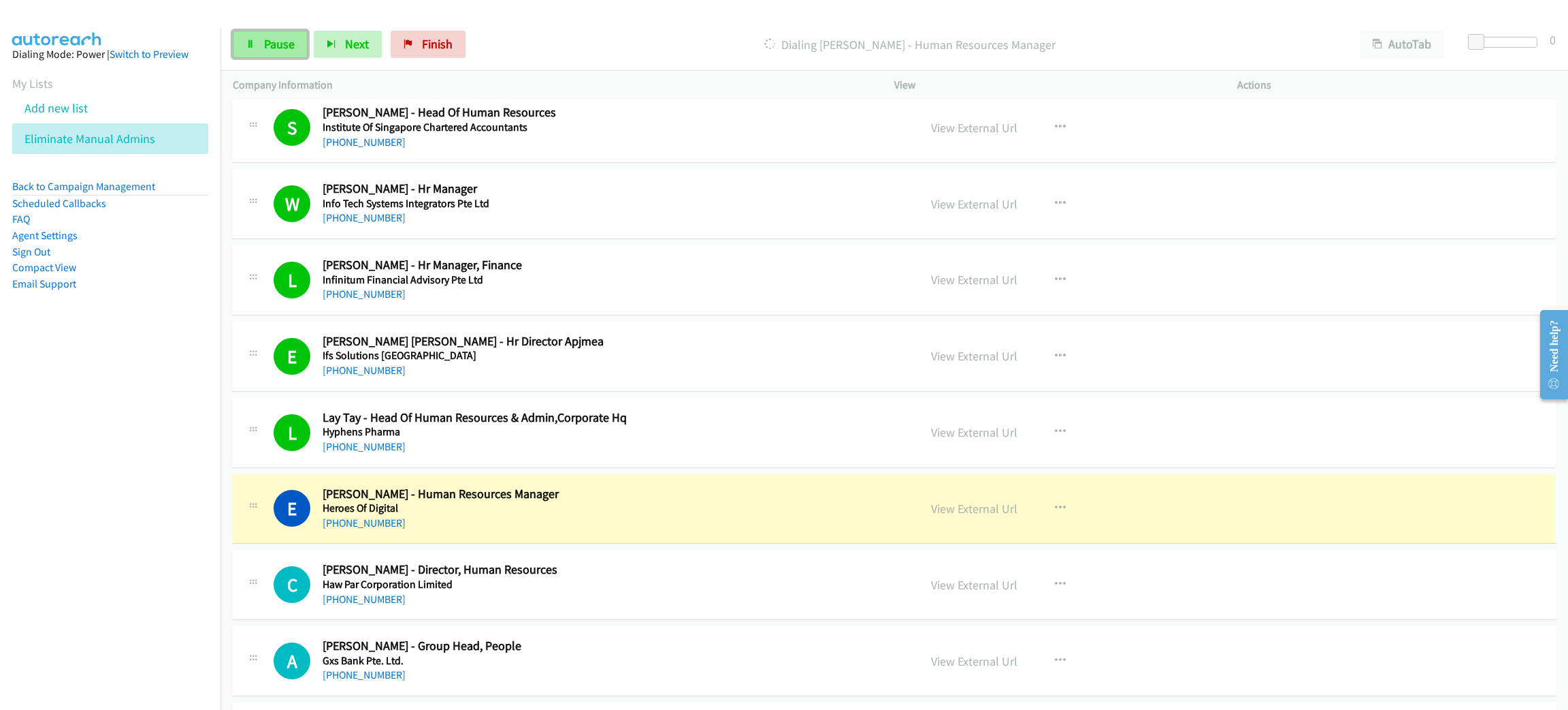
click at [276, 40] on span "Pause" at bounding box center [279, 44] width 31 height 16
click at [951, 516] on link "View External Url" at bounding box center [974, 508] width 87 height 16
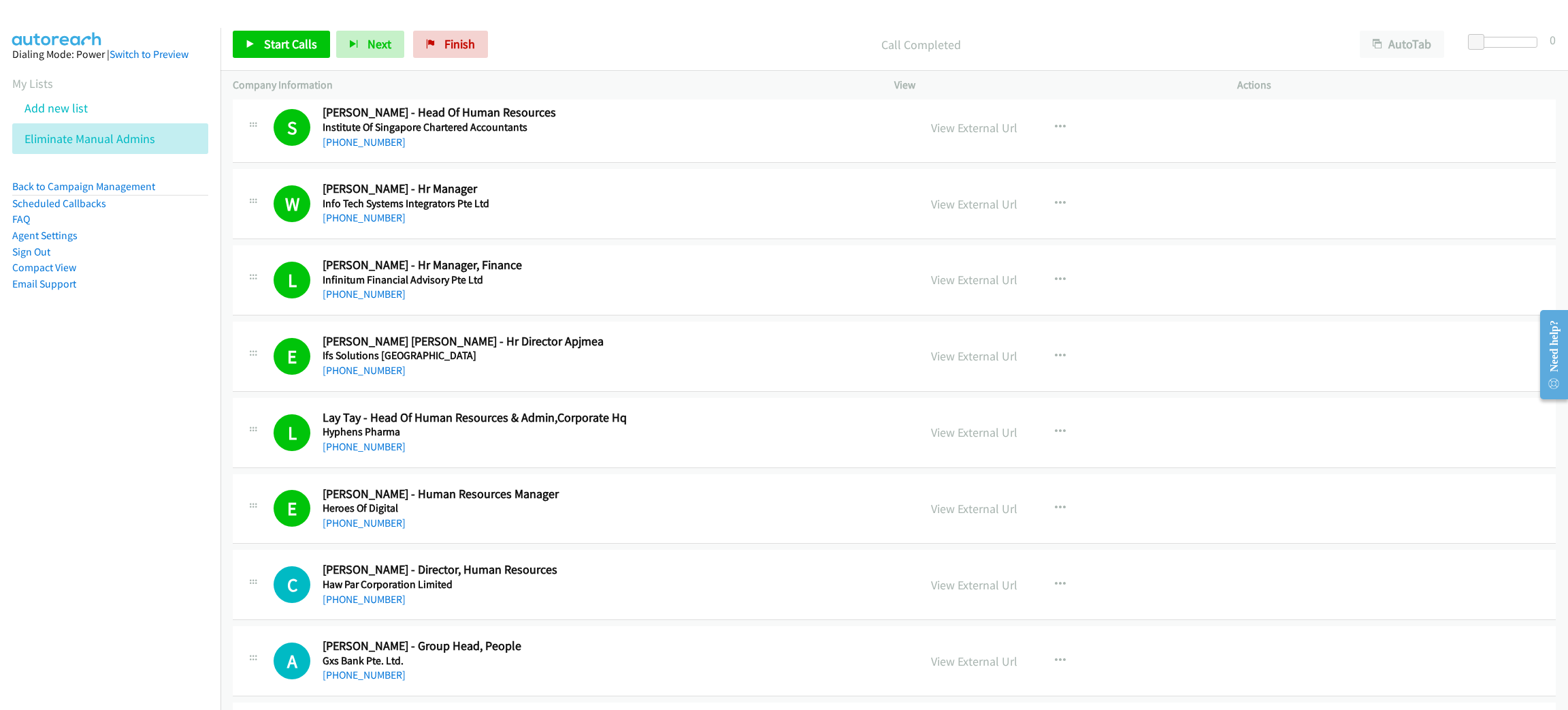
click at [302, 31] on div "Start Calls Pause Next Finish" at bounding box center [363, 44] width 261 height 27
click at [302, 37] on span "Start Calls" at bounding box center [290, 44] width 53 height 16
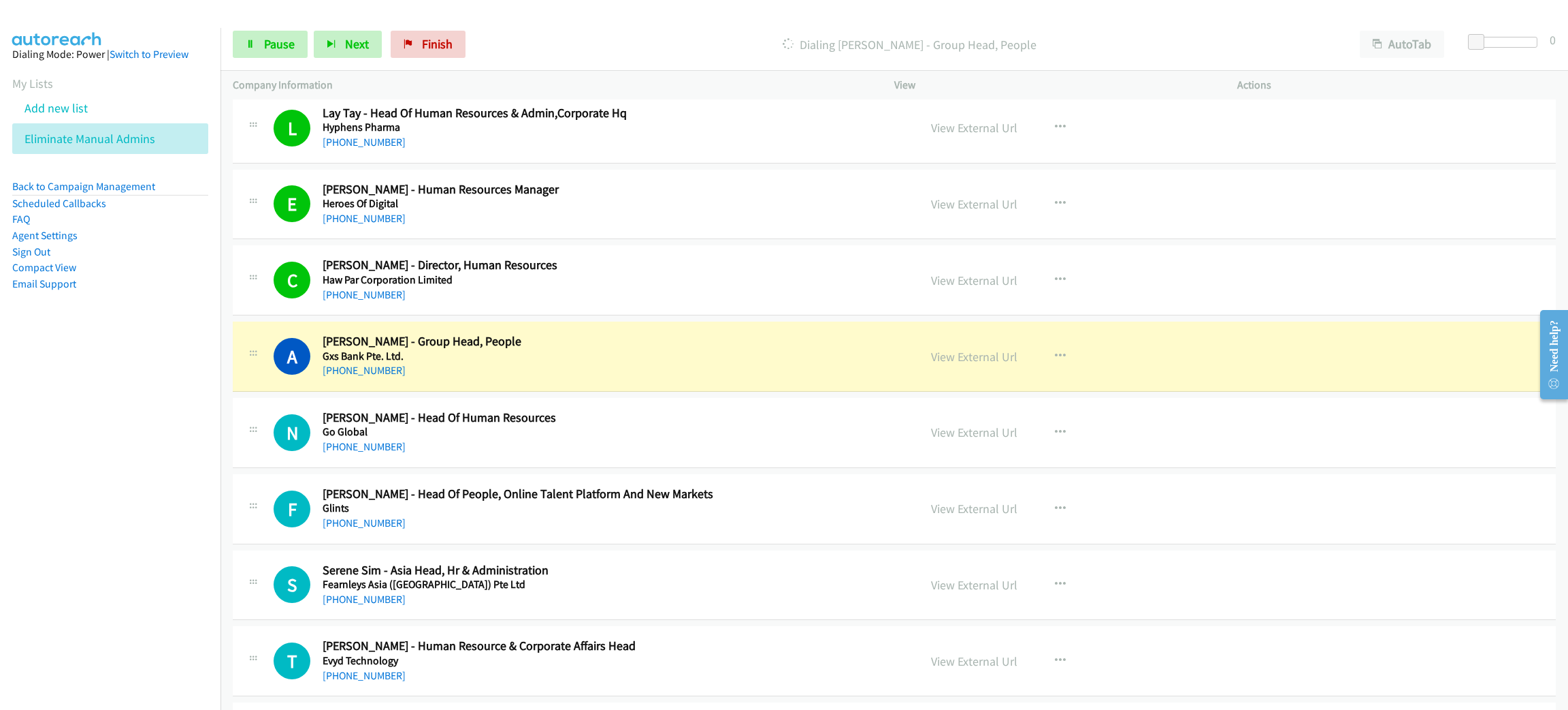
scroll to position [6028, 0]
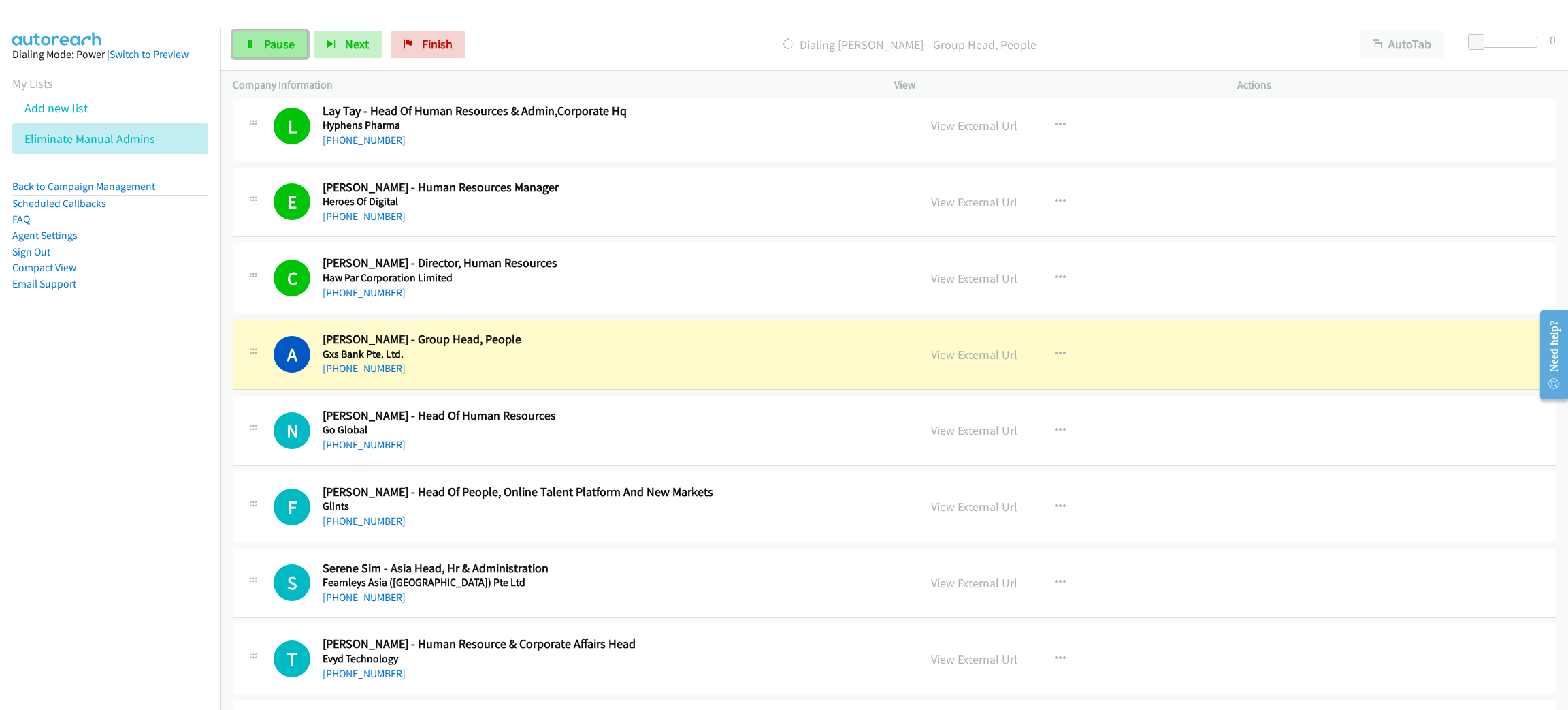
click at [270, 49] on span "Pause" at bounding box center [279, 44] width 31 height 16
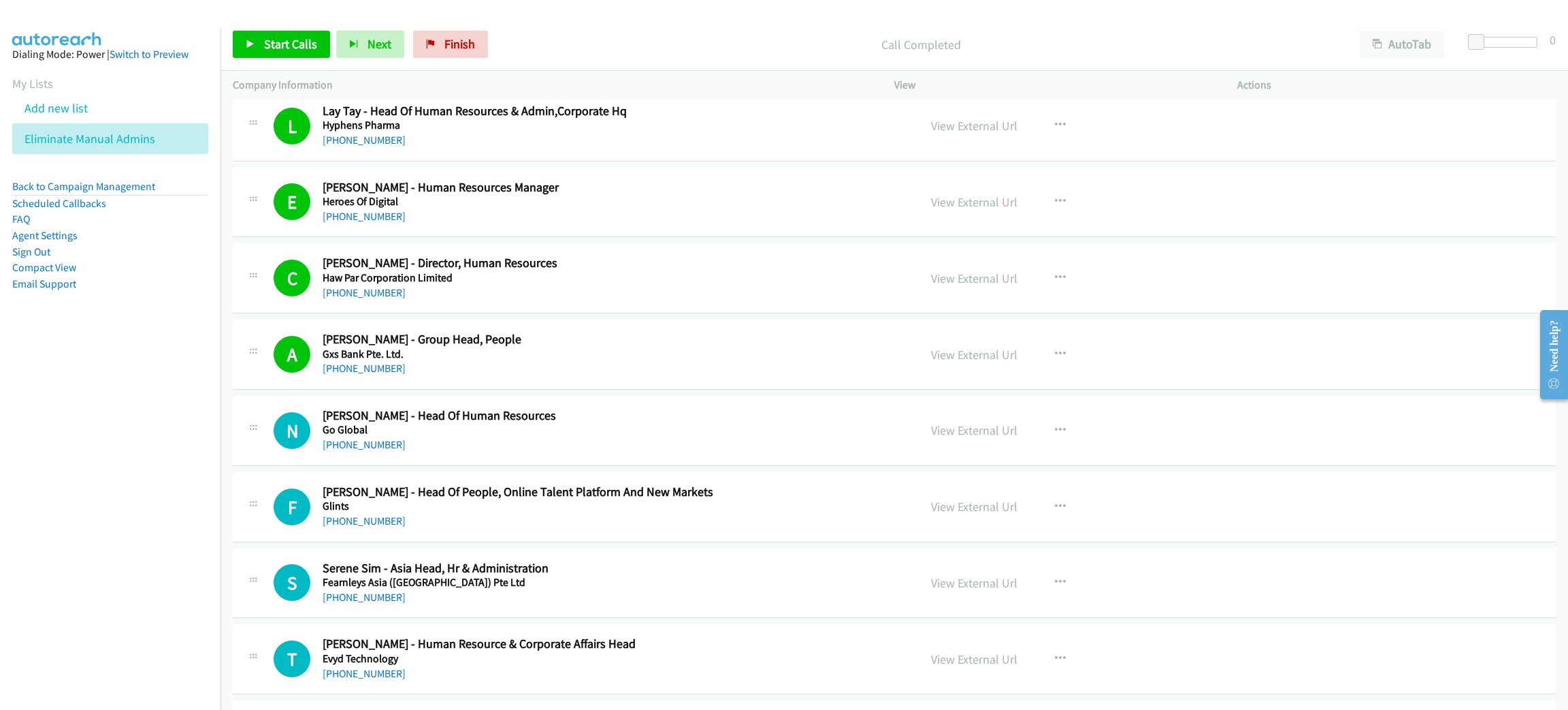
click at [543, 376] on div "[PHONE_NUMBER]" at bounding box center [608, 368] width 571 height 16
click at [962, 362] on link "View External Url" at bounding box center [974, 355] width 87 height 16
click at [291, 48] on span "Start Calls" at bounding box center [290, 44] width 53 height 16
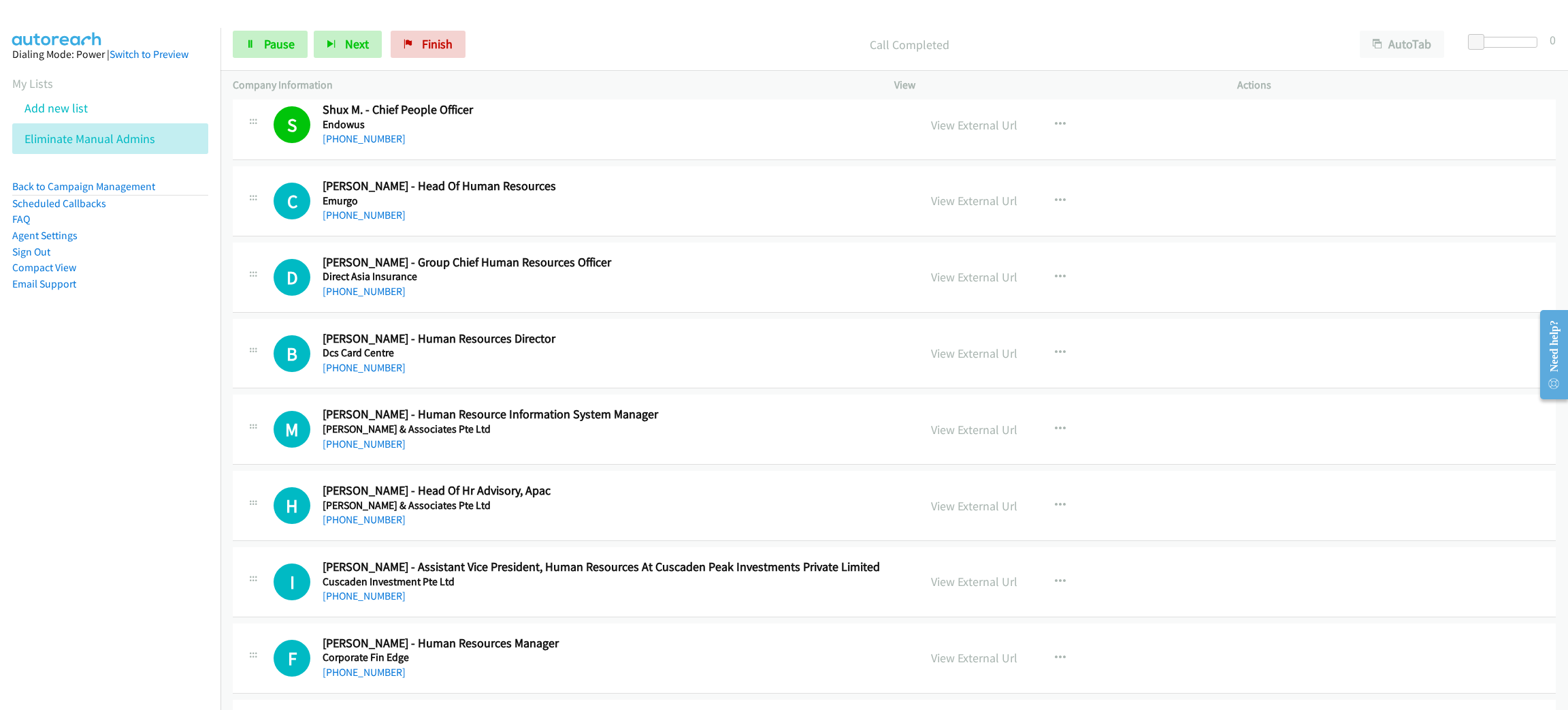
scroll to position [6640, 0]
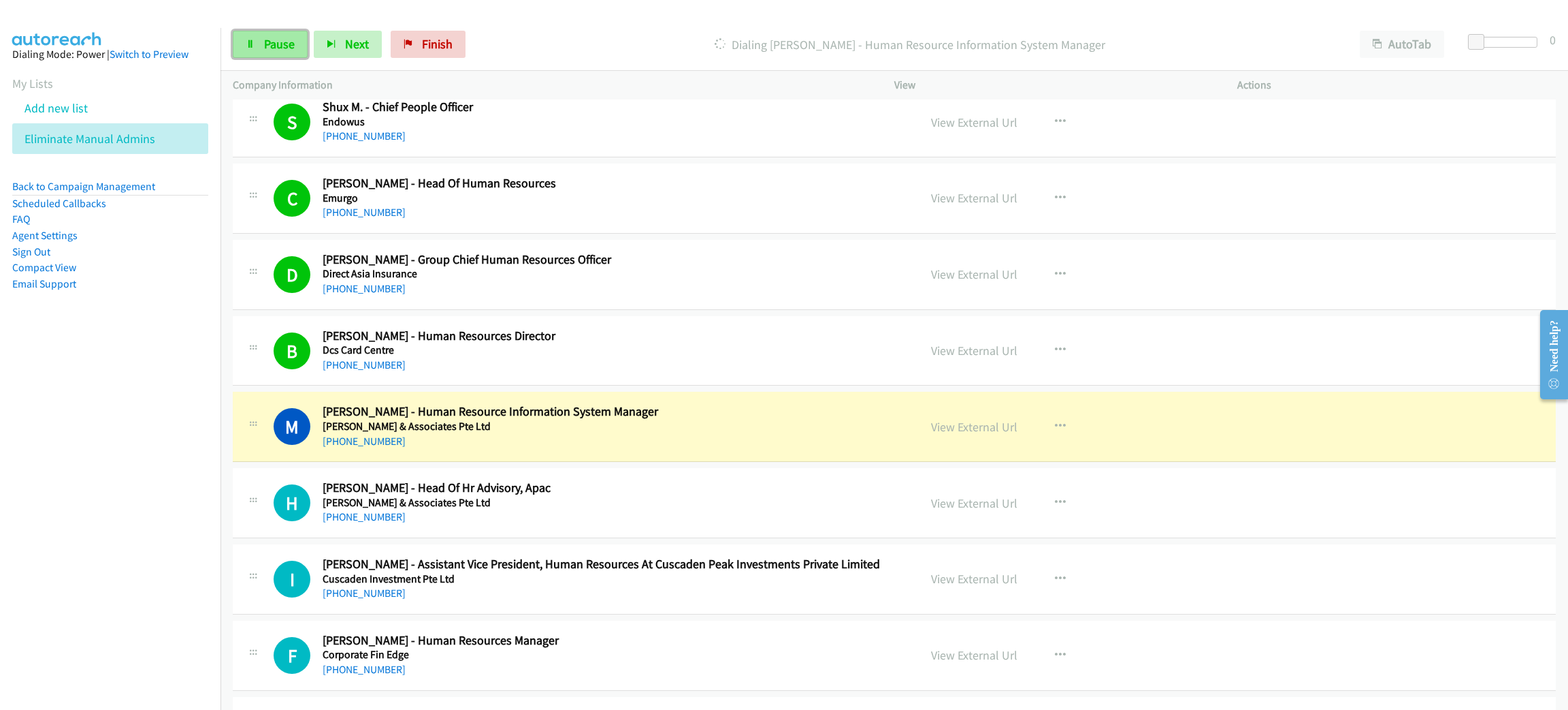
click at [283, 41] on span "Pause" at bounding box center [279, 44] width 31 height 16
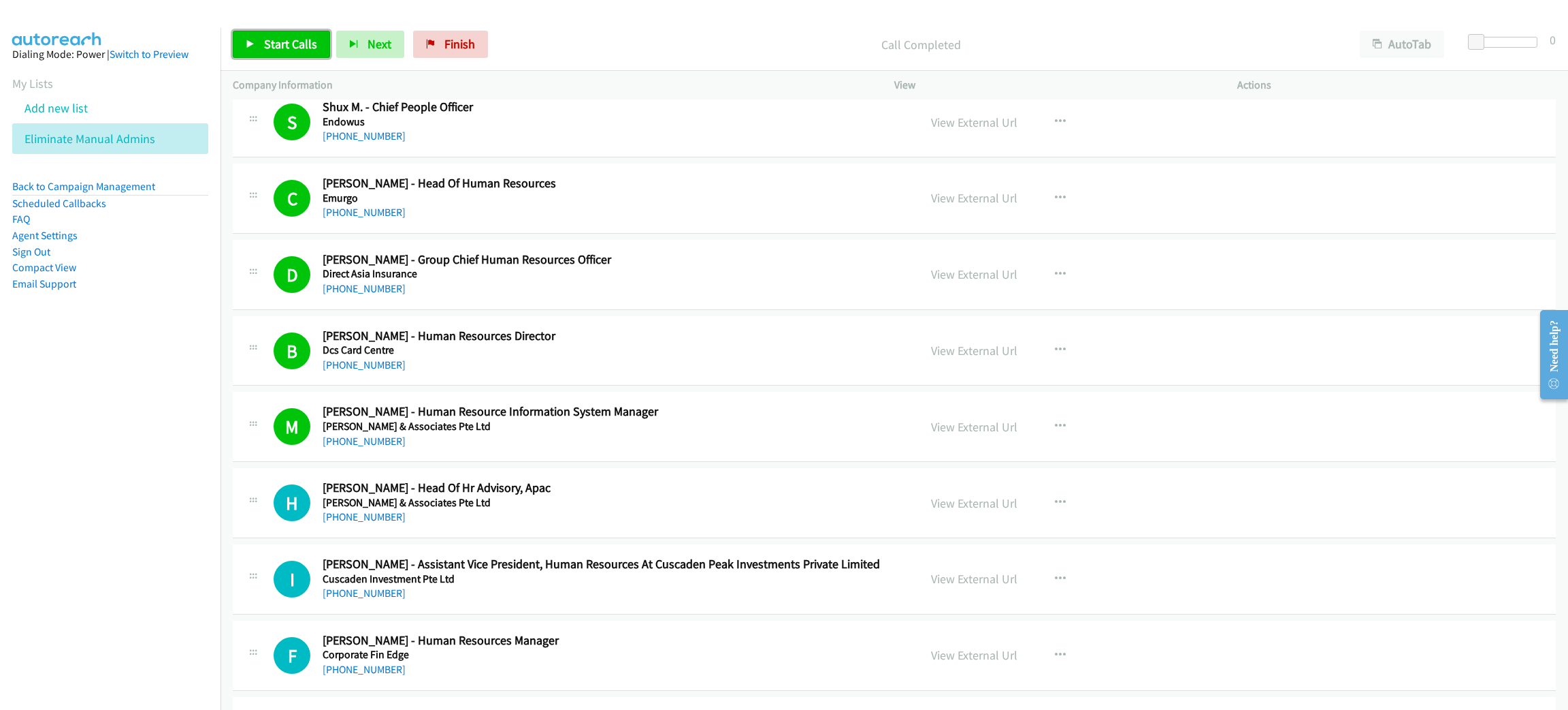
click at [290, 50] on span "Start Calls" at bounding box center [290, 44] width 53 height 16
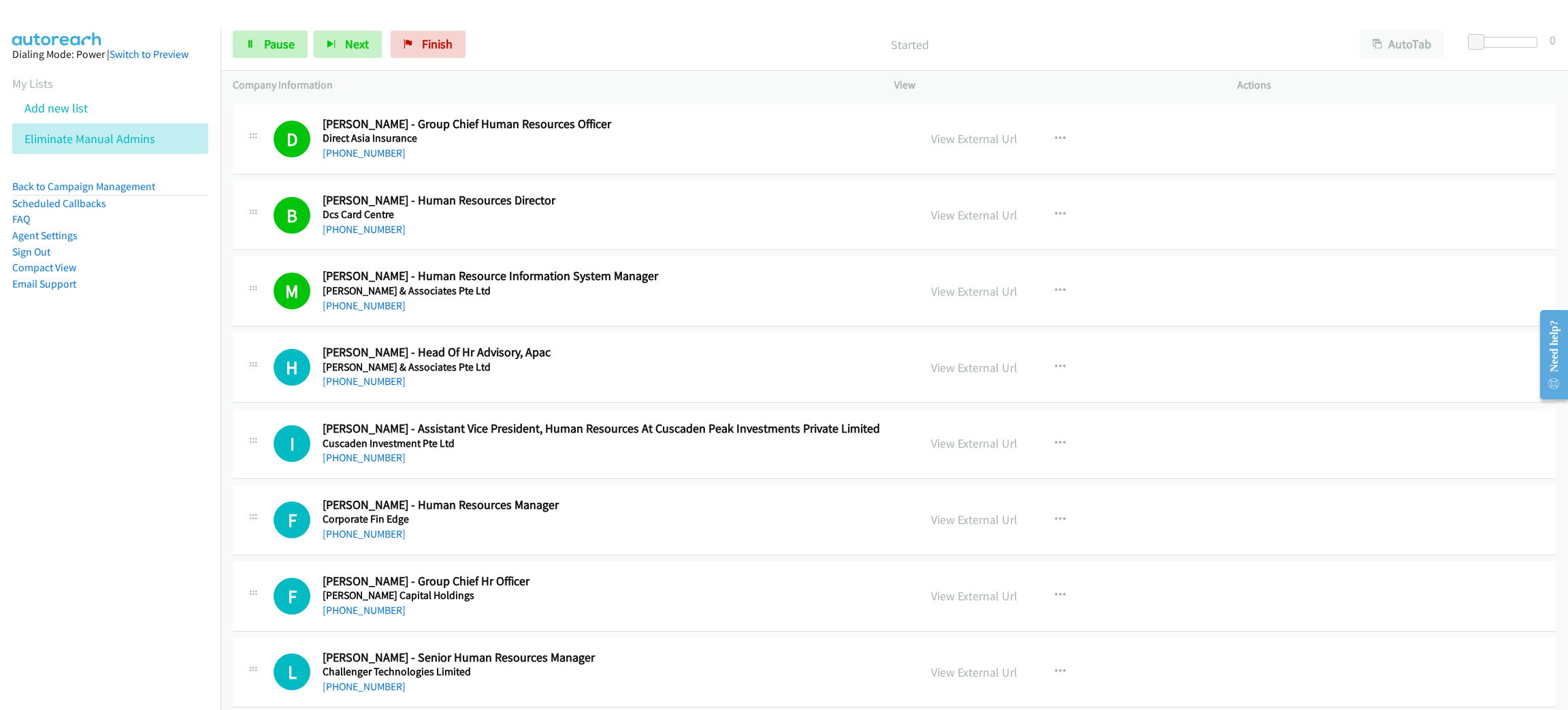
scroll to position [6946, 0]
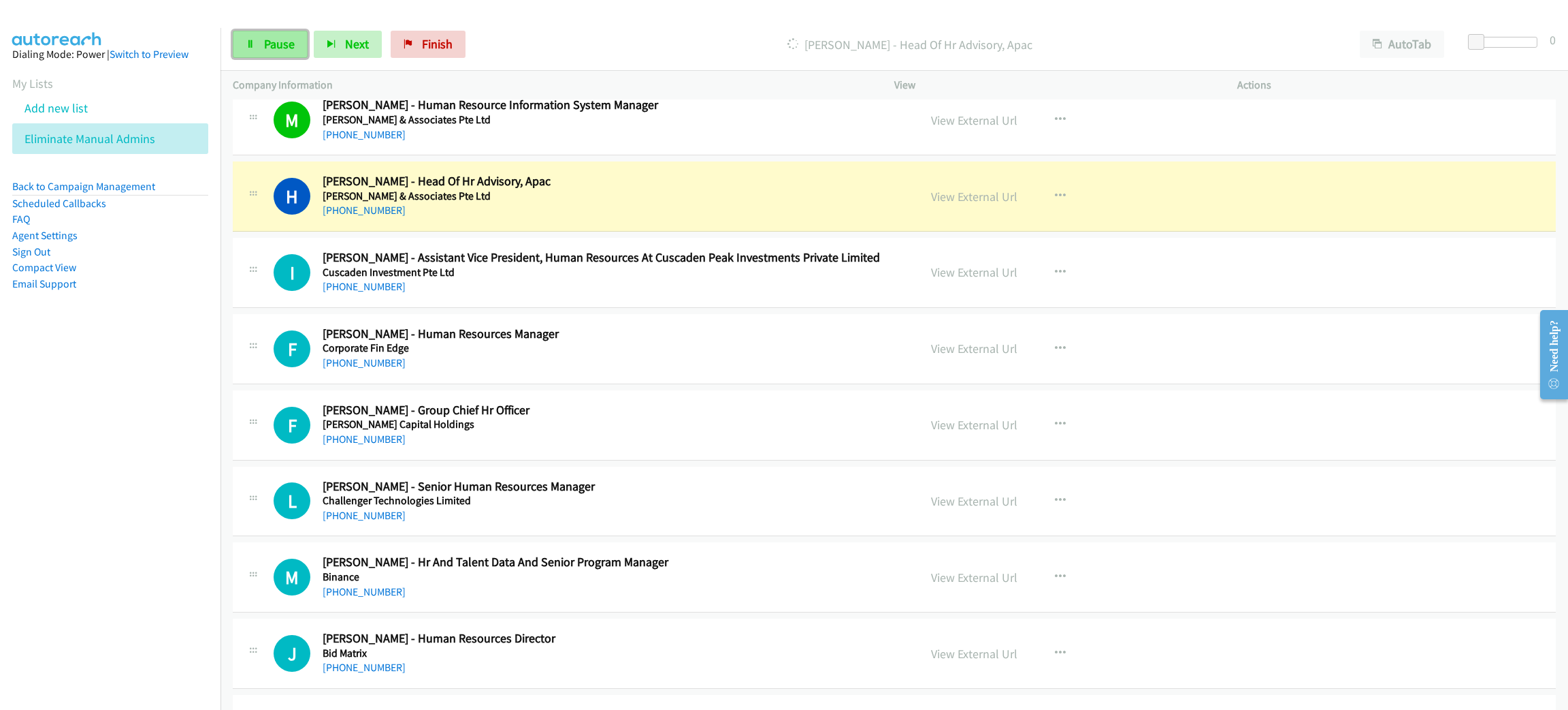
click at [286, 51] on link "Pause" at bounding box center [269, 44] width 75 height 27
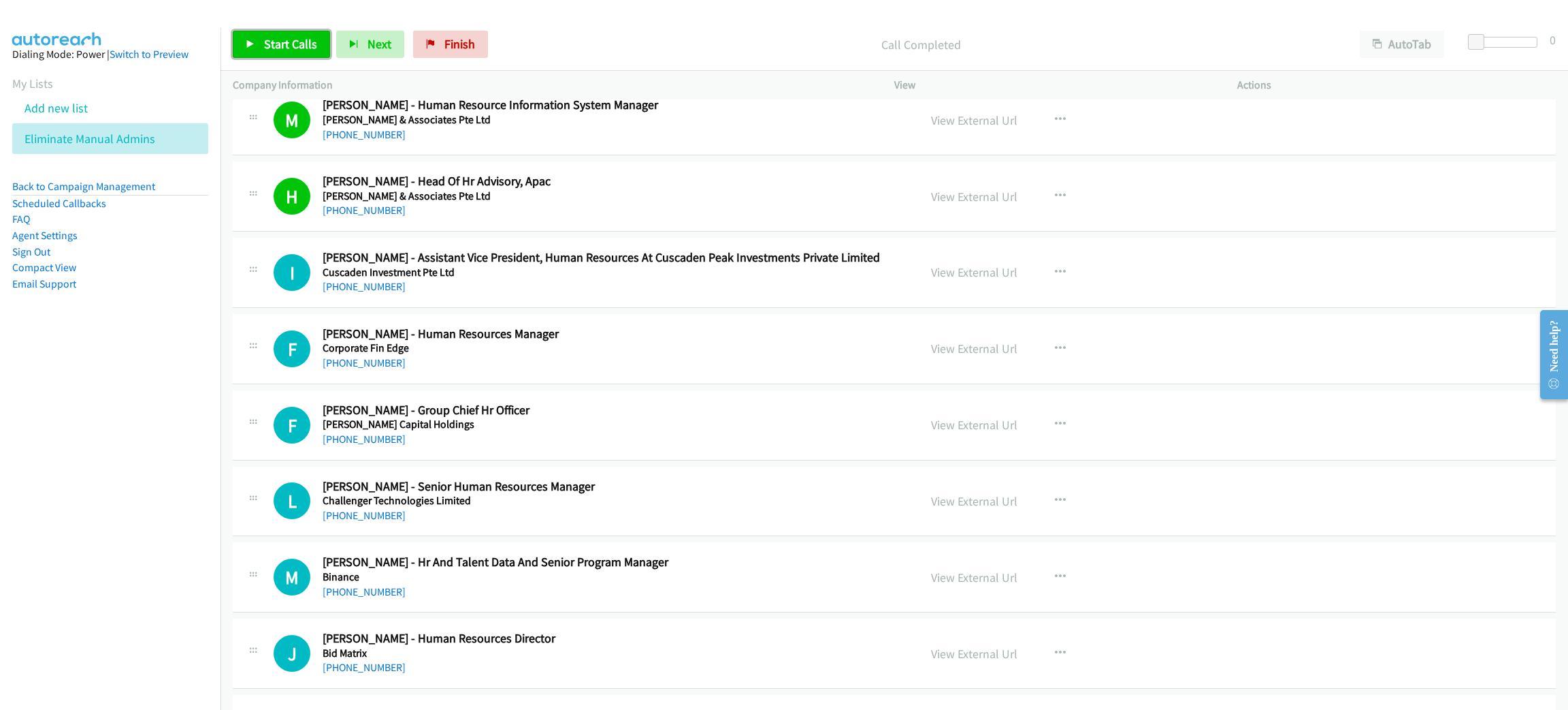
click at [287, 40] on span "Start Calls" at bounding box center [290, 44] width 53 height 16
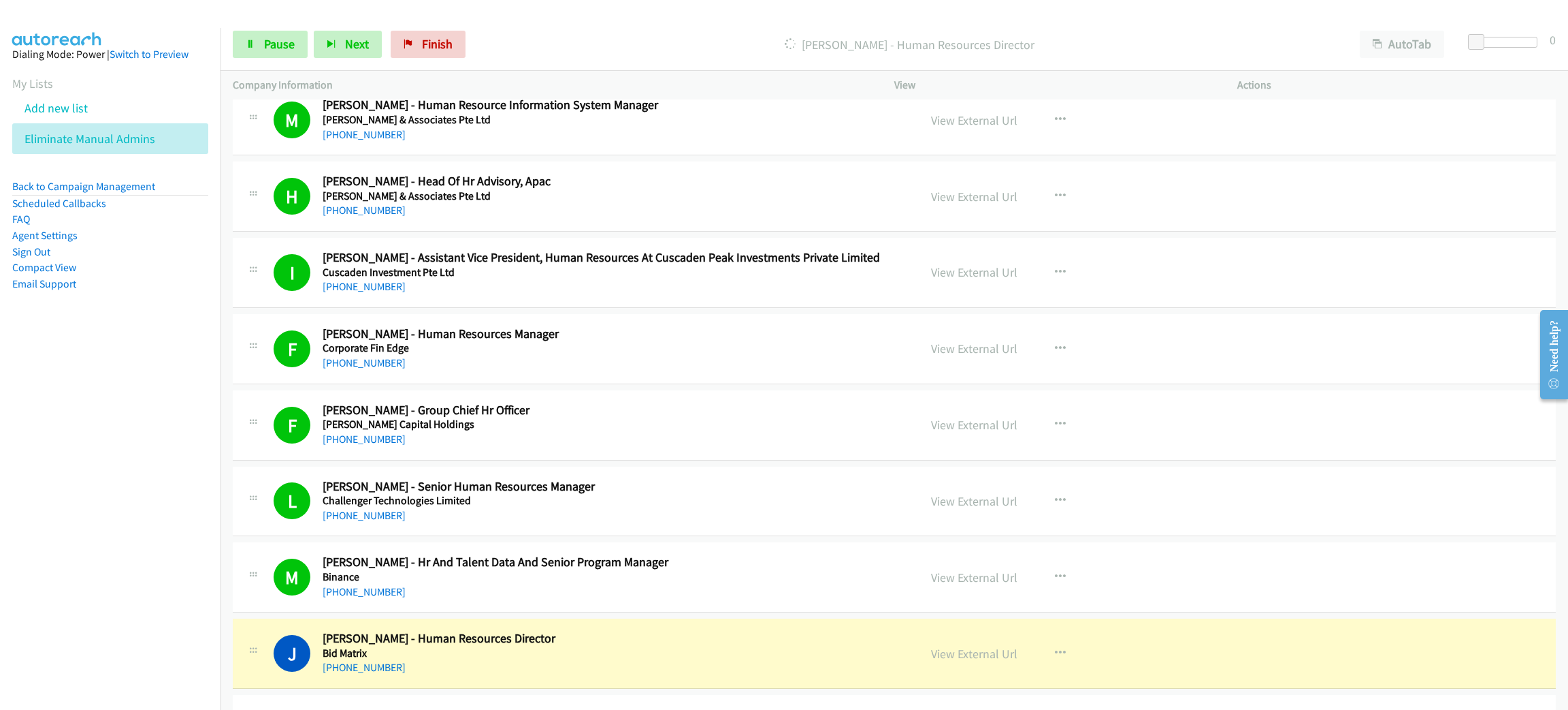
click at [271, 28] on div "Start Calls Pause Next Finish [PERSON_NAME] - Human Resources Director AutoTab …" at bounding box center [894, 44] width 1347 height 53
click at [272, 32] on link "Pause" at bounding box center [269, 44] width 75 height 27
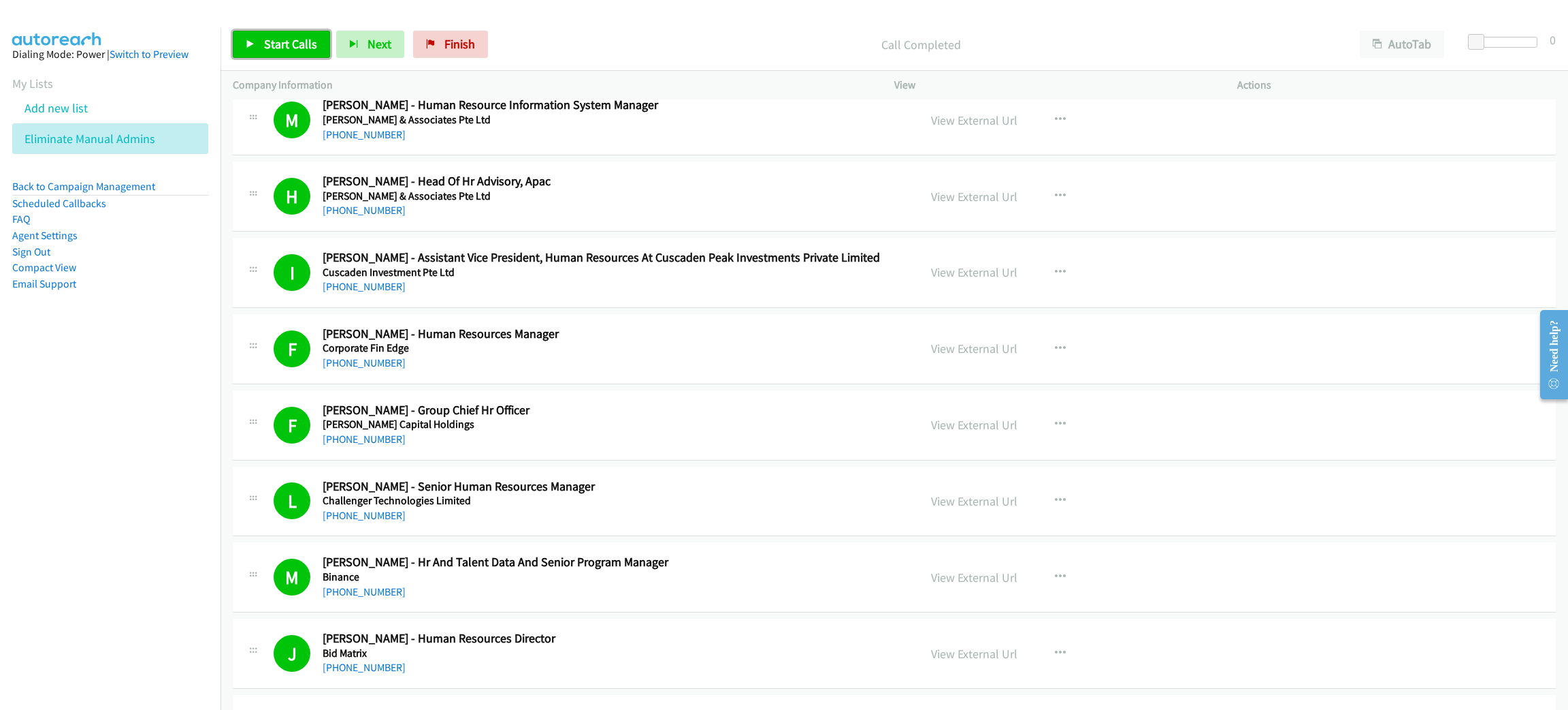
click at [303, 47] on span "Start Calls" at bounding box center [290, 44] width 53 height 16
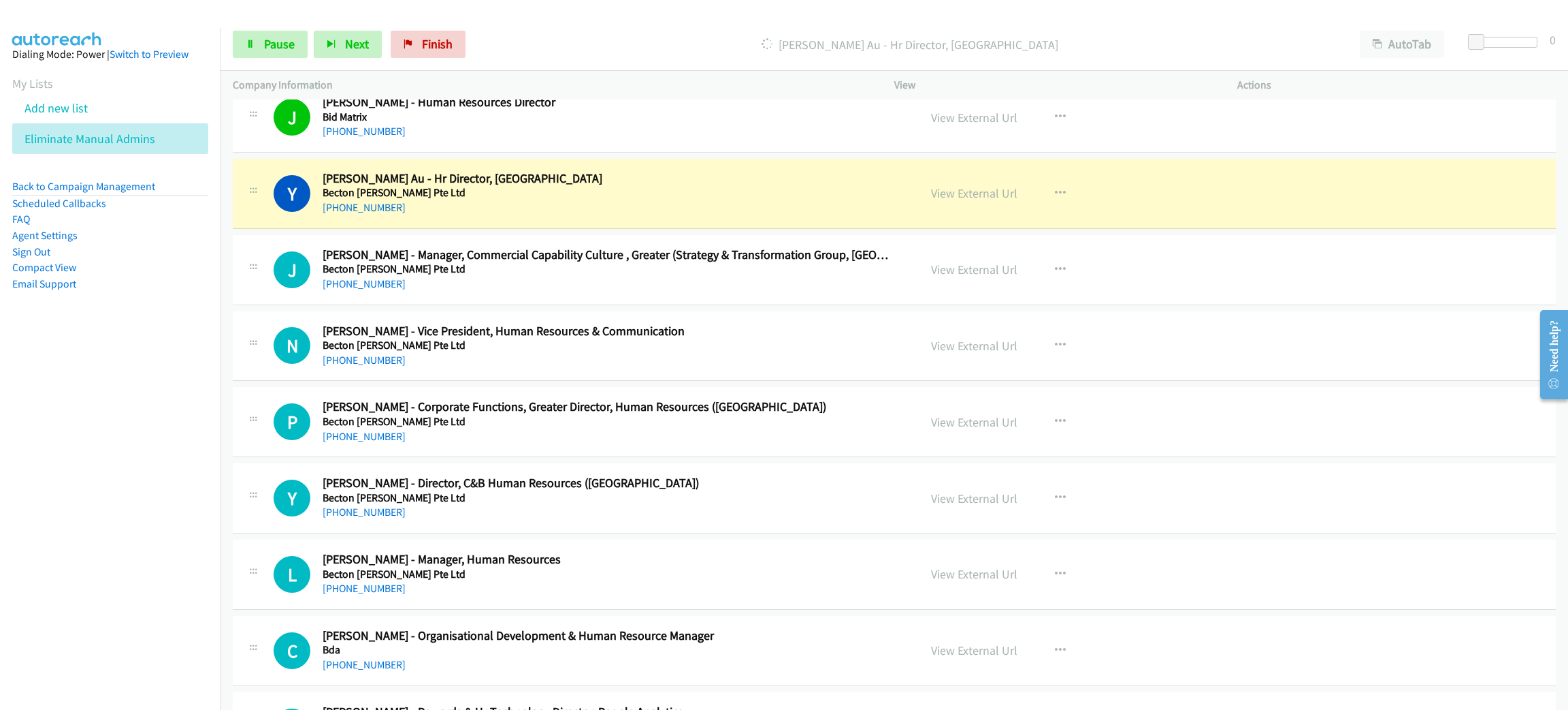
scroll to position [7558, 0]
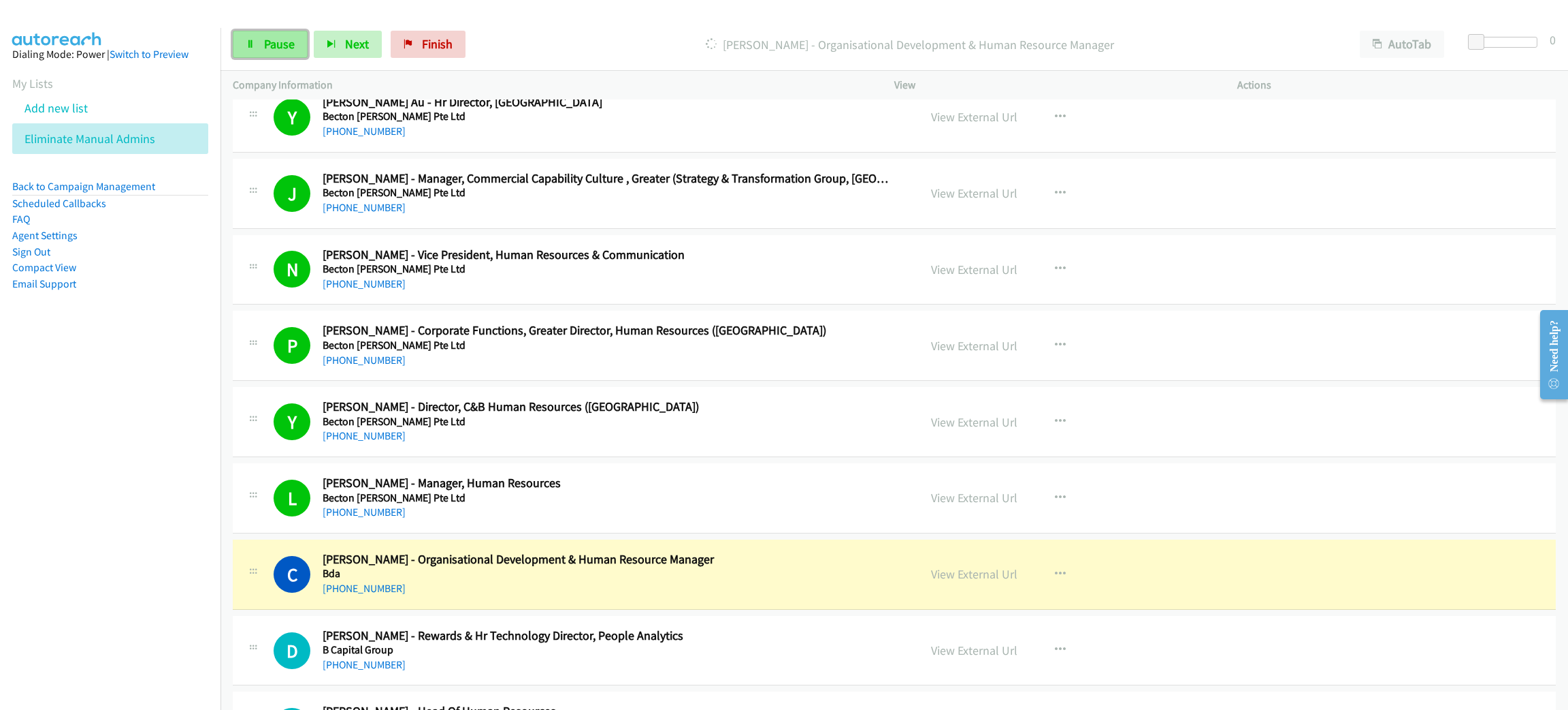
click at [272, 44] on span "Pause" at bounding box center [279, 44] width 31 height 16
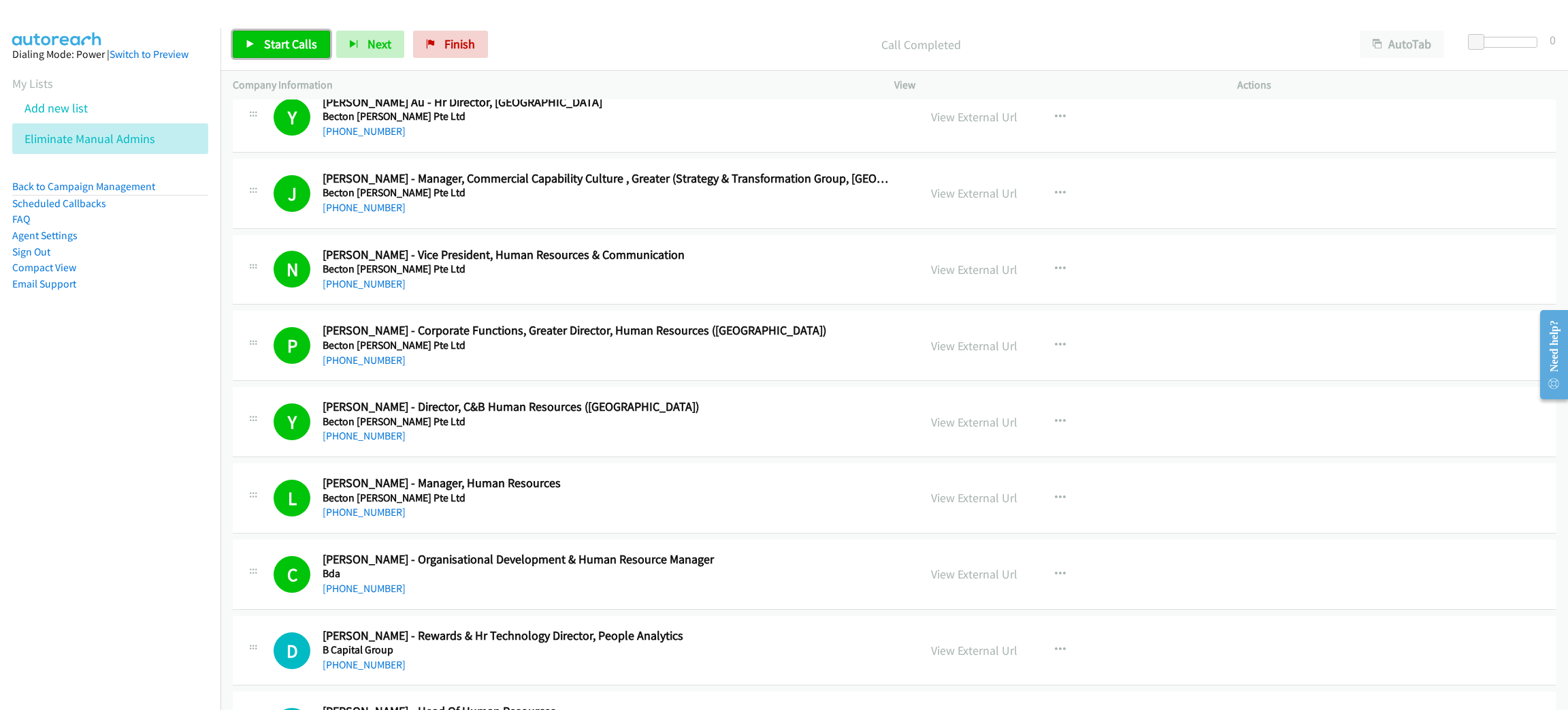
drag, startPoint x: 295, startPoint y: 39, endPoint x: 304, endPoint y: 53, distance: 16.6
click at [295, 39] on span "Start Calls" at bounding box center [290, 44] width 53 height 16
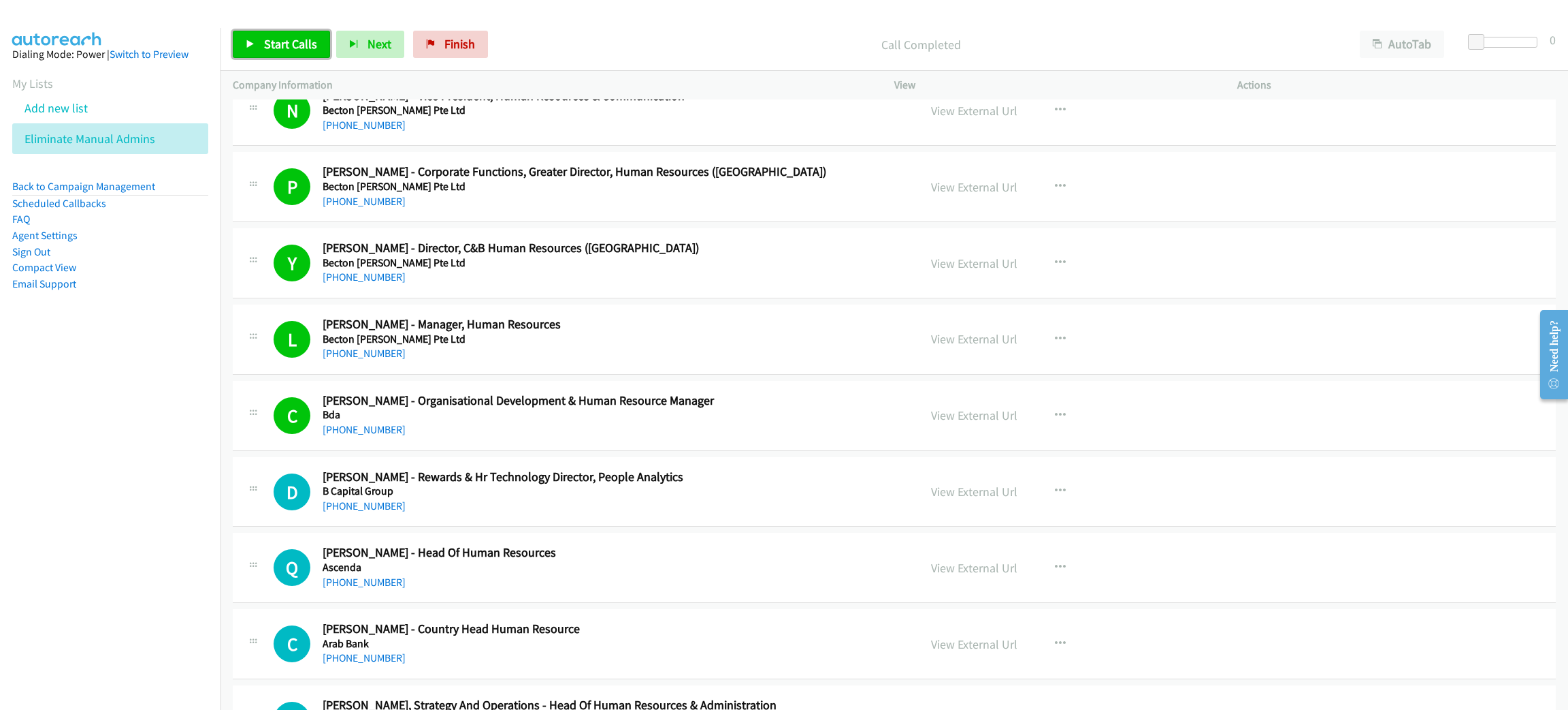
scroll to position [7865, 0]
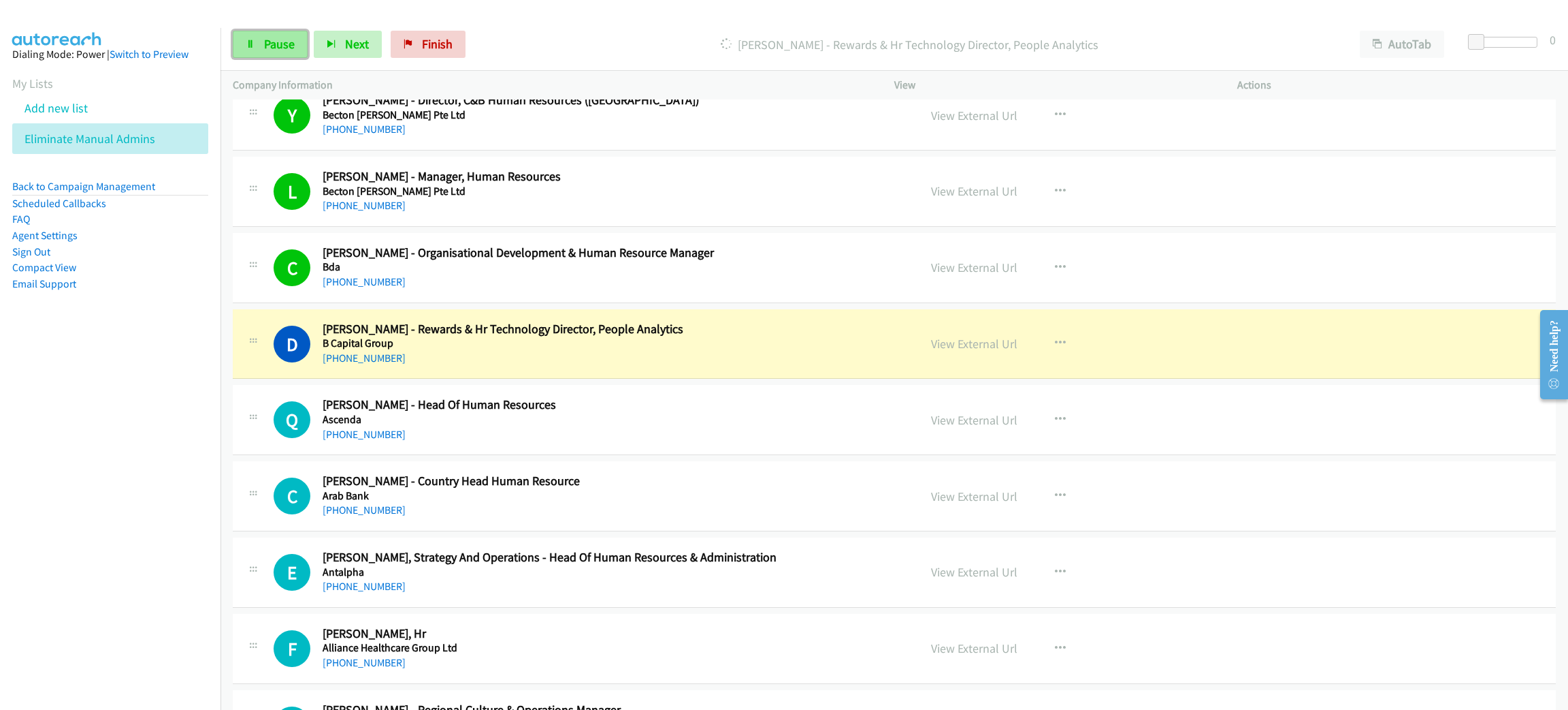
click at [281, 41] on span "Pause" at bounding box center [279, 44] width 31 height 16
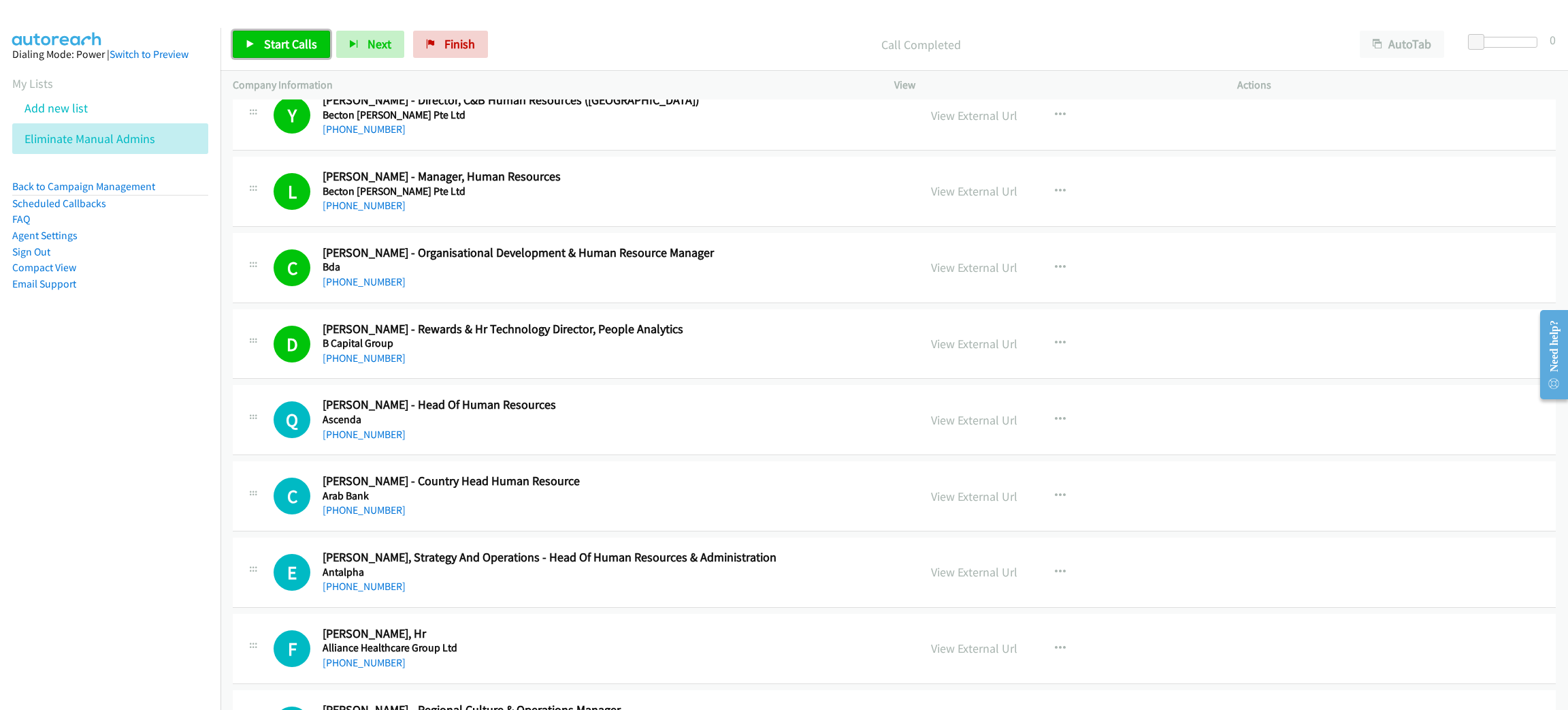
click at [260, 32] on link "Start Calls" at bounding box center [281, 44] width 98 height 27
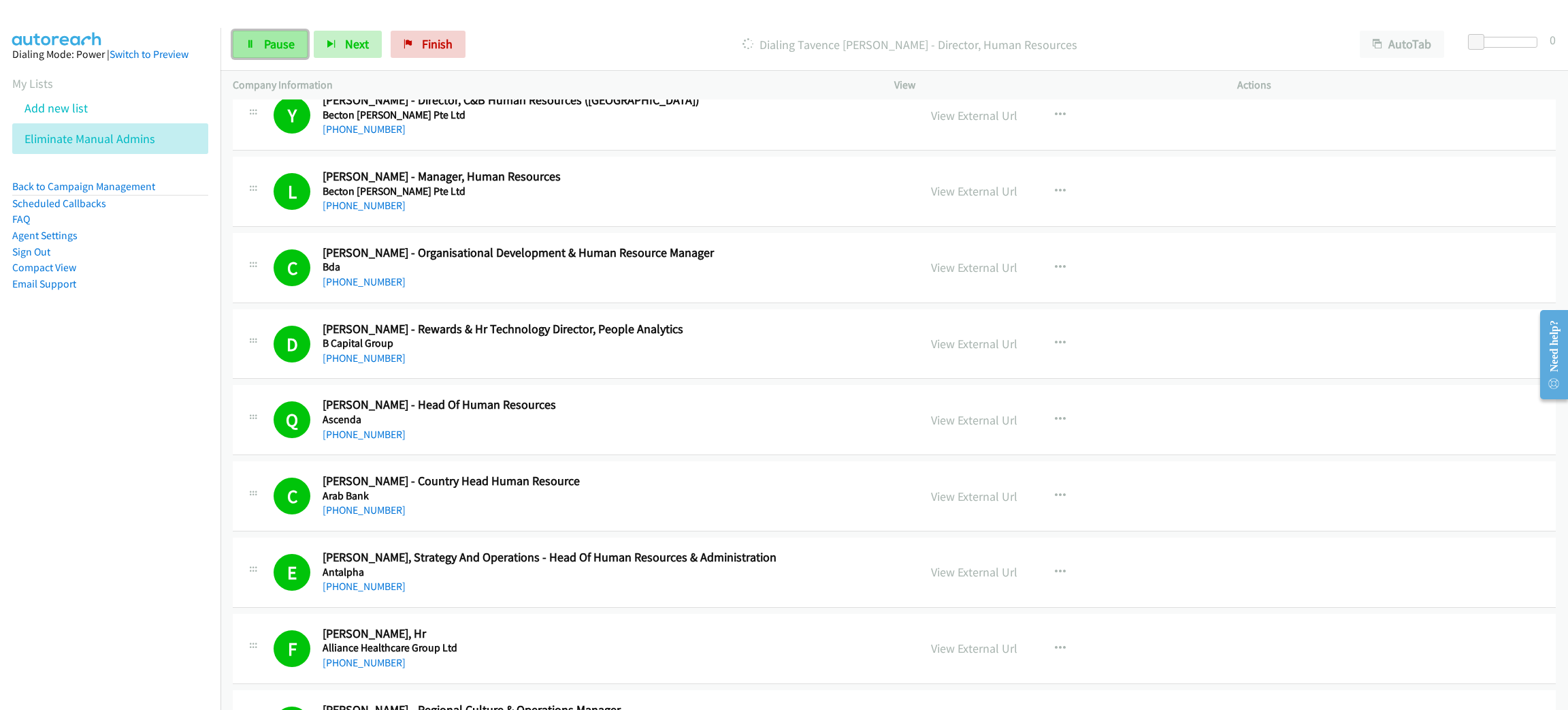
click at [262, 42] on link "Pause" at bounding box center [269, 44] width 75 height 27
click at [294, 48] on span "Start Calls" at bounding box center [290, 44] width 53 height 16
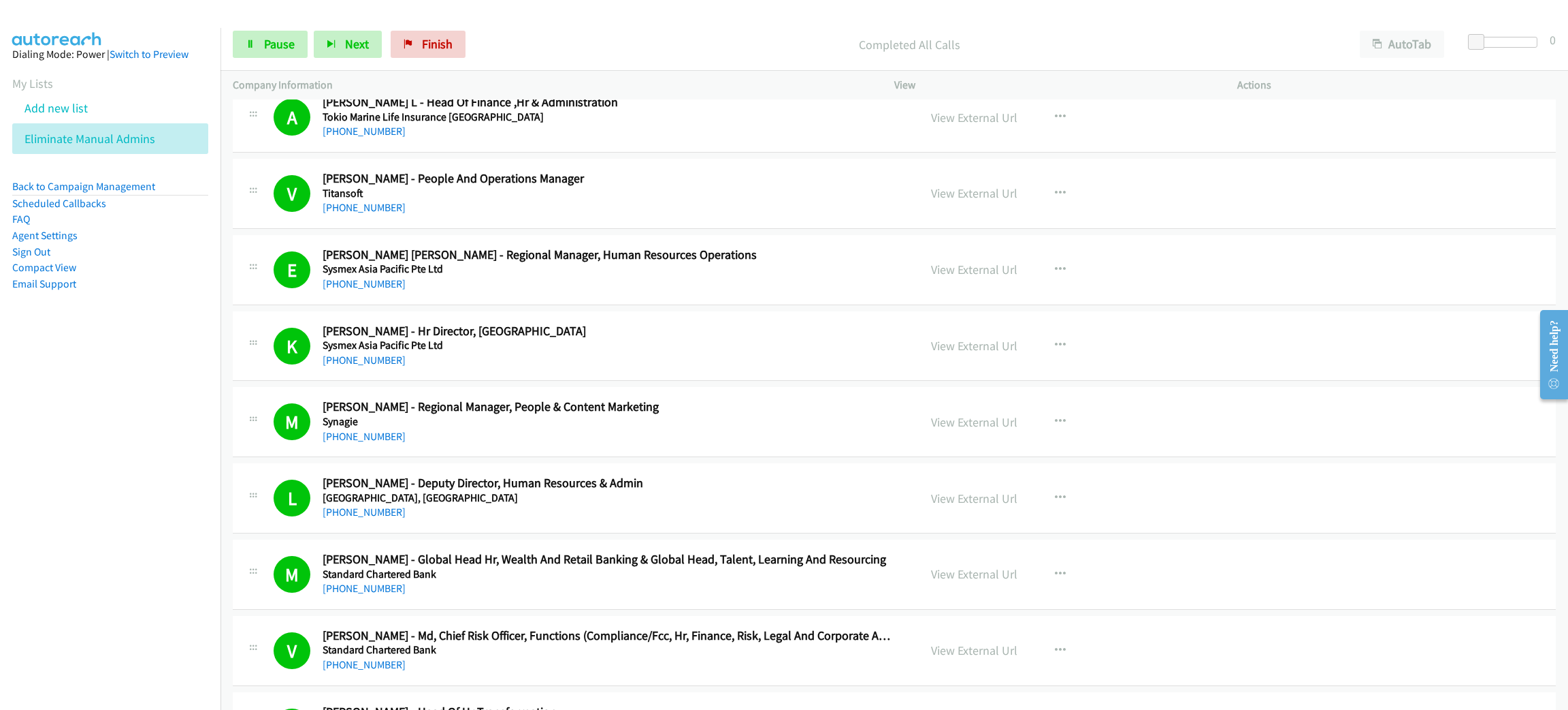
scroll to position [715, 0]
